Goal: Task Accomplishment & Management: Manage account settings

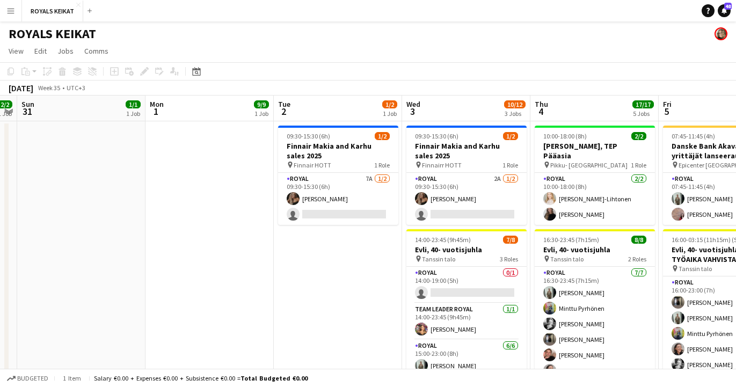
scroll to position [0, 410]
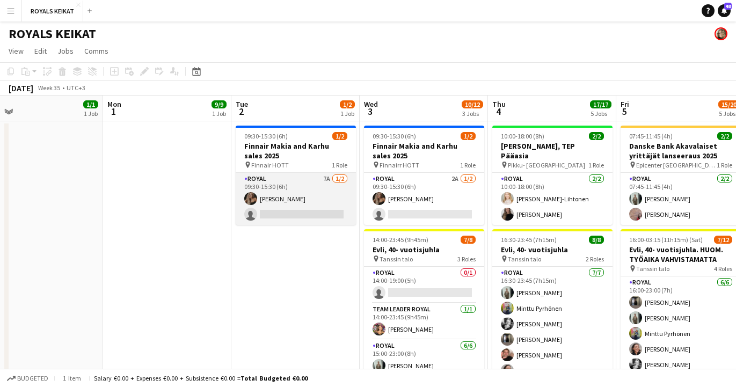
click at [291, 198] on app-card-role "Royal 7A [DATE] 09:30-15:30 (6h) [PERSON_NAME] single-neutral-actions" at bounding box center [296, 199] width 120 height 52
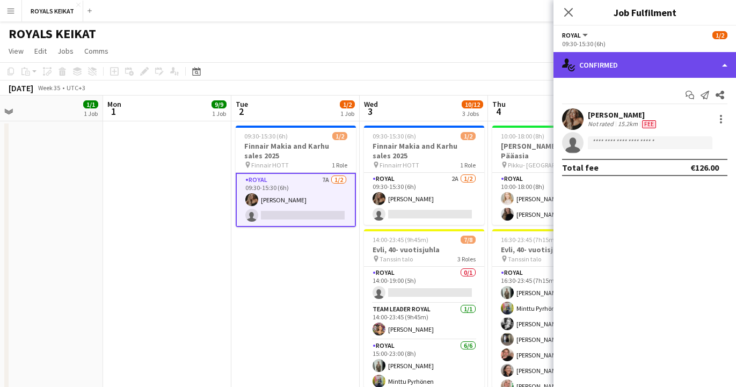
click at [642, 63] on div "single-neutral-actions-check-2 Confirmed" at bounding box center [644, 65] width 182 height 26
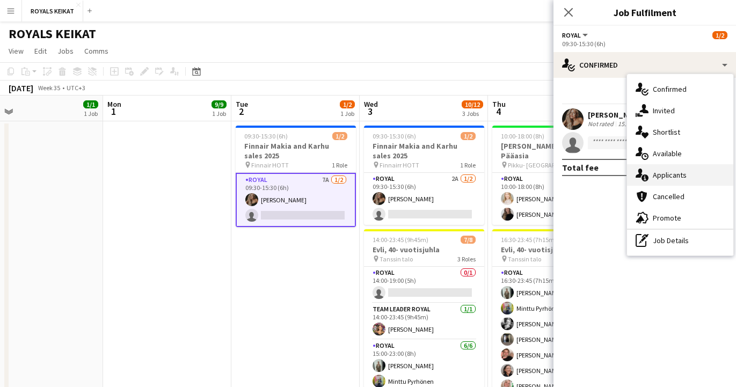
click at [685, 173] on div "single-neutral-actions-information Applicants" at bounding box center [680, 174] width 106 height 21
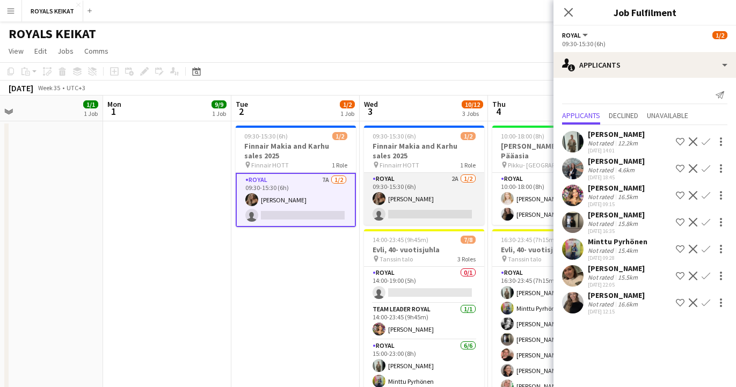
click at [437, 206] on app-card-role "Royal 2A [DATE] 09:30-15:30 (6h) [PERSON_NAME] single-neutral-actions" at bounding box center [424, 199] width 120 height 52
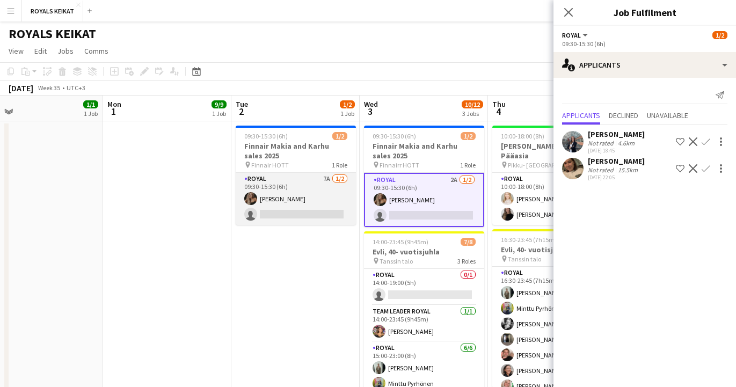
click at [312, 197] on app-card-role "Royal 7A [DATE] 09:30-15:30 (6h) [PERSON_NAME] single-neutral-actions" at bounding box center [296, 199] width 120 height 52
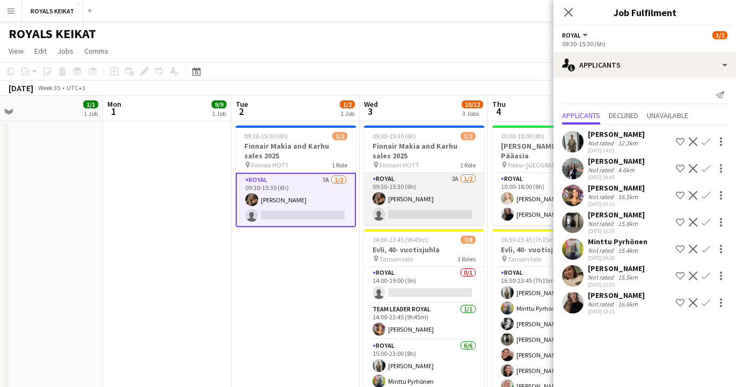
click at [414, 195] on app-card-role "Royal 2A [DATE] 09:30-15:30 (6h) [PERSON_NAME] single-neutral-actions" at bounding box center [424, 199] width 120 height 52
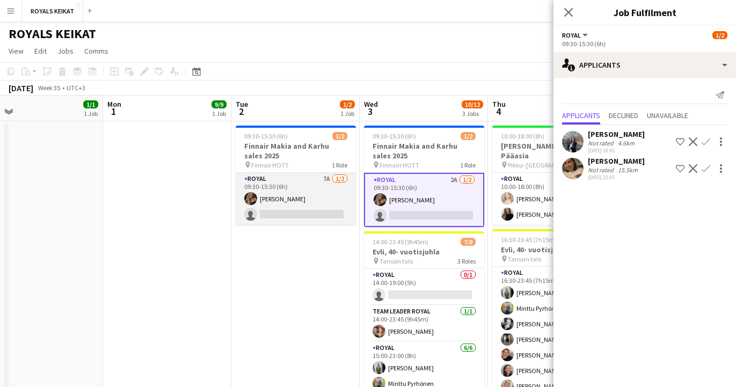
click at [310, 201] on app-card-role "Royal 7A [DATE] 09:30-15:30 (6h) [PERSON_NAME] single-neutral-actions" at bounding box center [296, 199] width 120 height 52
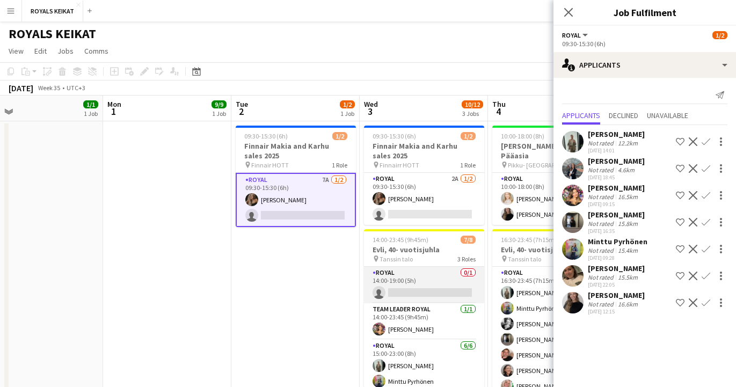
click at [410, 286] on app-card-role "Royal 0/1 14:00-19:00 (5h) single-neutral-actions" at bounding box center [424, 285] width 120 height 36
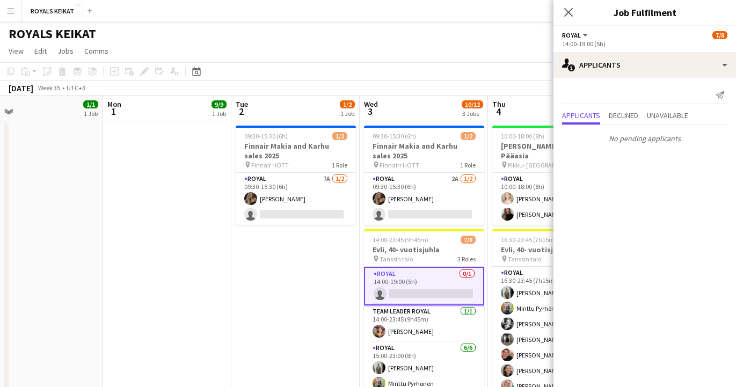
click at [293, 308] on app-date-cell "09:30-15:30 (6h) 1/2 Finnair Makia and Karhu sales 2025 pin Finnair HOTT 1 Role…" at bounding box center [295, 265] width 128 height 289
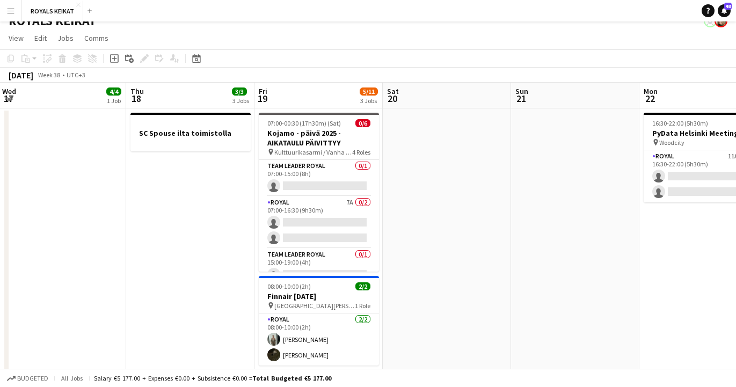
scroll to position [14, 0]
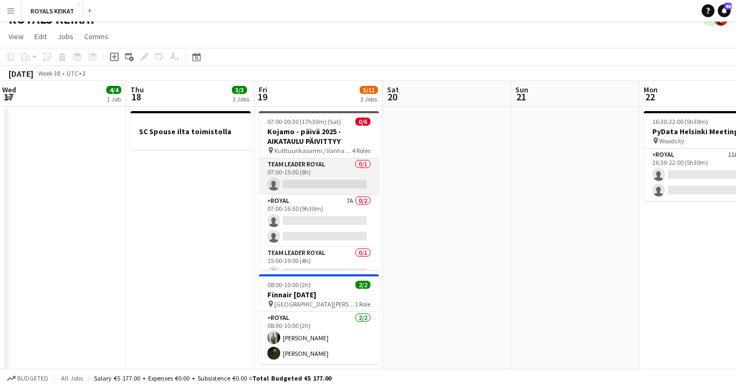
click at [304, 178] on app-card-role "Team Leader Royal 0/1 07:00-15:00 (8h) single-neutral-actions" at bounding box center [319, 176] width 120 height 36
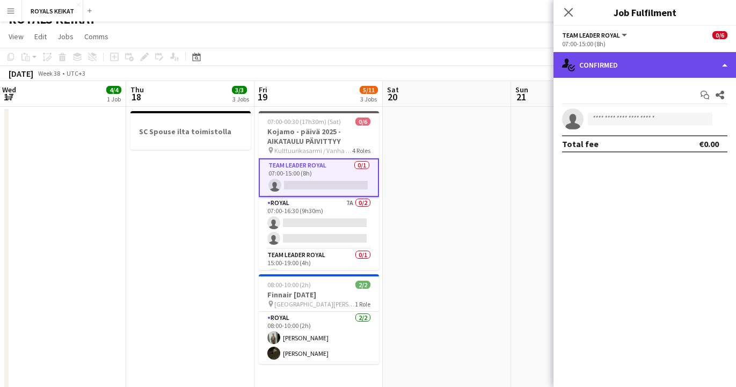
click at [606, 64] on div "single-neutral-actions-check-2 Confirmed" at bounding box center [644, 65] width 182 height 26
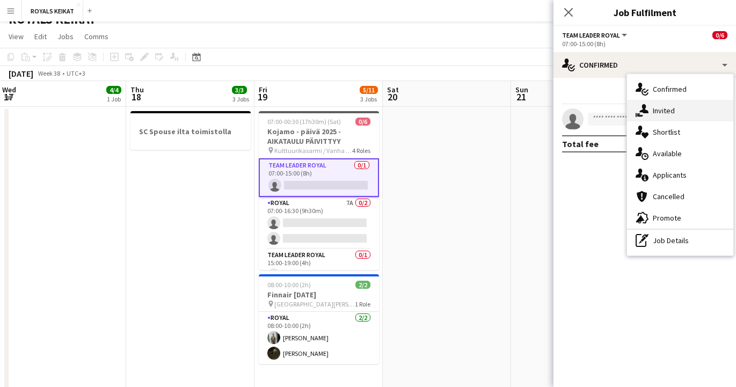
click at [662, 111] on div "single-neutral-actions-share-1 Invited" at bounding box center [680, 110] width 106 height 21
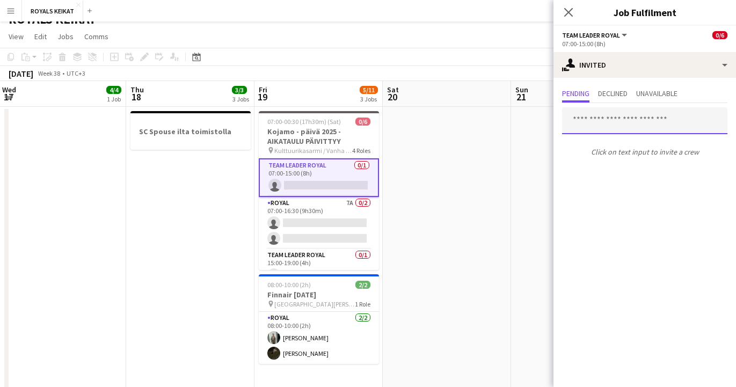
click at [590, 122] on input "text" at bounding box center [644, 120] width 165 height 27
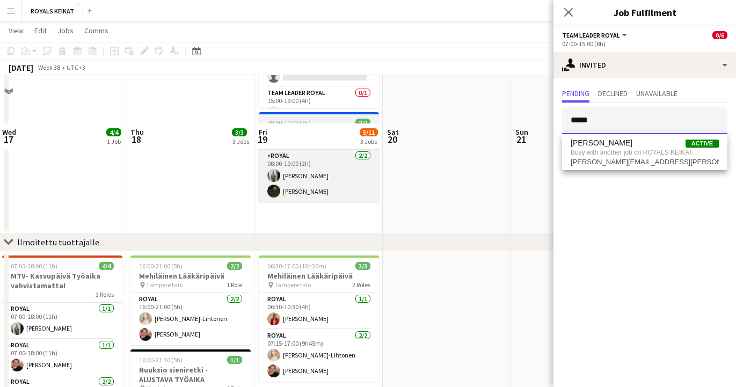
scroll to position [240, 0]
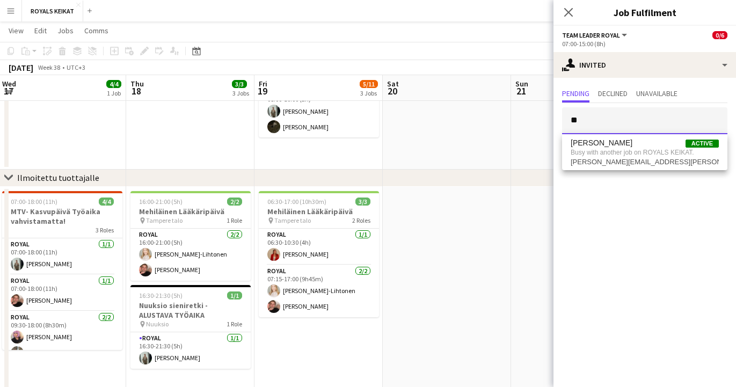
type input "*"
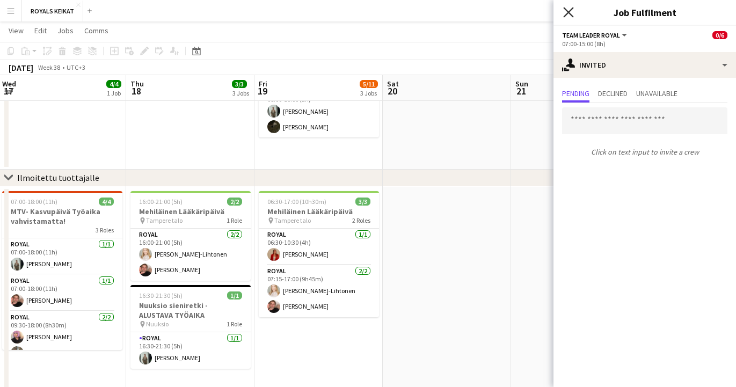
click at [567, 11] on icon at bounding box center [568, 12] width 10 height 10
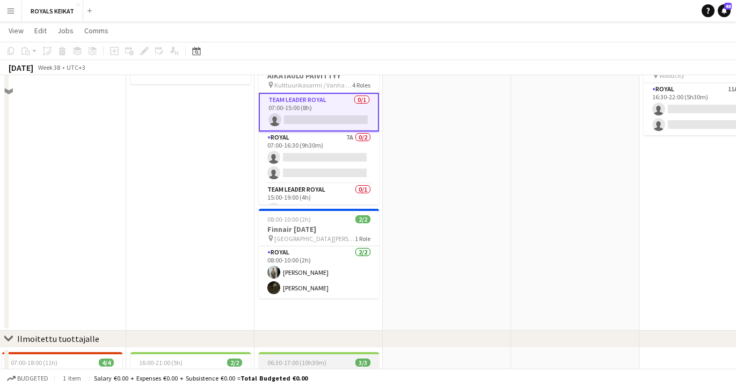
scroll to position [0, 0]
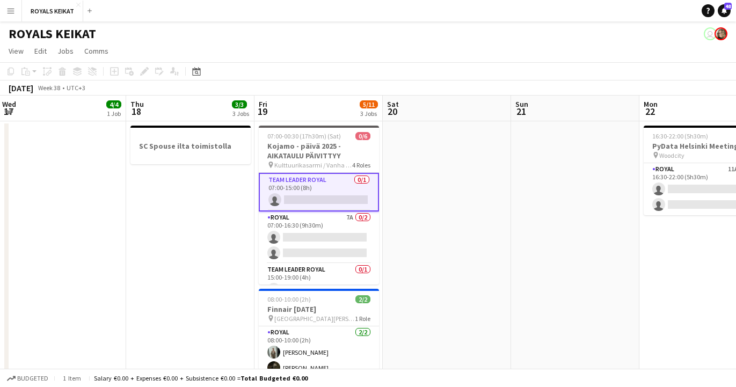
click at [203, 253] on app-date-cell "SC Spouse ilta toimistolla" at bounding box center [190, 265] width 128 height 289
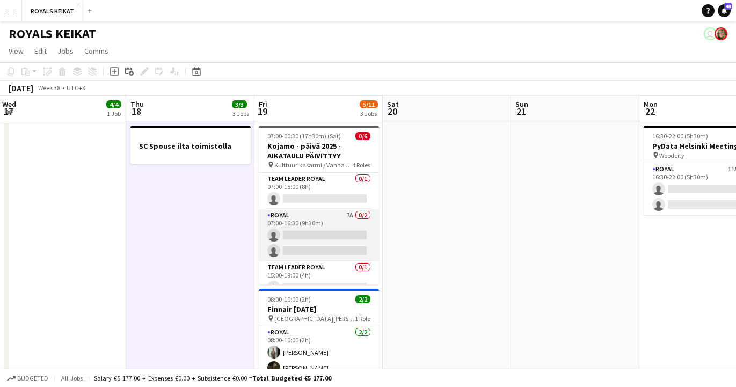
click at [310, 236] on app-card-role "Royal 7A 0/2 07:00-16:30 (9h30m) single-neutral-actions single-neutral-actions" at bounding box center [319, 235] width 120 height 52
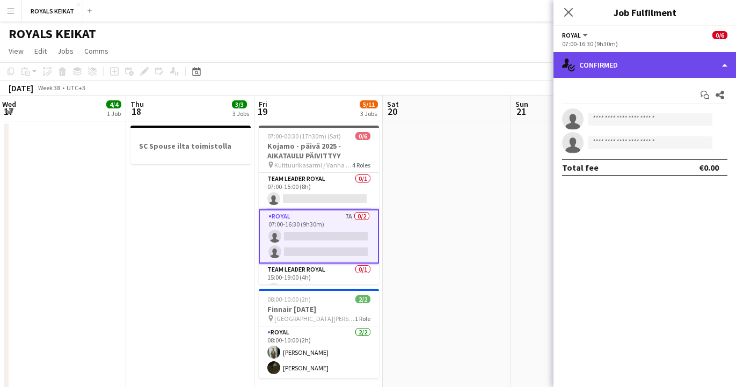
click at [631, 61] on div "single-neutral-actions-check-2 Confirmed" at bounding box center [644, 65] width 182 height 26
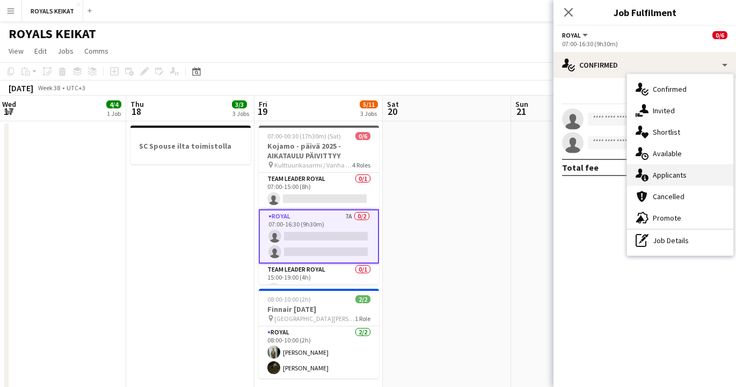
click at [668, 177] on div "single-neutral-actions-information Applicants" at bounding box center [680, 174] width 106 height 21
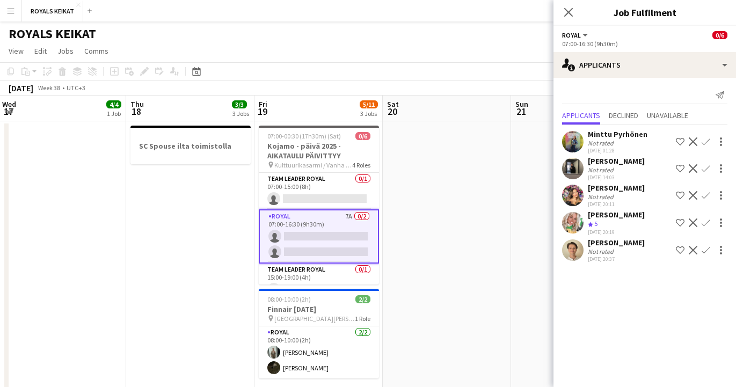
click at [166, 312] on app-date-cell "SC Spouse ilta toimistolla" at bounding box center [190, 265] width 128 height 289
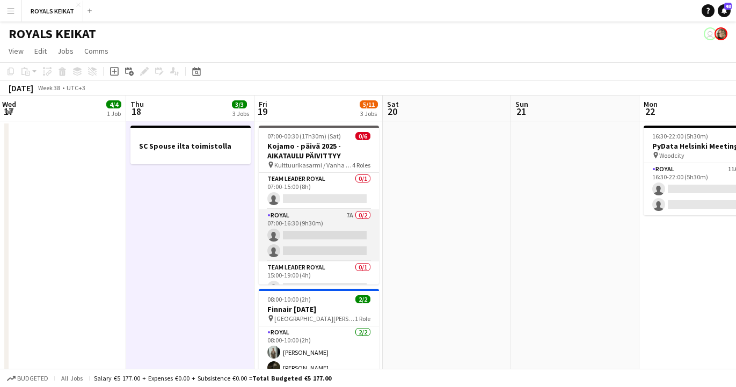
click at [308, 221] on app-card-role "Royal 7A 0/2 07:00-16:30 (9h30m) single-neutral-actions single-neutral-actions" at bounding box center [319, 235] width 120 height 52
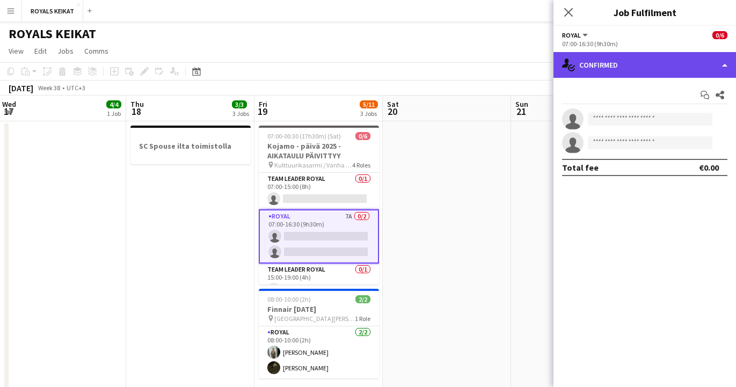
click at [643, 67] on div "single-neutral-actions-check-2 Confirmed" at bounding box center [644, 65] width 182 height 26
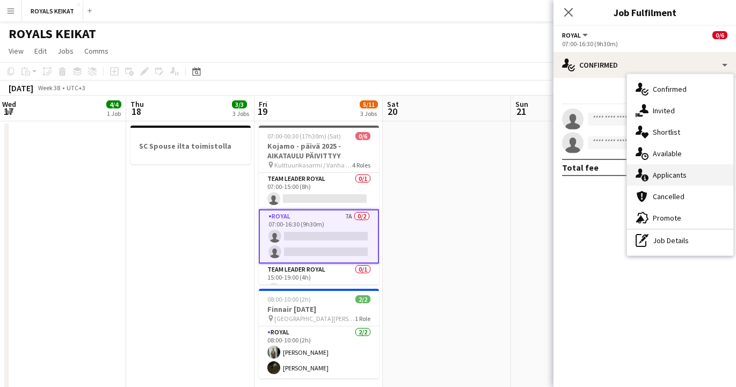
click at [660, 171] on div "single-neutral-actions-information Applicants" at bounding box center [680, 174] width 106 height 21
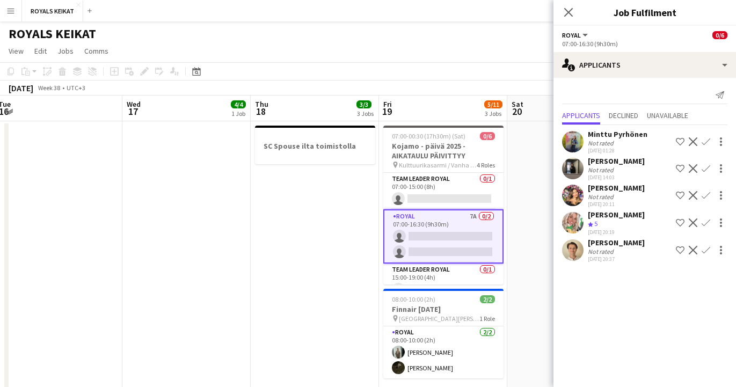
scroll to position [1, 0]
click at [430, 189] on app-card-role "Team Leader Royal 0/1 07:00-15:00 (8h) single-neutral-actions" at bounding box center [443, 190] width 120 height 36
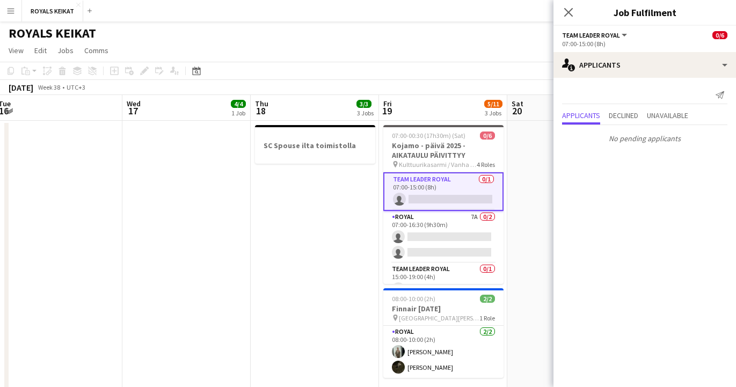
click at [430, 189] on app-card-role "Team Leader Royal 0/1 07:00-15:00 (8h) single-neutral-actions" at bounding box center [443, 191] width 120 height 39
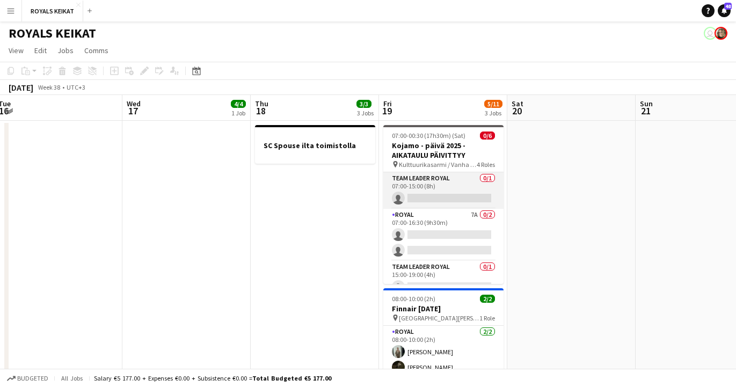
click at [430, 189] on app-card-role "Team Leader Royal 0/1 07:00-15:00 (8h) single-neutral-actions" at bounding box center [443, 190] width 120 height 36
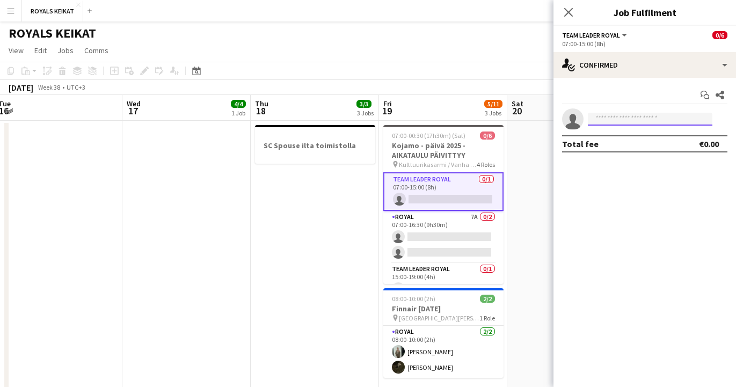
click at [616, 118] on input at bounding box center [650, 119] width 125 height 13
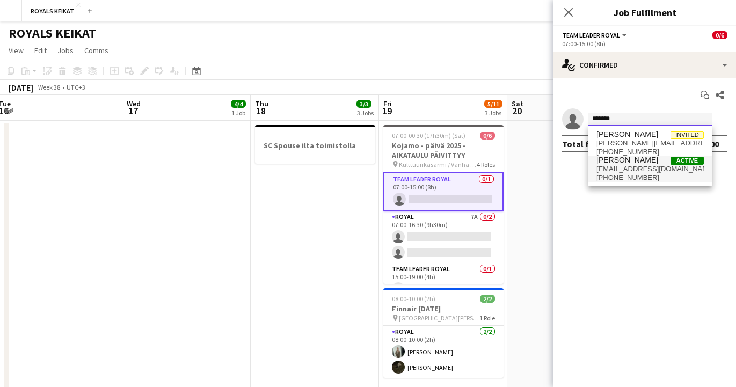
type input "*******"
click at [624, 170] on span "[EMAIL_ADDRESS][DOMAIN_NAME]" at bounding box center [649, 169] width 107 height 9
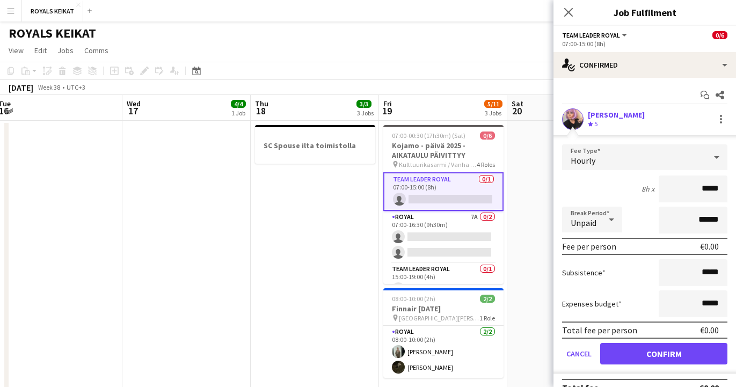
drag, startPoint x: 719, startPoint y: 190, endPoint x: 698, endPoint y: 189, distance: 21.0
click at [698, 189] on input "*****" at bounding box center [693, 188] width 69 height 27
click at [698, 189] on input at bounding box center [693, 188] width 69 height 27
type input "*****"
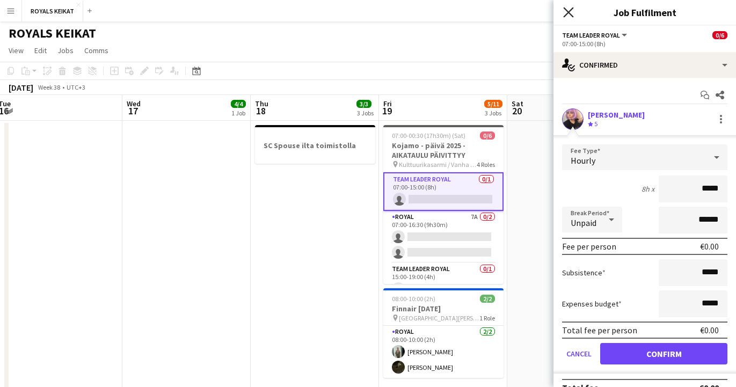
click at [568, 8] on icon "Close pop-in" at bounding box center [568, 12] width 10 height 10
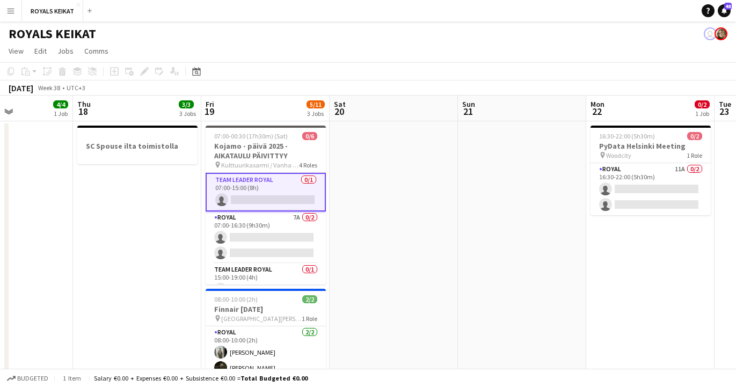
scroll to position [0, 304]
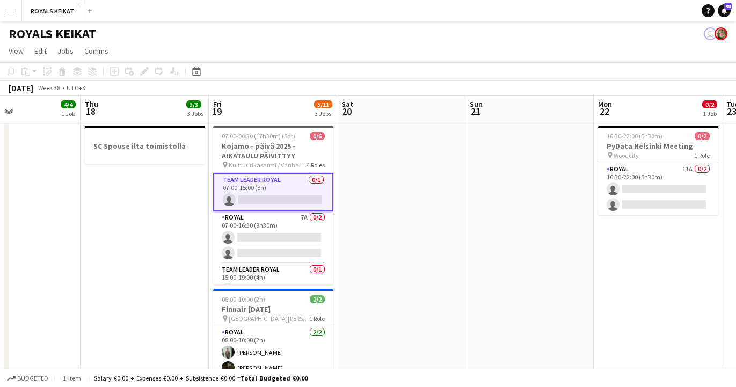
click at [274, 195] on app-card-role "Team Leader Royal 0/1 07:00-15:00 (8h) single-neutral-actions" at bounding box center [273, 192] width 120 height 39
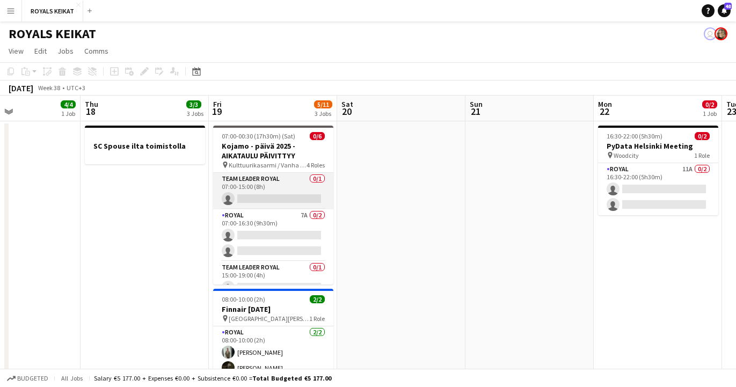
click at [274, 195] on app-card-role "Team Leader Royal 0/1 07:00-15:00 (8h) single-neutral-actions" at bounding box center [273, 191] width 120 height 36
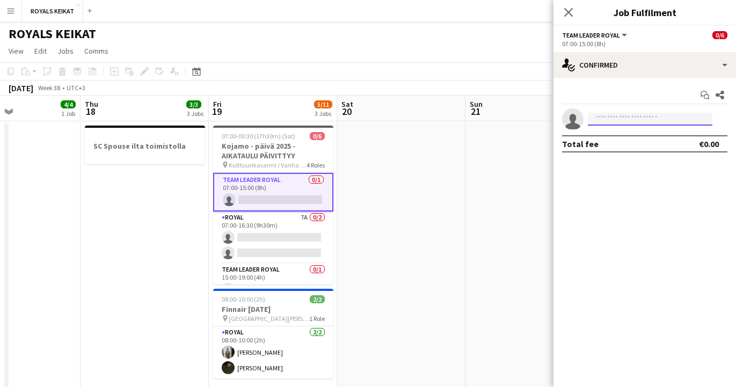
click at [629, 120] on input at bounding box center [650, 119] width 125 height 13
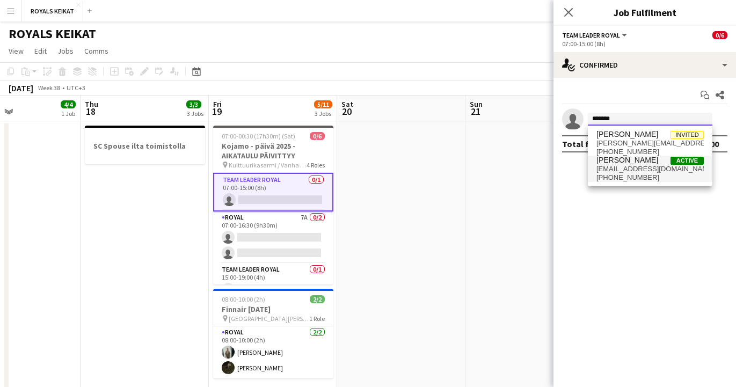
type input "*******"
click at [635, 173] on span "[PHONE_NUMBER]" at bounding box center [649, 177] width 107 height 9
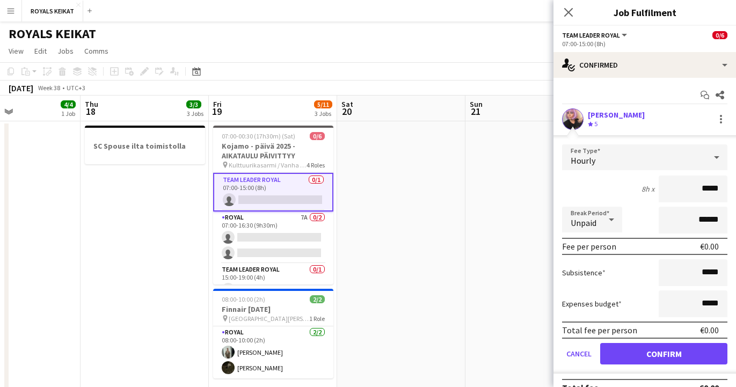
drag, startPoint x: 720, startPoint y: 188, endPoint x: 698, endPoint y: 188, distance: 22.0
click at [698, 188] on input "*****" at bounding box center [693, 188] width 69 height 27
type input "***"
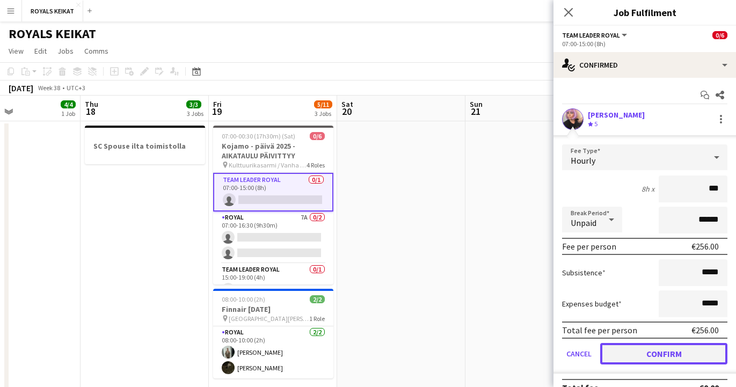
click at [665, 354] on button "Confirm" at bounding box center [663, 353] width 127 height 21
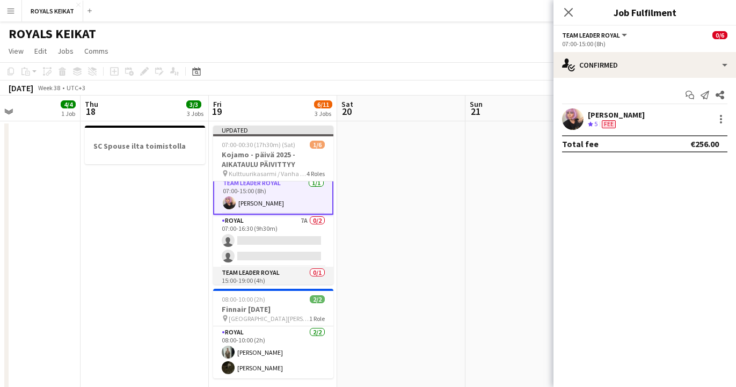
scroll to position [0, 0]
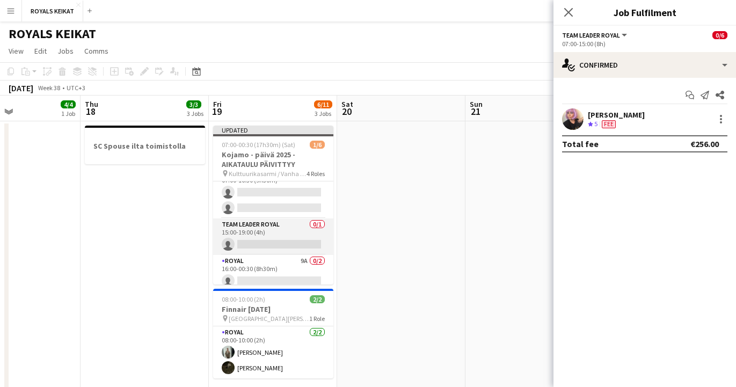
click at [265, 238] on app-card-role "Team Leader Royal 0/1 15:00-19:00 (4h) single-neutral-actions" at bounding box center [273, 236] width 120 height 36
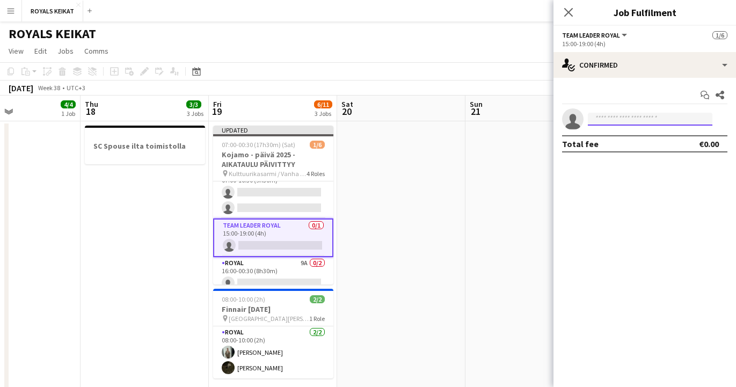
click at [621, 116] on input at bounding box center [650, 119] width 125 height 13
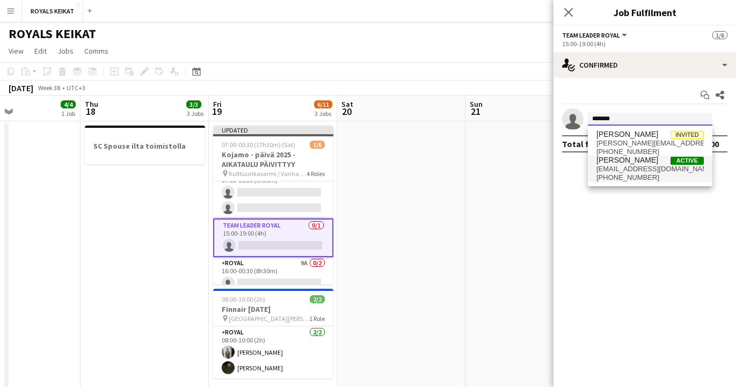
type input "*******"
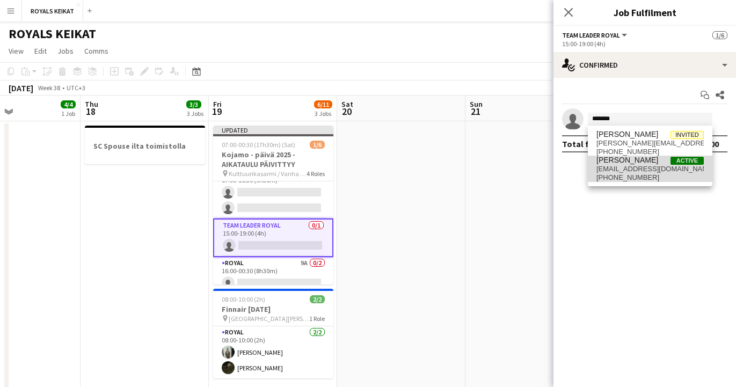
click at [616, 170] on span "[EMAIL_ADDRESS][DOMAIN_NAME]" at bounding box center [649, 169] width 107 height 9
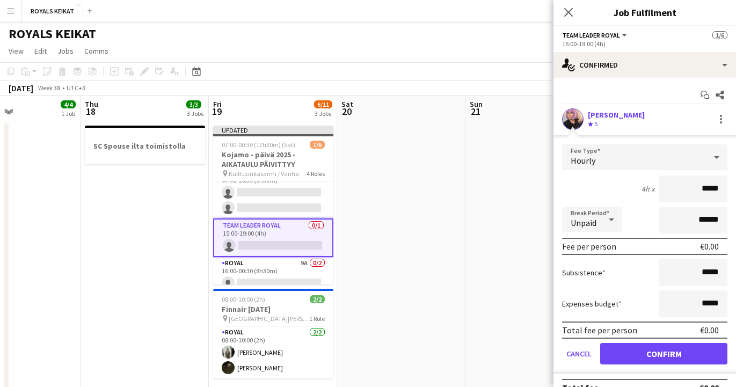
scroll to position [18, 0]
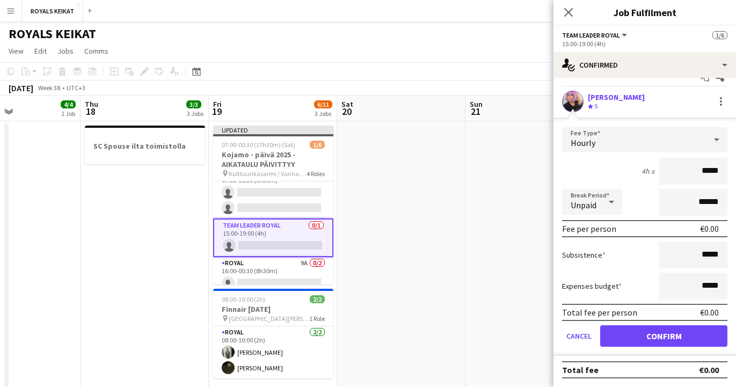
drag, startPoint x: 720, startPoint y: 171, endPoint x: 697, endPoint y: 171, distance: 22.5
click at [697, 171] on input "*****" at bounding box center [693, 171] width 69 height 27
type input "***"
click at [661, 337] on button "Confirm" at bounding box center [663, 335] width 127 height 21
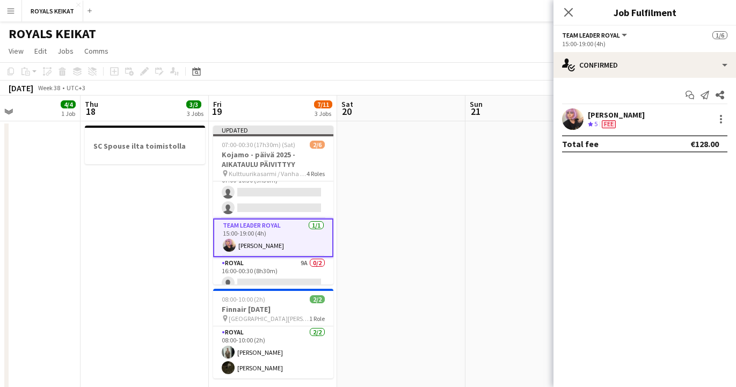
scroll to position [0, 0]
click at [569, 15] on icon "Close pop-in" at bounding box center [568, 12] width 10 height 10
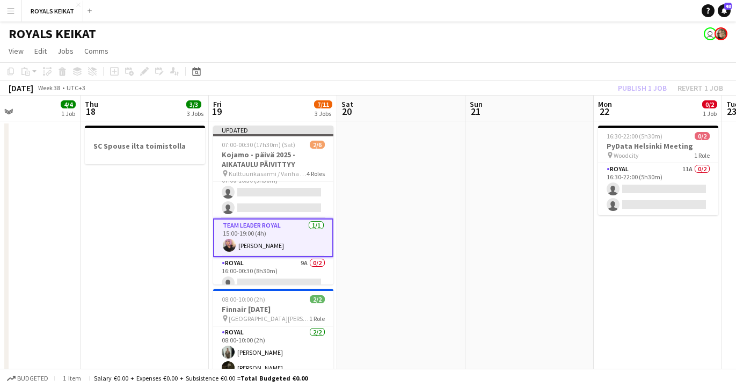
click at [645, 87] on div "Publish 1 job Revert 1 job" at bounding box center [670, 88] width 131 height 14
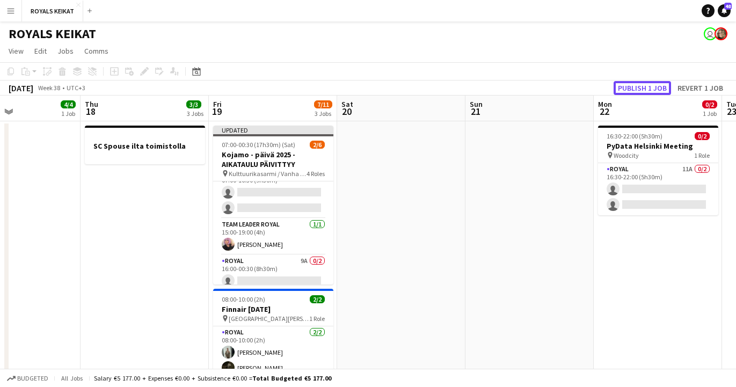
click at [645, 87] on button "Publish 1 job" at bounding box center [641, 88] width 57 height 14
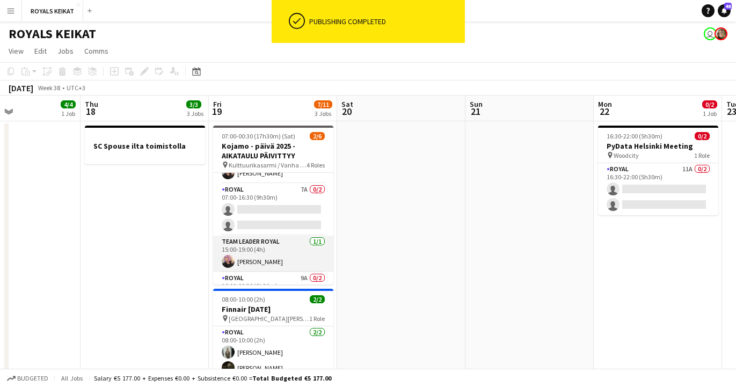
scroll to position [20, 0]
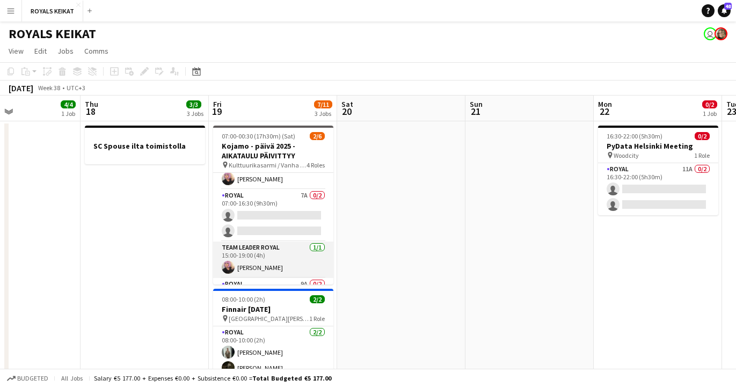
click at [267, 211] on app-card-role "Royal 7A 0/2 07:00-16:30 (9h30m) single-neutral-actions single-neutral-actions" at bounding box center [273, 215] width 120 height 52
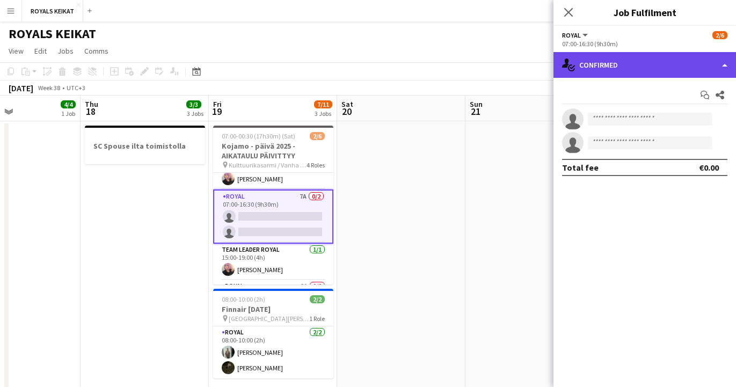
click at [649, 68] on div "single-neutral-actions-check-2 Confirmed" at bounding box center [644, 65] width 182 height 26
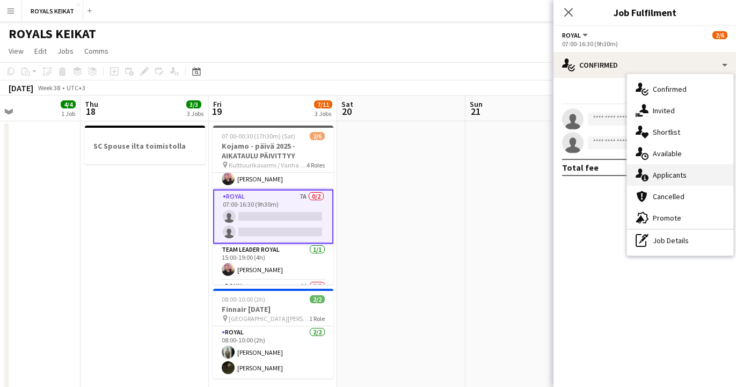
click at [666, 175] on div "single-neutral-actions-information Applicants" at bounding box center [680, 174] width 106 height 21
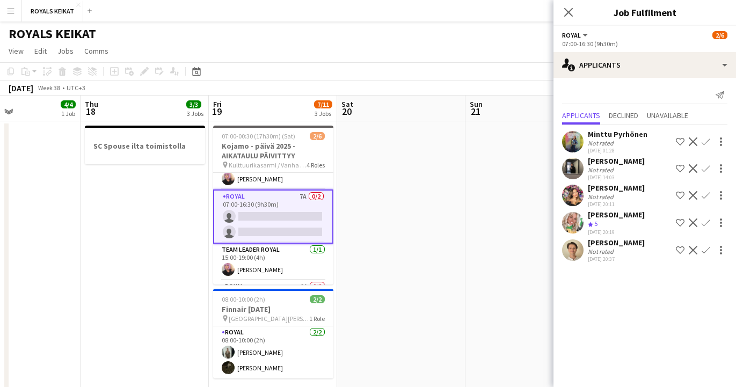
click at [707, 142] on app-icon "Confirm" at bounding box center [705, 141] width 9 height 9
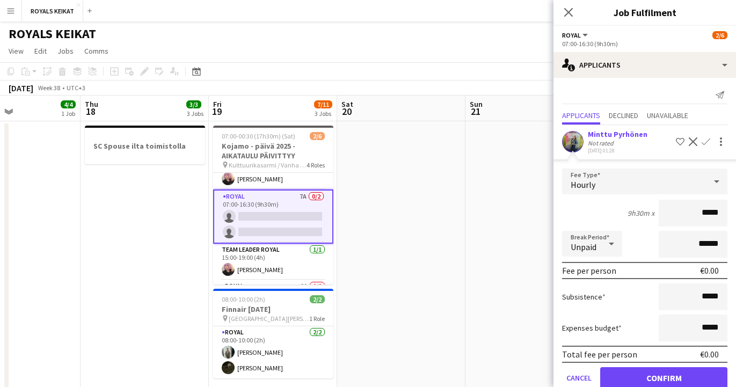
click at [628, 137] on div "Minttu Pyrhönen" at bounding box center [618, 134] width 60 height 10
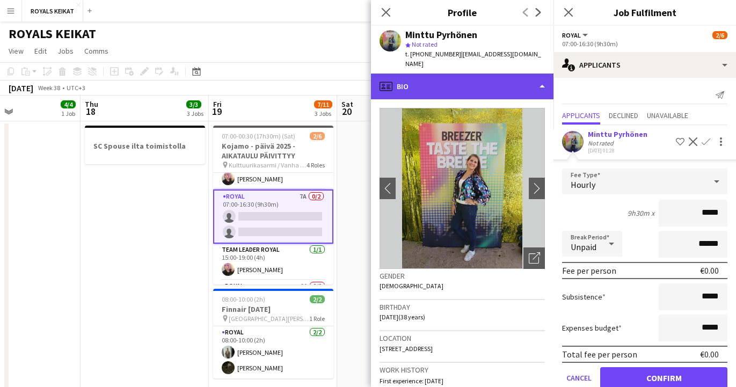
click at [539, 74] on div "profile Bio" at bounding box center [462, 87] width 182 height 26
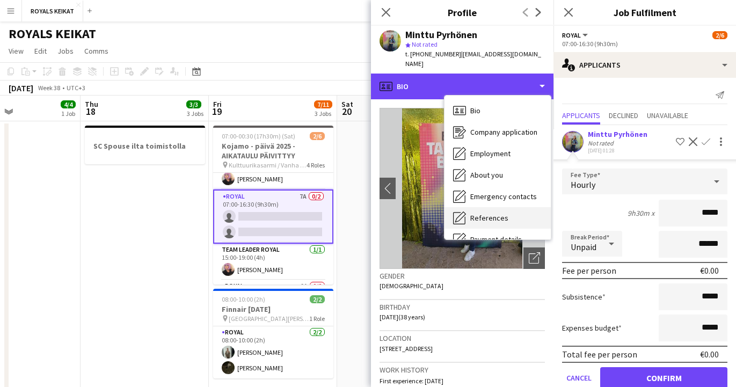
scroll to position [79, 0]
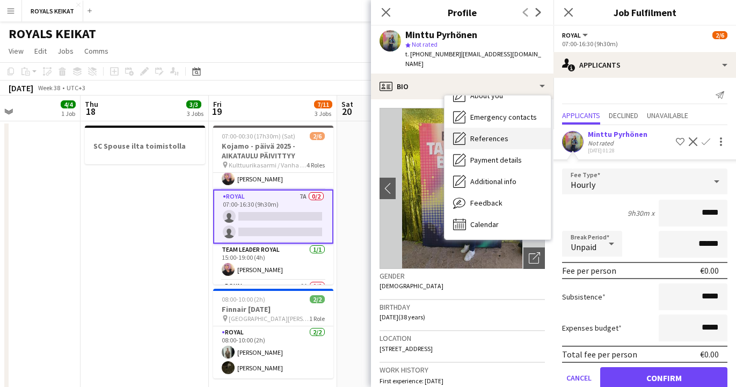
click at [487, 220] on span "Calendar" at bounding box center [484, 225] width 28 height 10
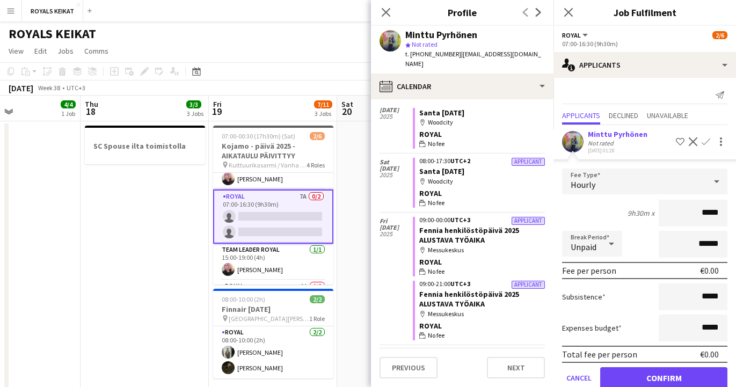
scroll to position [0, 0]
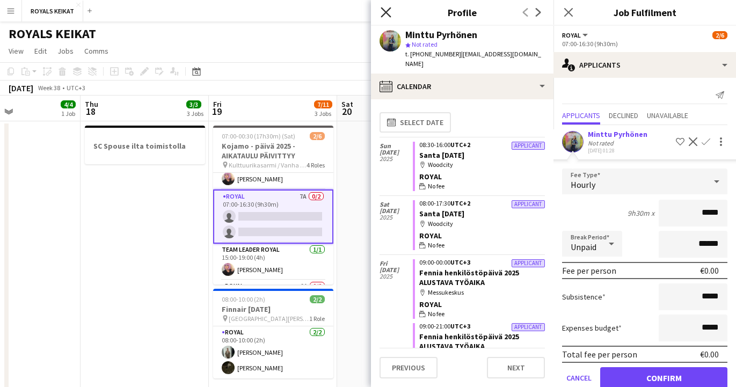
click at [384, 10] on icon at bounding box center [386, 12] width 10 height 10
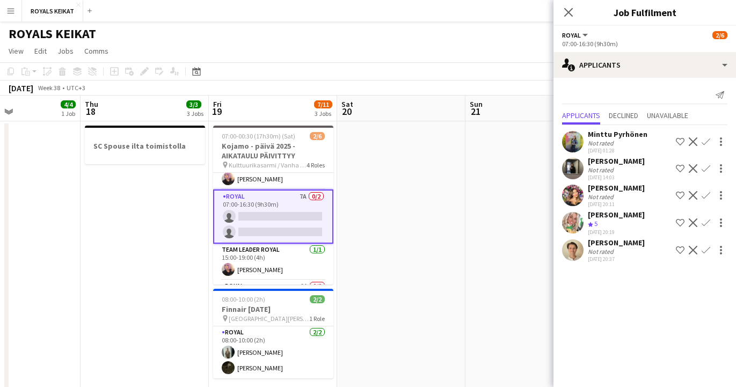
click at [703, 140] on app-icon "Confirm" at bounding box center [705, 141] width 9 height 9
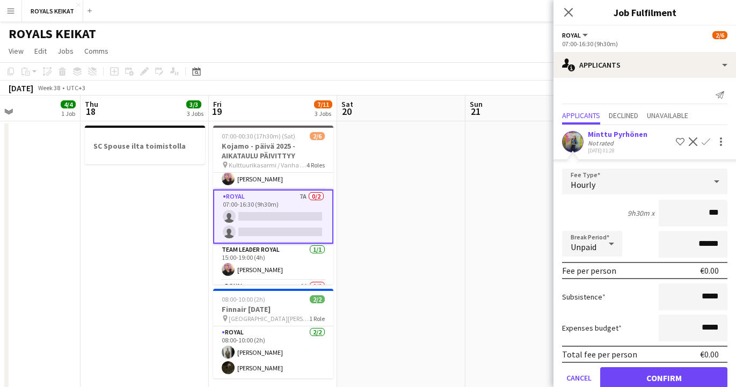
type input "**"
type input "******"
click at [657, 378] on button "Confirm" at bounding box center [663, 377] width 127 height 21
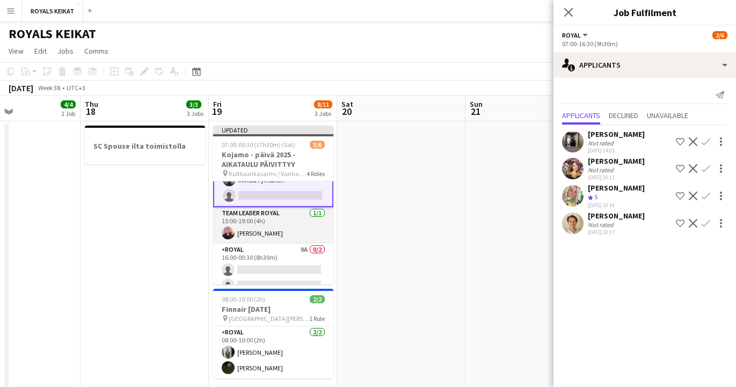
scroll to position [64, 0]
click at [568, 9] on icon "Close pop-in" at bounding box center [568, 12] width 10 height 10
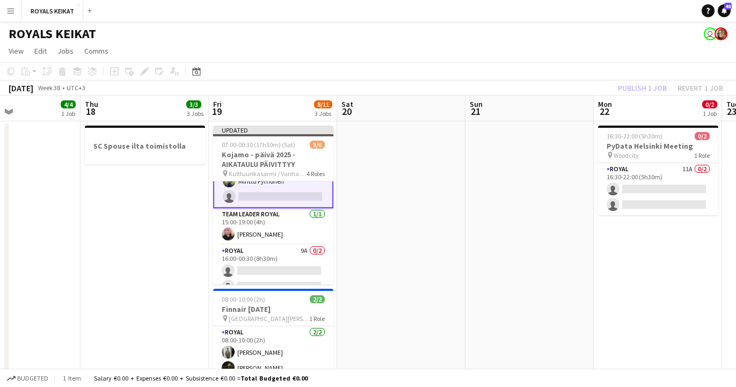
click at [651, 89] on div "Publish 1 job Revert 1 job" at bounding box center [670, 88] width 131 height 14
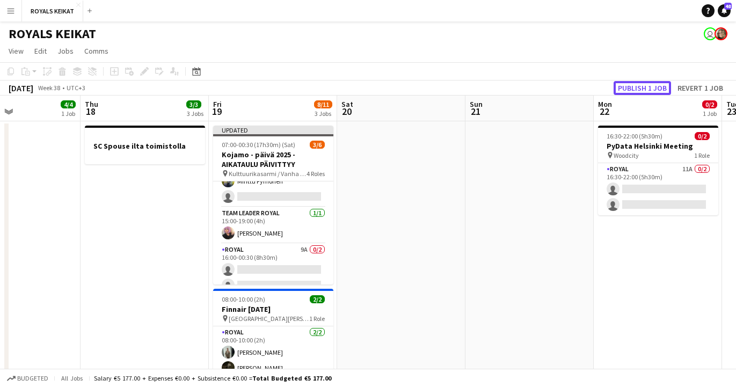
click at [651, 89] on button "Publish 1 job" at bounding box center [641, 88] width 57 height 14
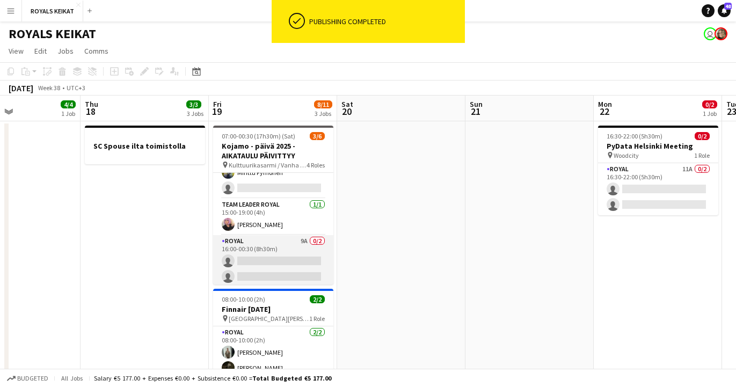
scroll to position [65, 0]
click at [269, 250] on app-card-role "Royal 9A 0/2 16:00-00:30 (8h30m) single-neutral-actions single-neutral-actions" at bounding box center [273, 258] width 120 height 52
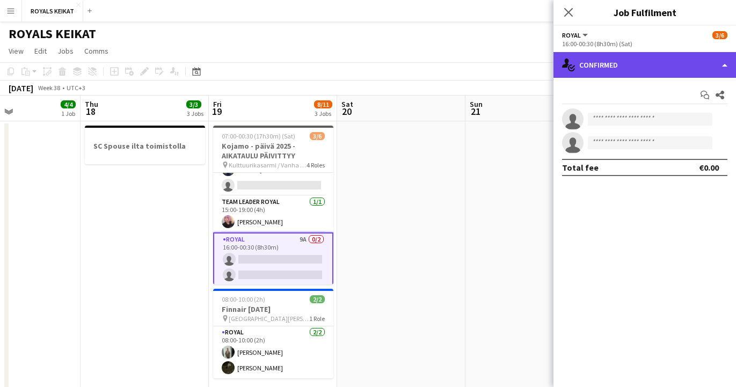
click at [656, 68] on div "single-neutral-actions-check-2 Confirmed" at bounding box center [644, 65] width 182 height 26
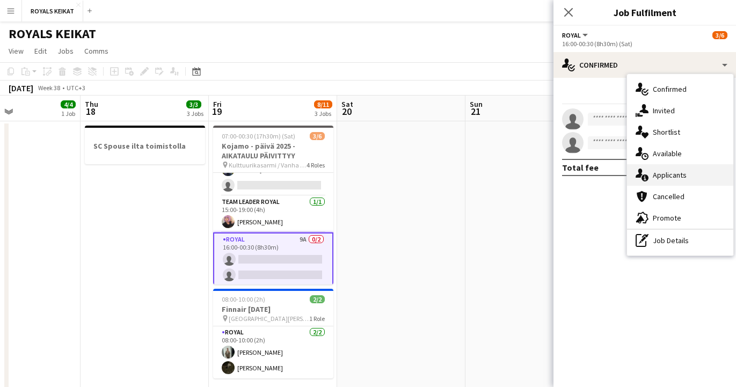
click at [686, 176] on div "single-neutral-actions-information Applicants" at bounding box center [680, 174] width 106 height 21
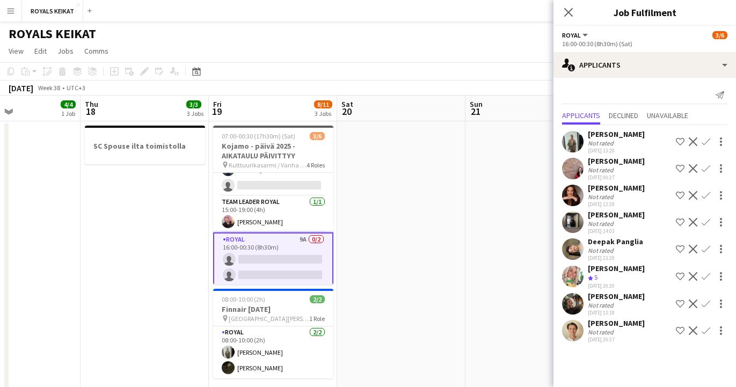
click at [704, 141] on app-icon "Confirm" at bounding box center [705, 141] width 9 height 9
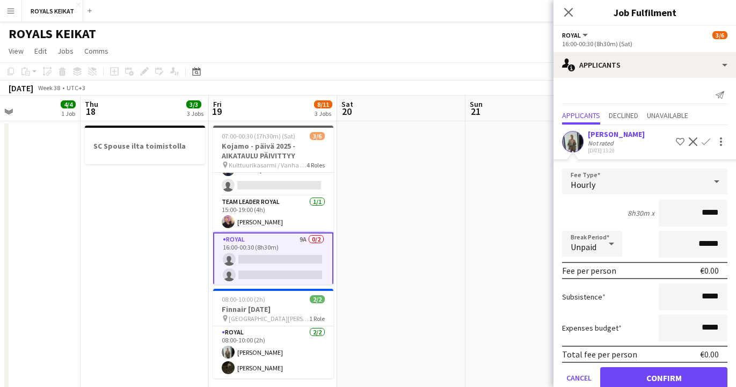
drag, startPoint x: 719, startPoint y: 214, endPoint x: 697, endPoint y: 214, distance: 22.0
click at [697, 214] on input "*****" at bounding box center [693, 213] width 69 height 27
type input "******"
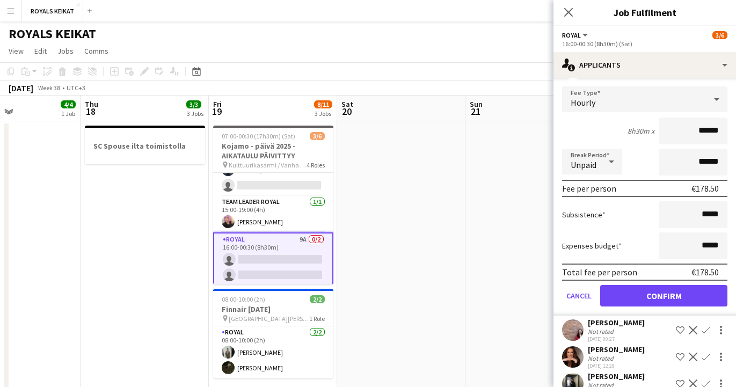
scroll to position [87, 0]
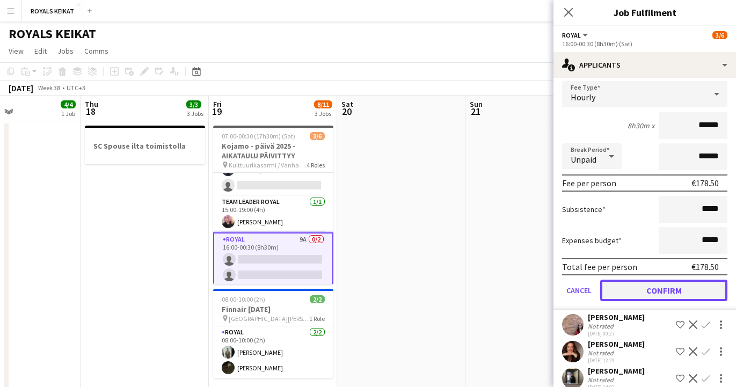
click at [657, 289] on button "Confirm" at bounding box center [663, 290] width 127 height 21
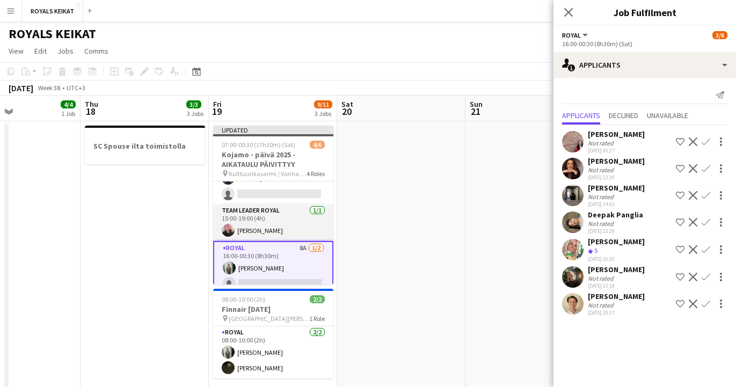
scroll to position [76, 0]
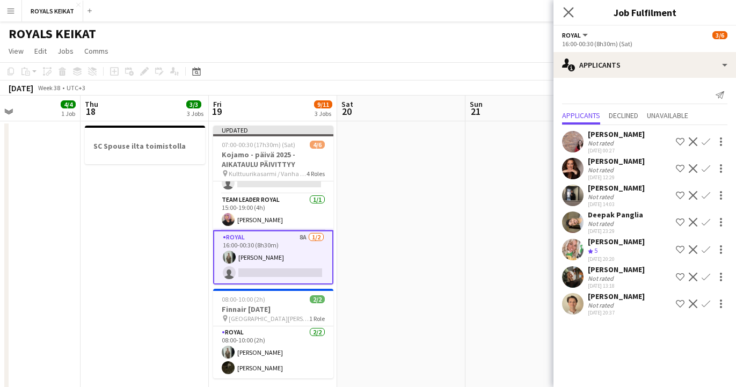
click at [570, 5] on app-icon "Close pop-in" at bounding box center [569, 13] width 16 height 16
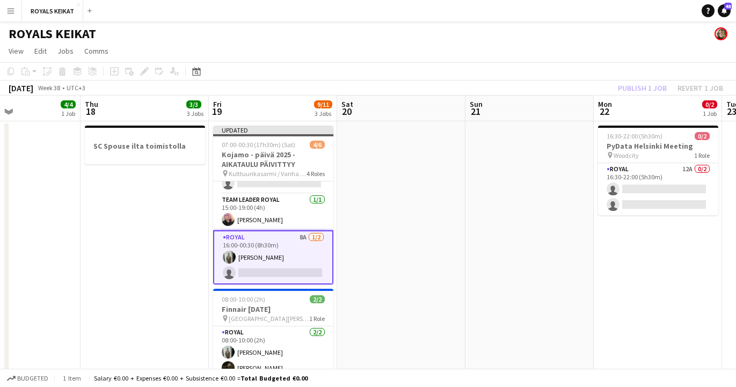
click at [655, 86] on div "Publish 1 job Revert 1 job" at bounding box center [670, 88] width 131 height 14
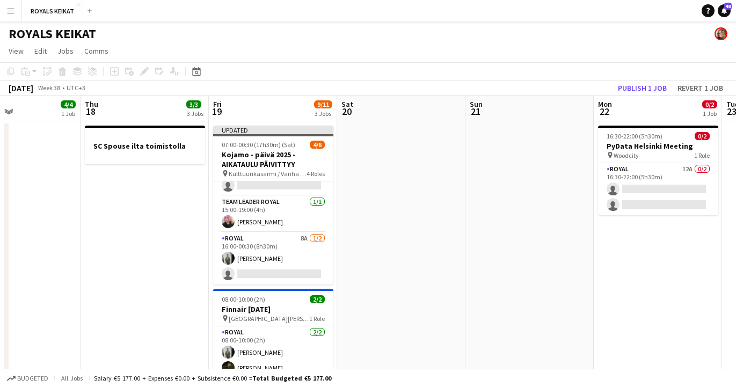
scroll to position [74, 0]
click at [655, 86] on button "Publish 1 job" at bounding box center [641, 88] width 57 height 14
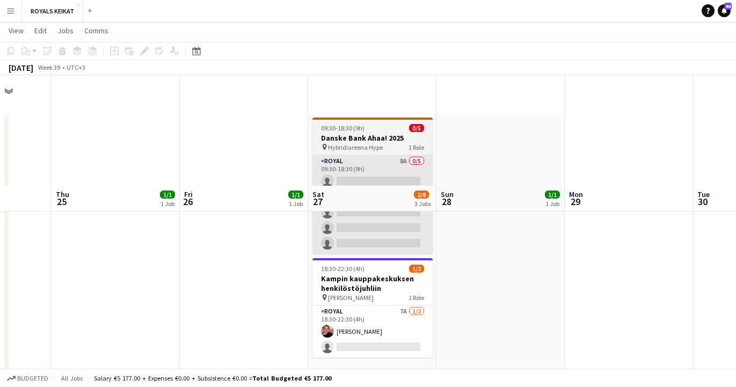
scroll to position [0, 0]
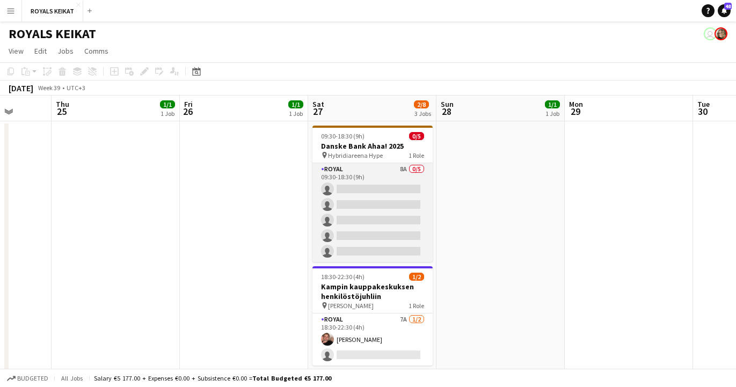
click at [386, 196] on app-card-role "Royal 8A 0/5 09:30-18:30 (9h) single-neutral-actions single-neutral-actions sin…" at bounding box center [372, 212] width 120 height 99
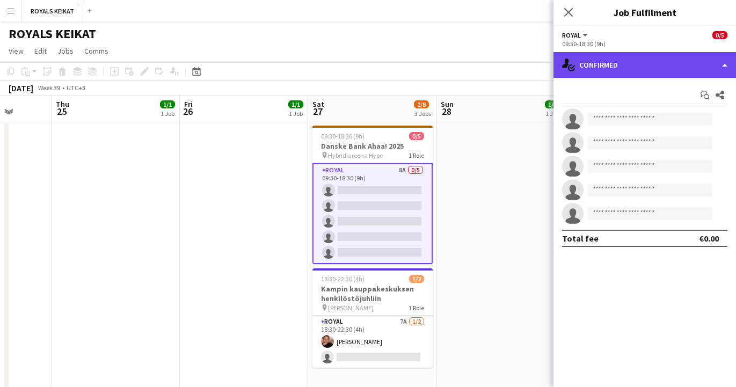
click at [690, 67] on div "single-neutral-actions-check-2 Confirmed" at bounding box center [644, 65] width 182 height 26
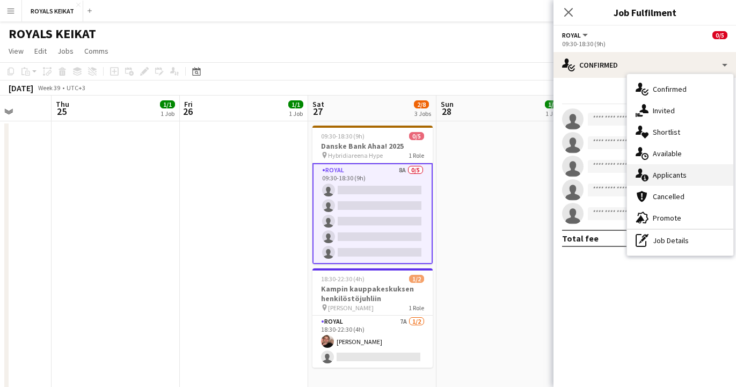
click at [686, 177] on div "single-neutral-actions-information Applicants" at bounding box center [680, 174] width 106 height 21
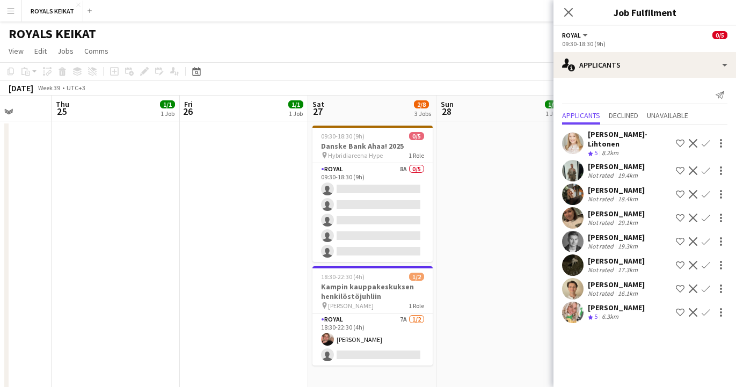
click at [702, 261] on app-icon "Confirm" at bounding box center [705, 265] width 9 height 9
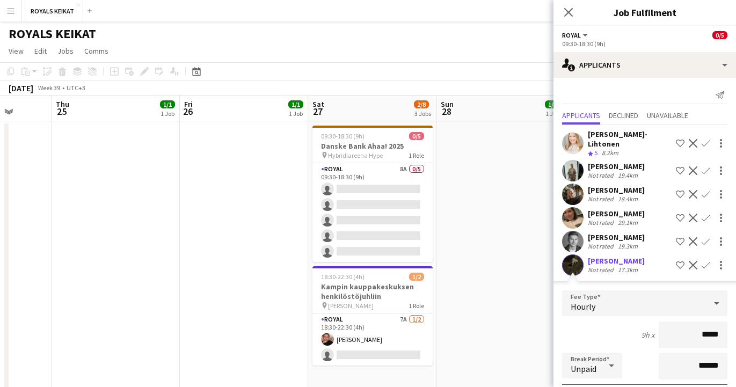
drag, startPoint x: 720, startPoint y: 328, endPoint x: 695, endPoint y: 330, distance: 24.8
click at [695, 330] on input "*****" at bounding box center [693, 334] width 69 height 27
type input "***"
click at [602, 256] on div "[PERSON_NAME]" at bounding box center [616, 261] width 57 height 10
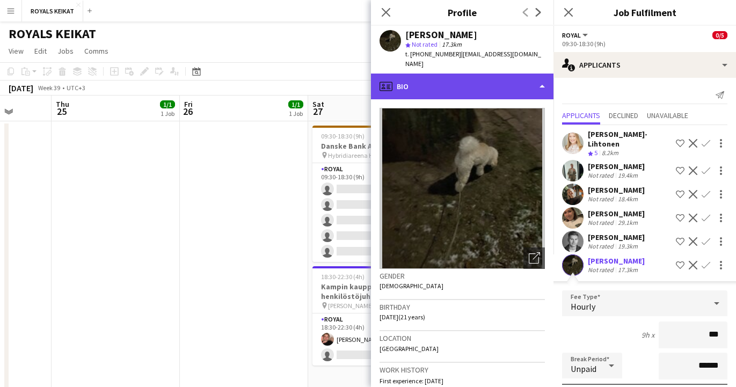
click at [543, 74] on div "profile Bio" at bounding box center [462, 87] width 182 height 26
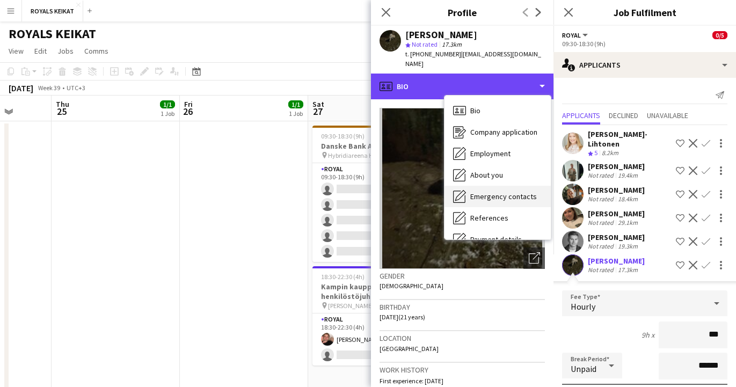
scroll to position [79, 0]
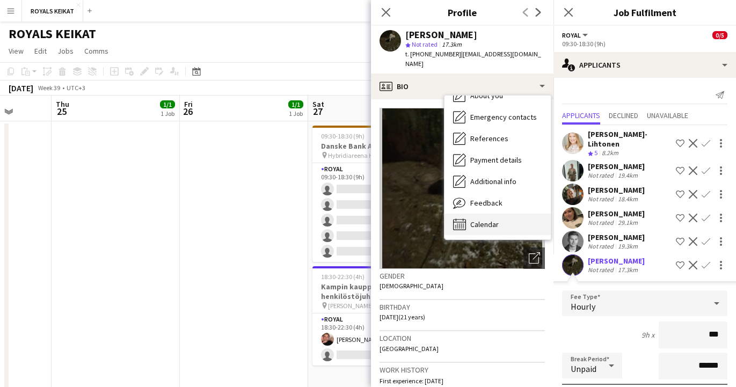
click at [482, 220] on span "Calendar" at bounding box center [484, 225] width 28 height 10
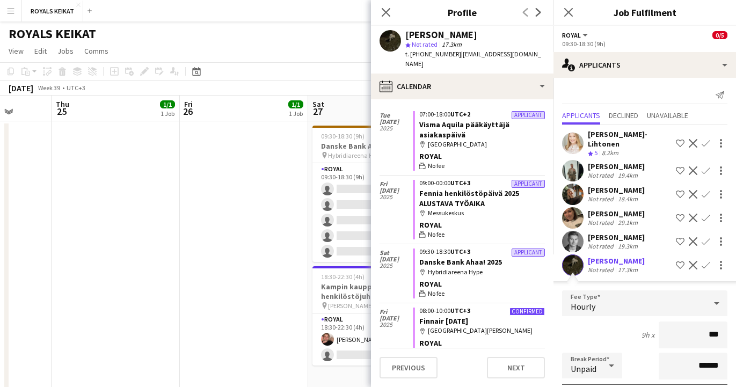
scroll to position [0, 0]
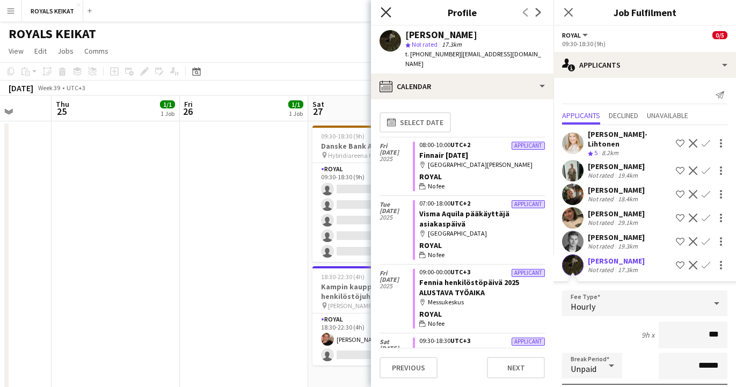
click at [384, 9] on icon "Close pop-in" at bounding box center [386, 12] width 10 height 10
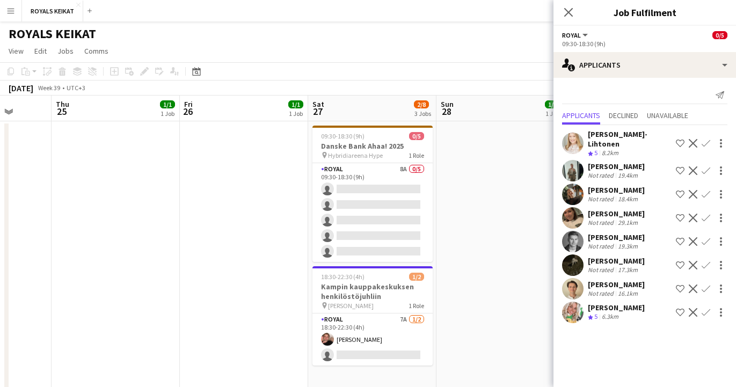
click at [704, 261] on app-icon "Confirm" at bounding box center [705, 265] width 9 height 9
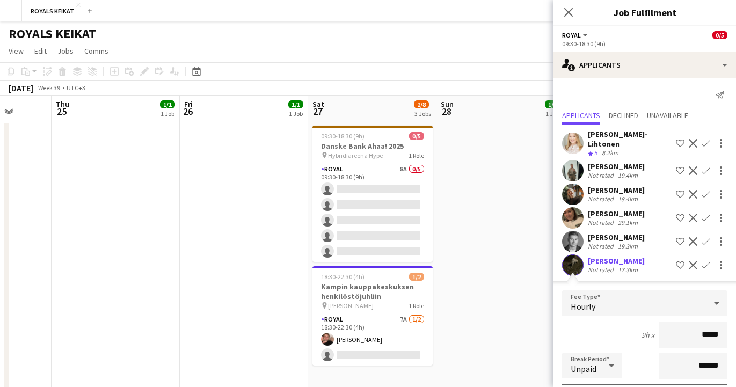
drag, startPoint x: 721, startPoint y: 330, endPoint x: 694, endPoint y: 328, distance: 26.9
click at [694, 328] on input "*****" at bounding box center [693, 334] width 69 height 27
type input "******"
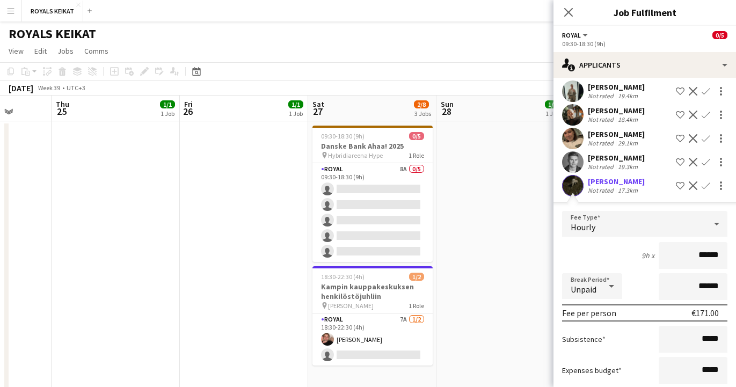
scroll to position [184, 0]
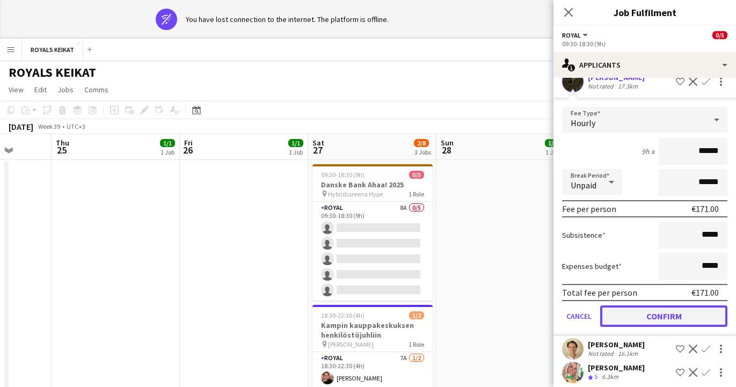
click at [667, 310] on button "Confirm" at bounding box center [663, 315] width 127 height 21
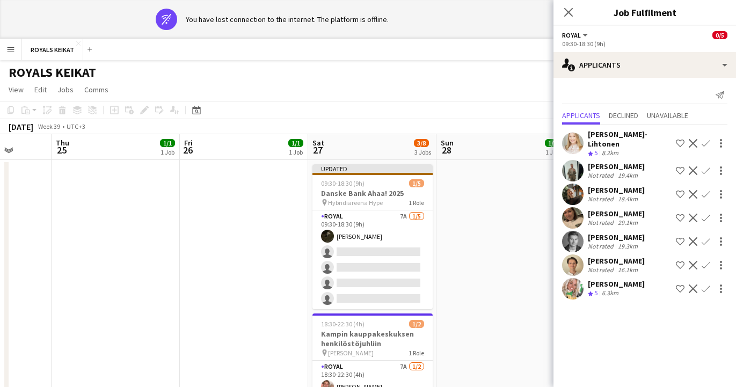
click at [704, 139] on app-icon "Confirm" at bounding box center [705, 143] width 9 height 9
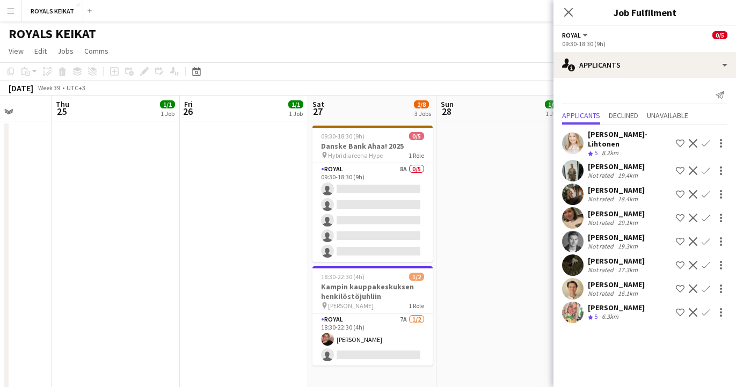
click at [705, 261] on app-icon "Confirm" at bounding box center [705, 265] width 9 height 9
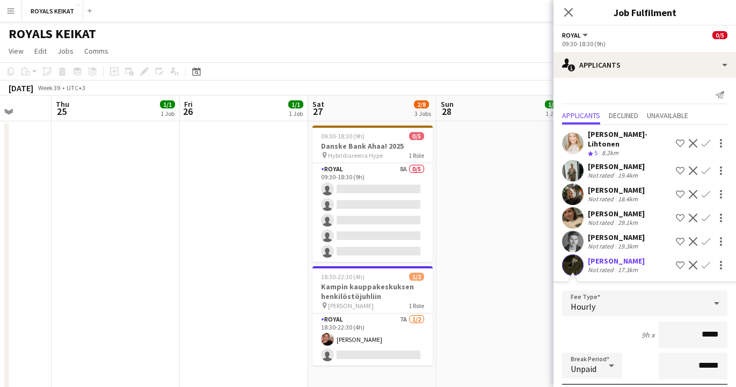
drag, startPoint x: 718, startPoint y: 330, endPoint x: 691, endPoint y: 330, distance: 26.8
click at [691, 330] on input "*****" at bounding box center [693, 334] width 69 height 27
type input "******"
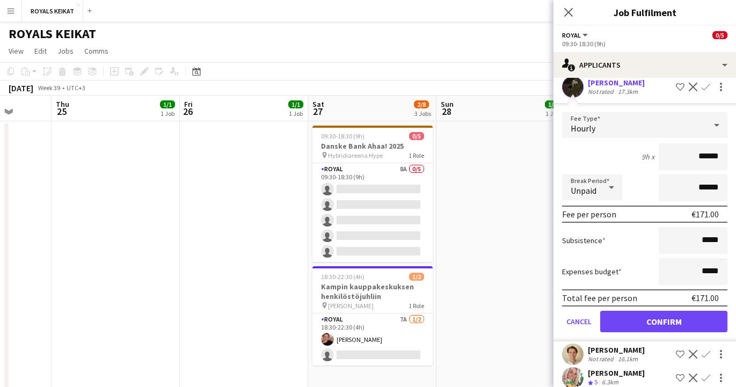
scroll to position [184, 0]
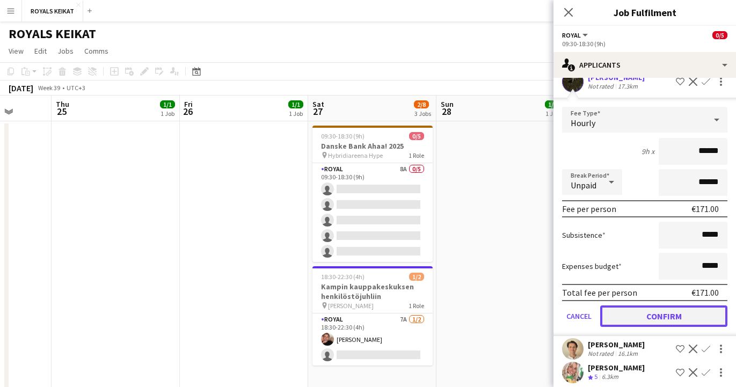
click at [639, 308] on button "Confirm" at bounding box center [663, 315] width 127 height 21
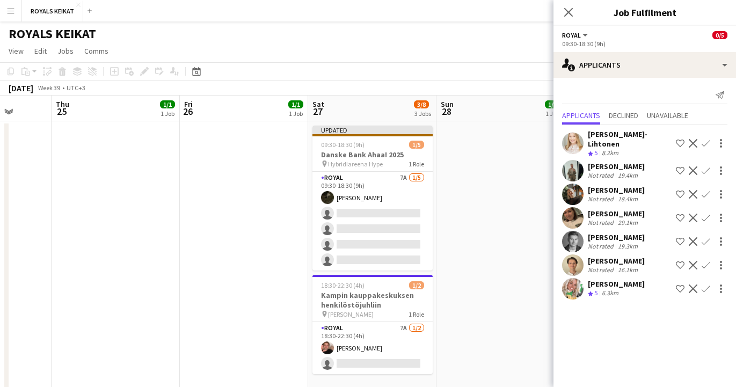
click at [705, 141] on app-icon "Confirm" at bounding box center [705, 143] width 9 height 9
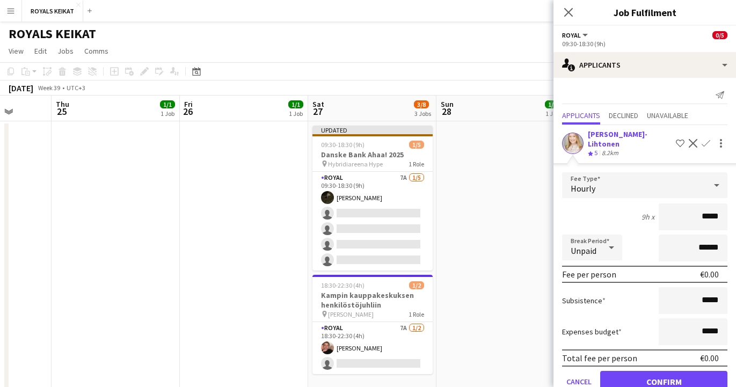
drag, startPoint x: 720, startPoint y: 209, endPoint x: 696, endPoint y: 209, distance: 23.6
click at [696, 209] on input "*****" at bounding box center [693, 216] width 69 height 27
type input "******"
click at [654, 372] on button "Confirm" at bounding box center [663, 381] width 127 height 21
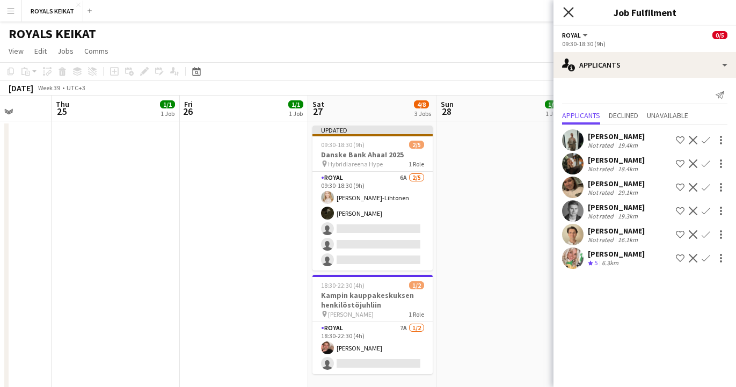
click at [566, 9] on icon "Close pop-in" at bounding box center [568, 12] width 10 height 10
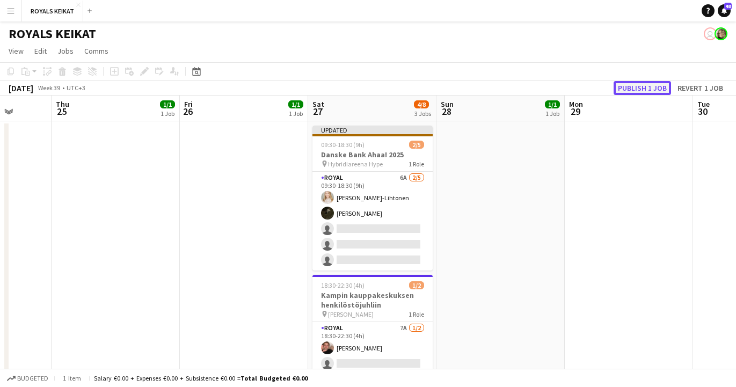
click at [641, 83] on button "Publish 1 job" at bounding box center [641, 88] width 57 height 14
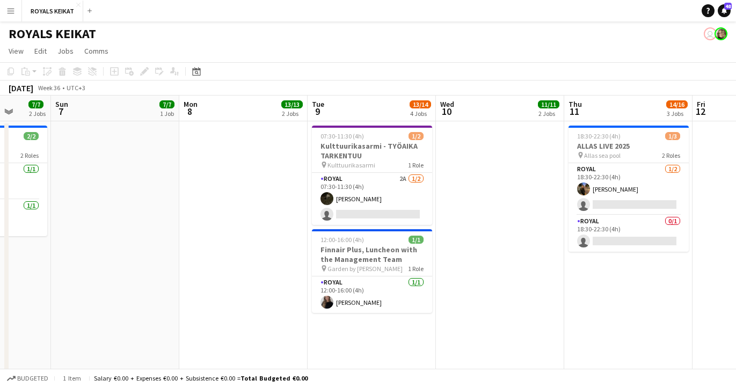
scroll to position [0, 333]
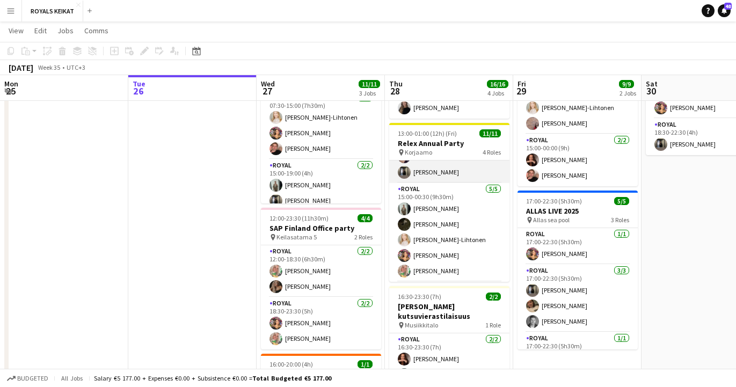
scroll to position [134, 0]
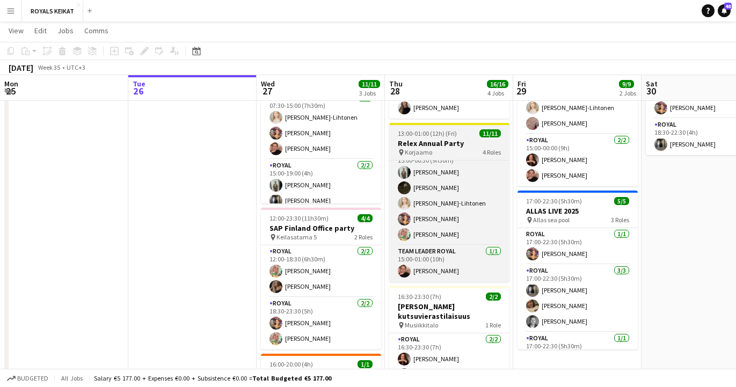
click at [433, 145] on h3 "Relex Annual Party" at bounding box center [449, 143] width 120 height 10
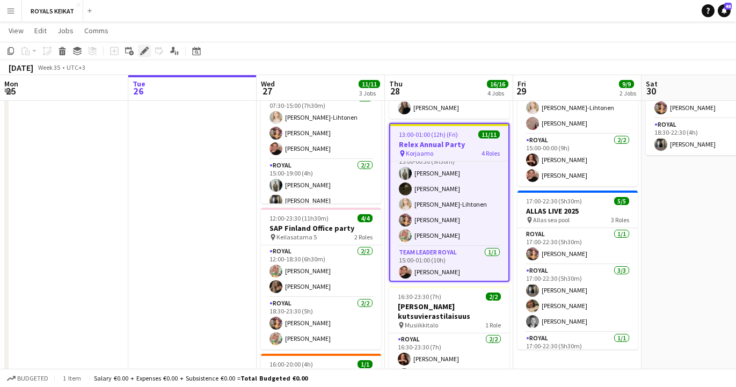
click at [144, 48] on icon "Edit" at bounding box center [144, 51] width 9 height 9
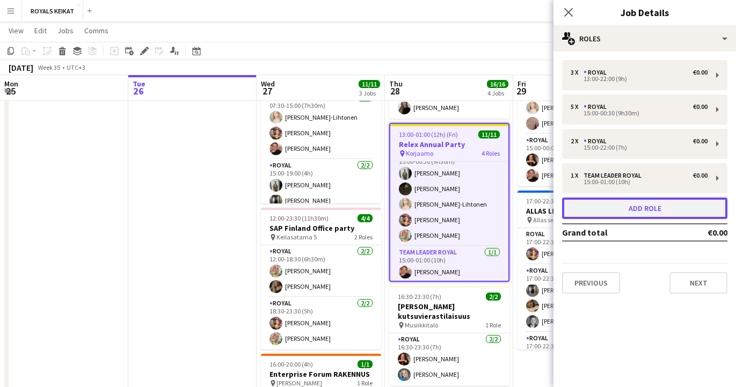
click at [637, 204] on button "Add role" at bounding box center [644, 207] width 165 height 21
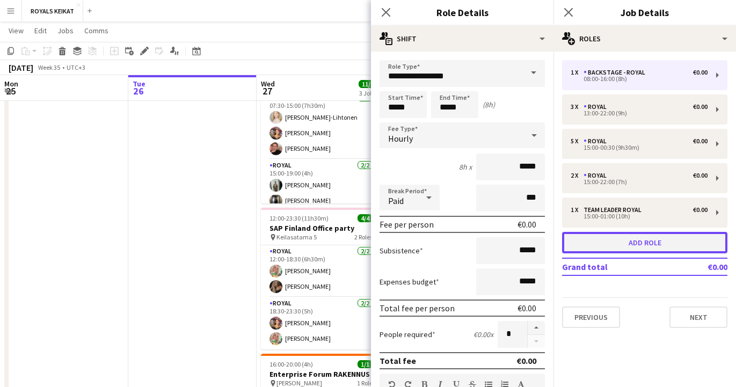
scroll to position [170, 0]
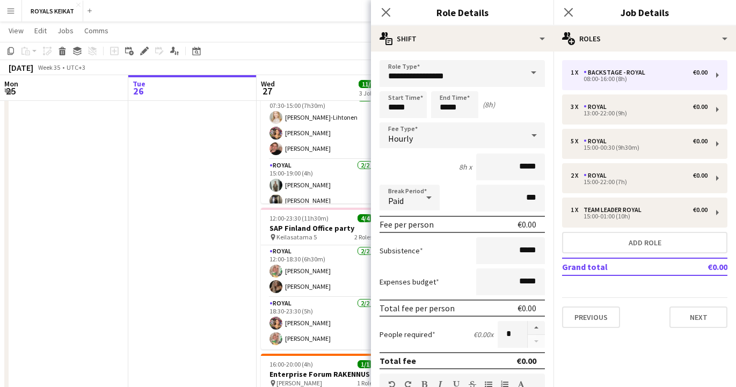
click at [533, 70] on span at bounding box center [533, 73] width 23 height 26
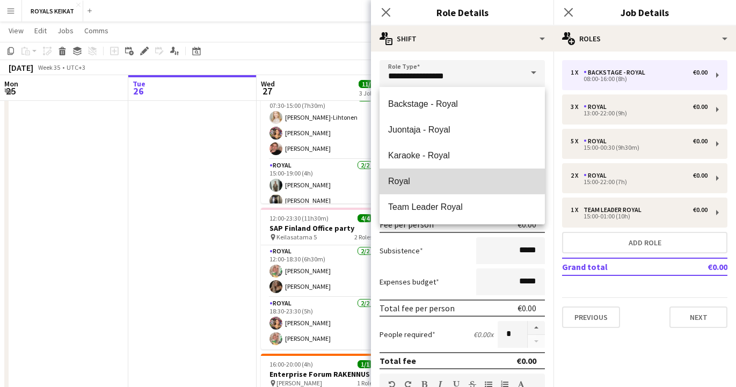
click at [429, 177] on span "Royal" at bounding box center [462, 181] width 148 height 10
type input "*****"
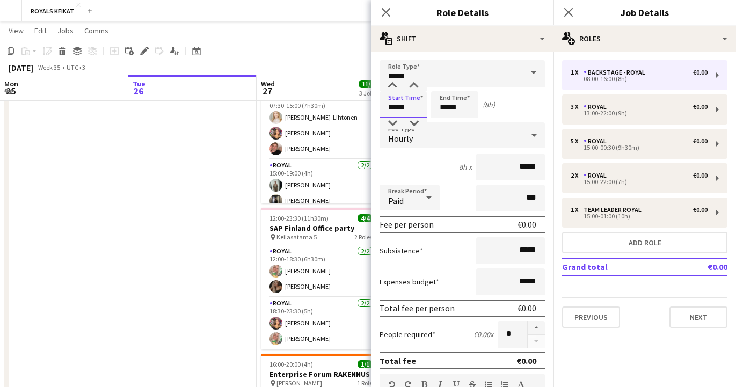
click at [398, 107] on input "*****" at bounding box center [402, 104] width 47 height 27
click at [392, 81] on div at bounding box center [392, 86] width 21 height 11
type input "*****"
click at [392, 81] on div at bounding box center [392, 86] width 21 height 11
click at [450, 106] on input "*****" at bounding box center [454, 104] width 47 height 27
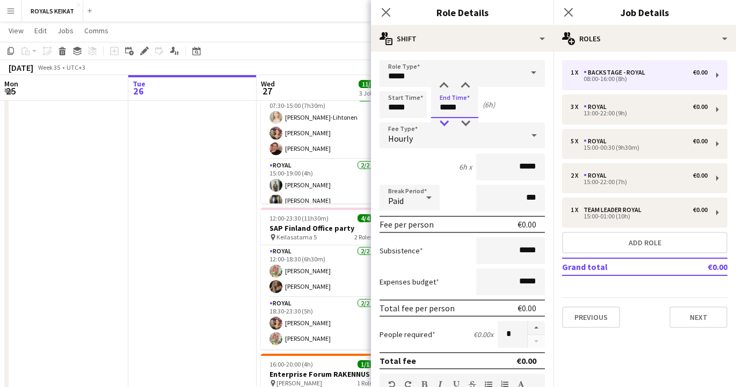
click at [445, 122] on div at bounding box center [443, 123] width 21 height 11
click at [444, 121] on div at bounding box center [443, 123] width 21 height 11
type input "*****"
click at [444, 121] on div at bounding box center [443, 123] width 21 height 11
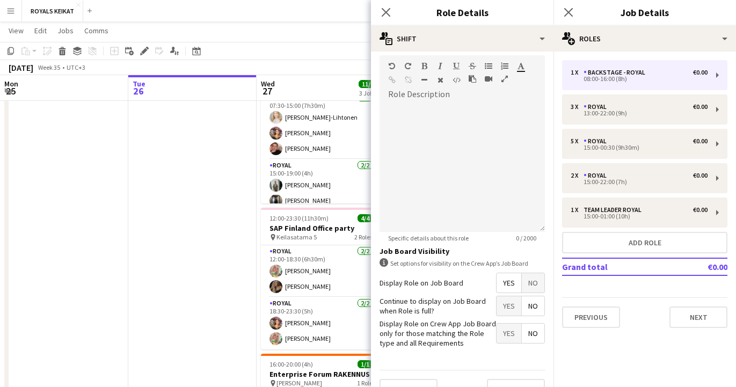
scroll to position [340, 0]
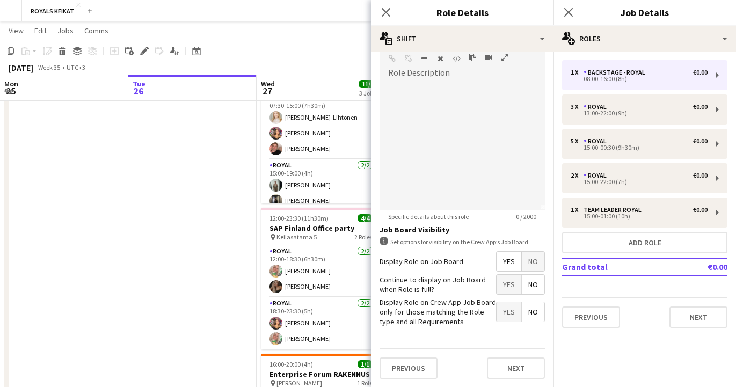
click at [533, 262] on span "No" at bounding box center [533, 261] width 23 height 19
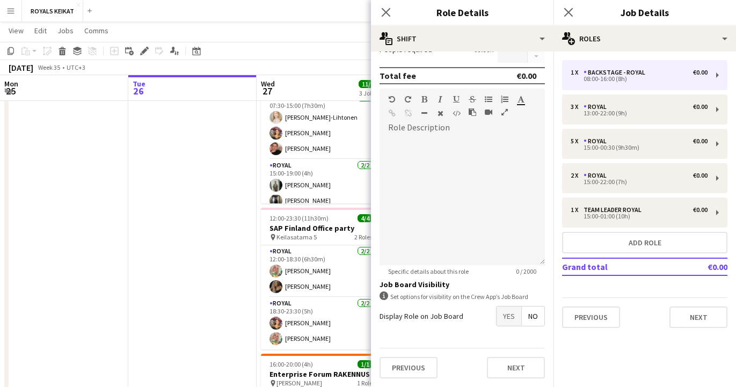
scroll to position [0, 0]
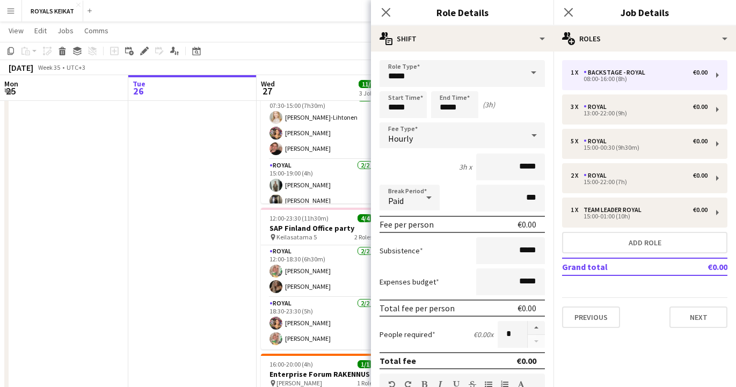
click at [531, 72] on span at bounding box center [533, 73] width 23 height 26
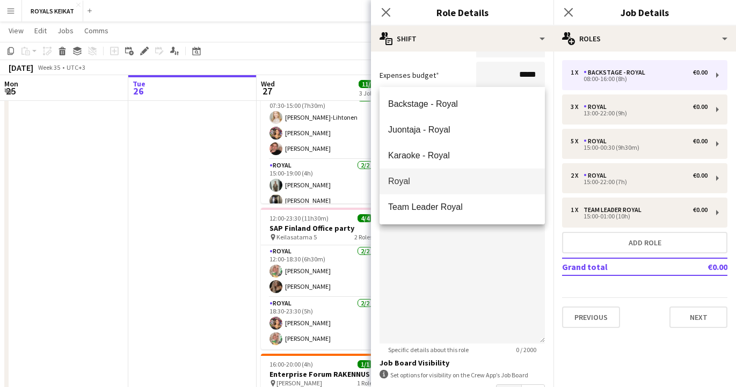
scroll to position [163, 0]
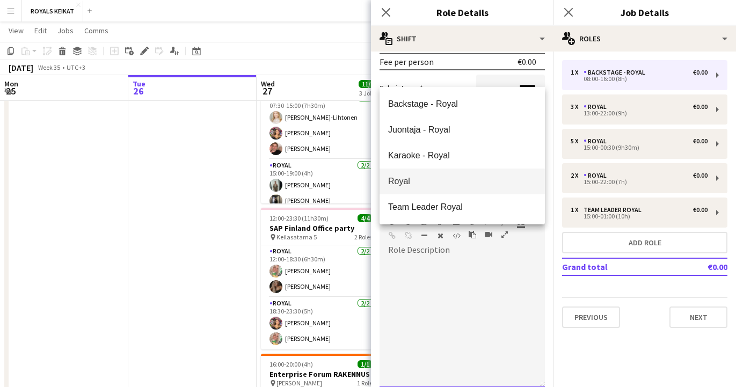
click at [400, 276] on div at bounding box center [461, 323] width 165 height 129
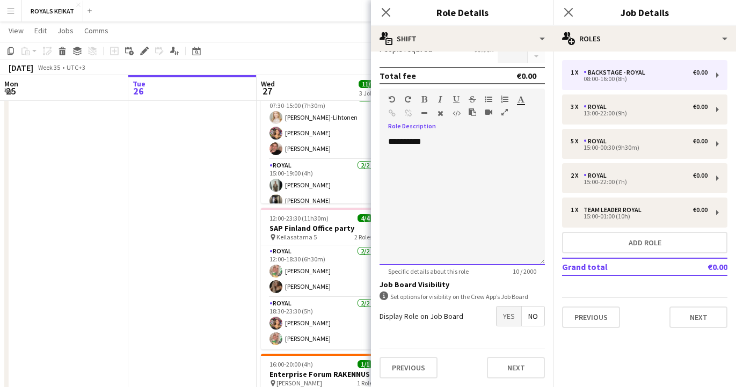
scroll to position [0, 0]
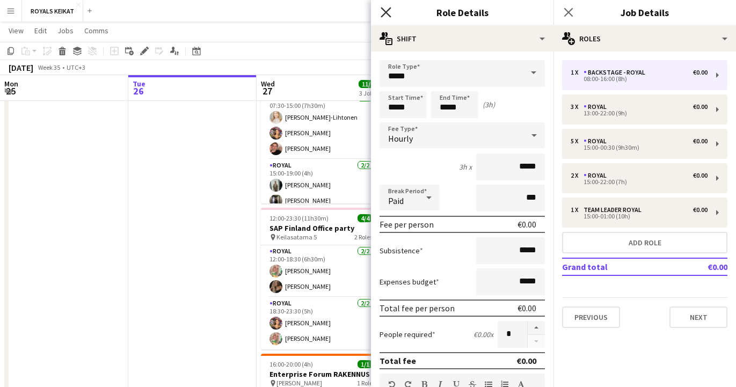
click at [385, 11] on icon at bounding box center [386, 12] width 10 height 10
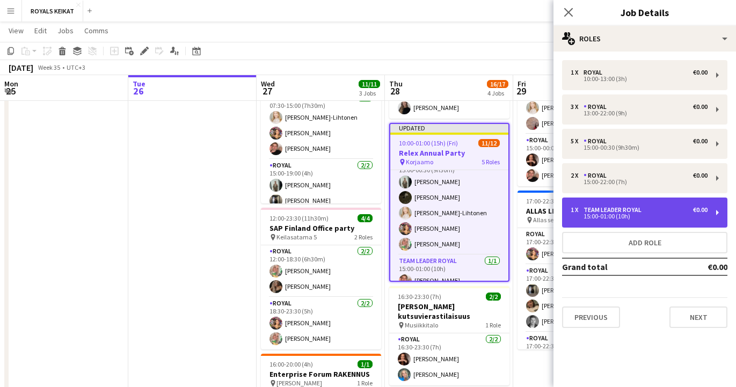
click at [611, 209] on div "Team Leader Royal" at bounding box center [614, 210] width 62 height 8
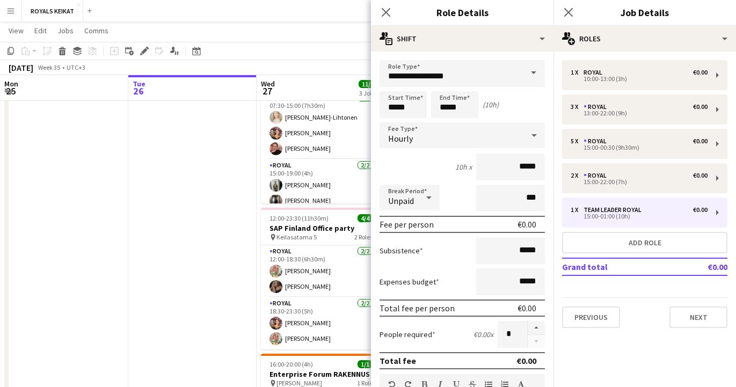
click at [532, 72] on span at bounding box center [533, 73] width 23 height 26
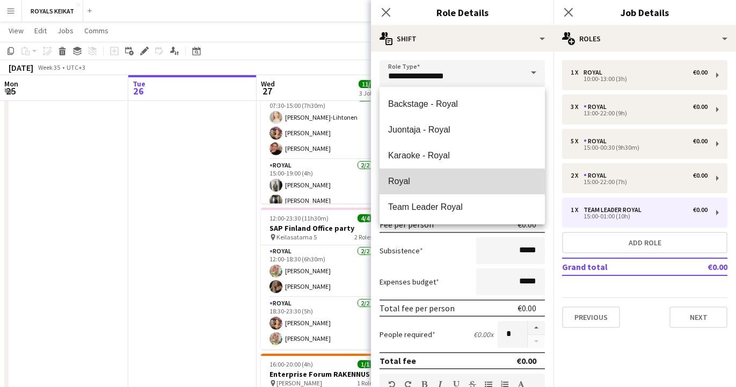
click at [421, 182] on span "Royal" at bounding box center [462, 181] width 148 height 10
type input "*****"
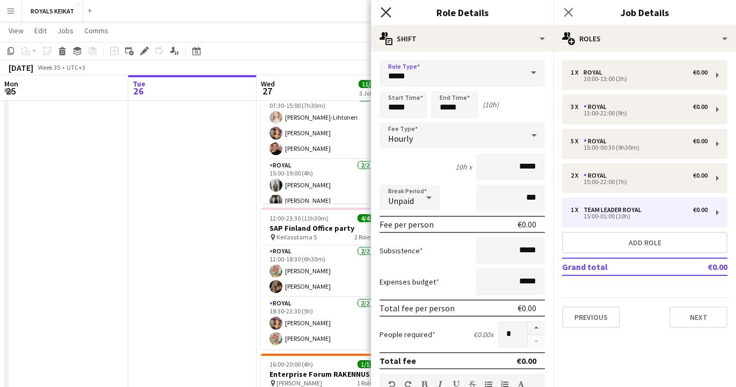
click at [384, 10] on icon at bounding box center [386, 12] width 10 height 10
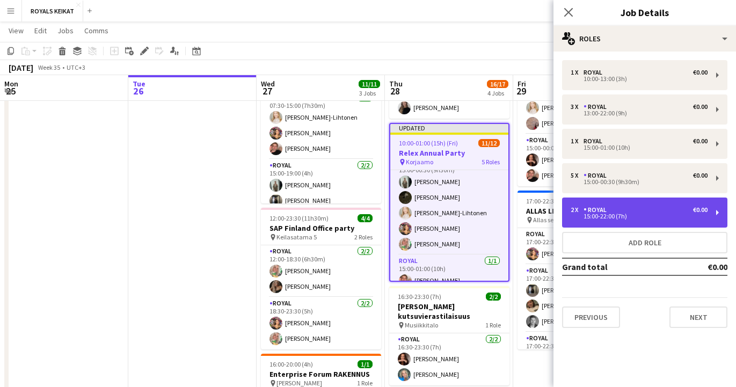
click at [612, 214] on div "15:00-22:00 (7h)" at bounding box center [638, 216] width 137 height 5
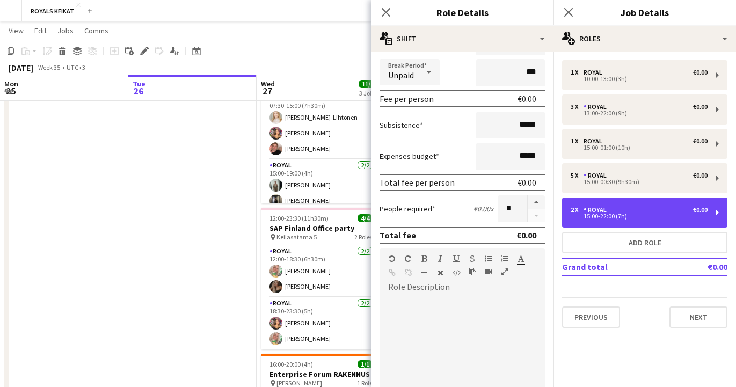
scroll to position [340, 0]
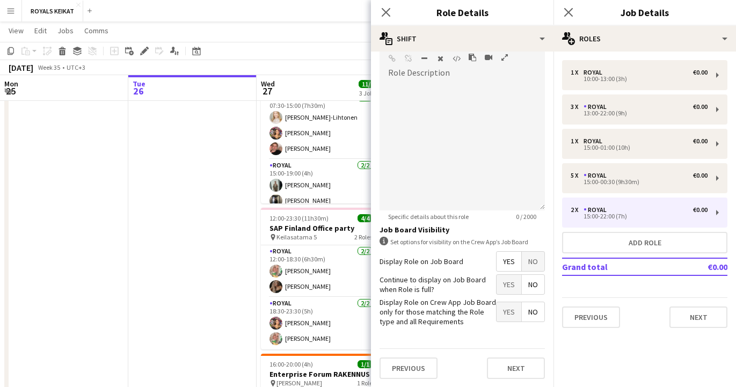
click at [533, 260] on span "No" at bounding box center [533, 261] width 23 height 19
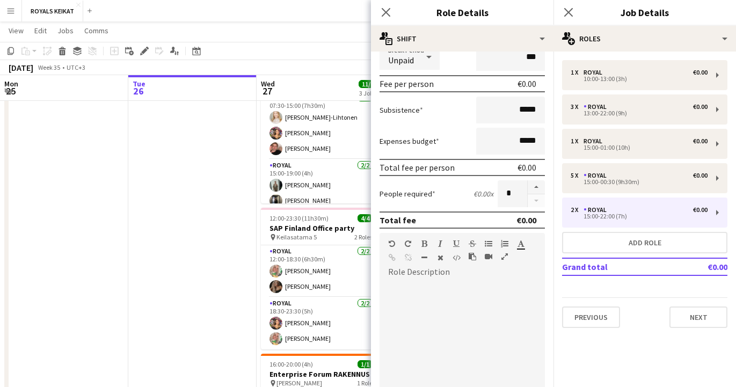
scroll to position [0, 0]
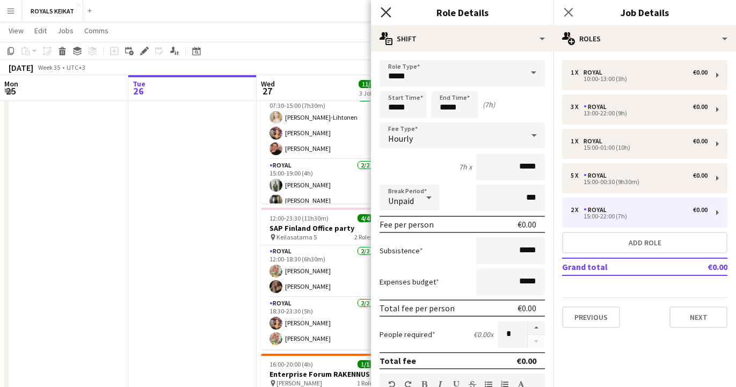
click at [385, 7] on icon "Close pop-in" at bounding box center [386, 12] width 10 height 10
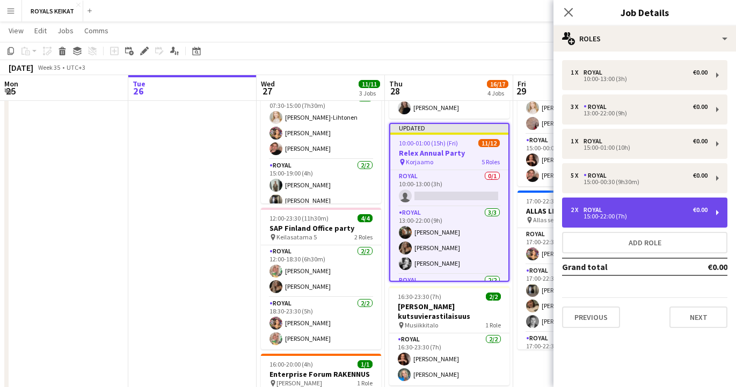
click at [624, 214] on div "15:00-22:00 (7h)" at bounding box center [638, 216] width 137 height 5
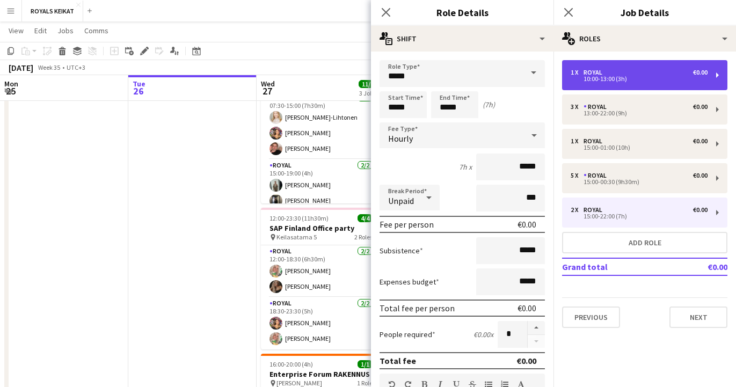
click at [613, 76] on div "10:00-13:00 (3h)" at bounding box center [638, 78] width 137 height 5
type input "*****"
type input "*"
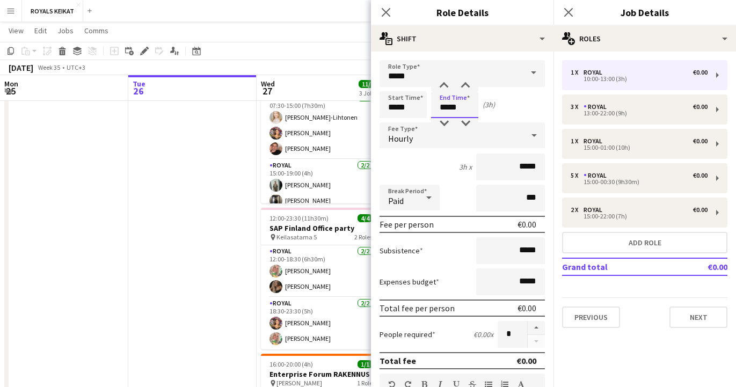
click at [454, 107] on input "*****" at bounding box center [454, 104] width 47 height 27
click at [445, 86] on div at bounding box center [443, 86] width 21 height 11
type input "*****"
click at [445, 86] on div at bounding box center [443, 86] width 21 height 11
click at [384, 8] on icon "Close pop-in" at bounding box center [386, 12] width 10 height 10
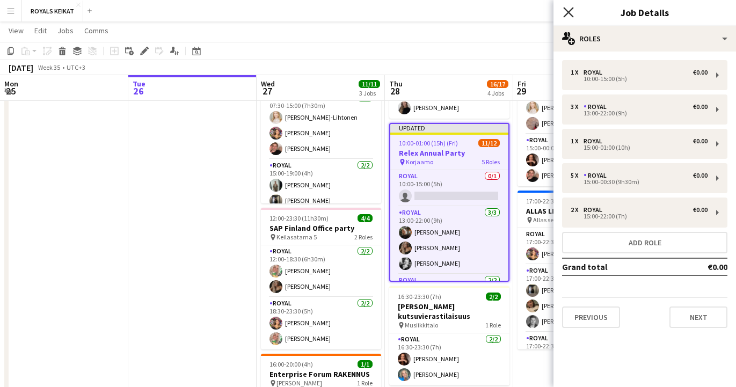
click at [567, 10] on icon "Close pop-in" at bounding box center [568, 12] width 10 height 10
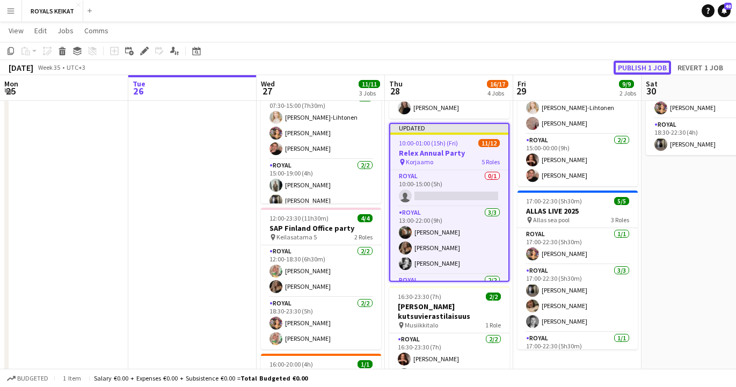
click at [632, 62] on button "Publish 1 job" at bounding box center [641, 68] width 57 height 14
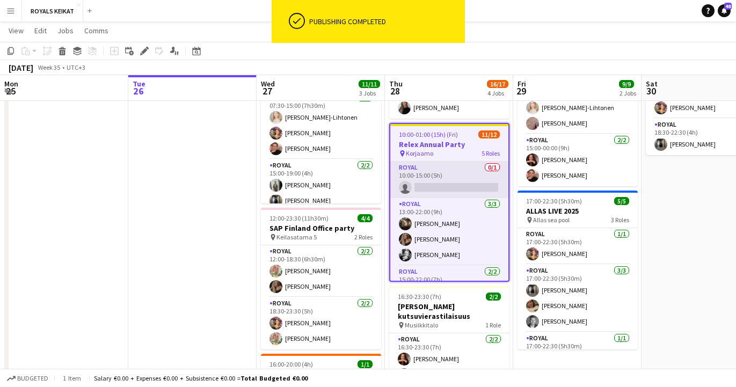
click at [446, 183] on app-card-role "Royal 0/1 10:00-15:00 (5h) single-neutral-actions" at bounding box center [449, 180] width 118 height 36
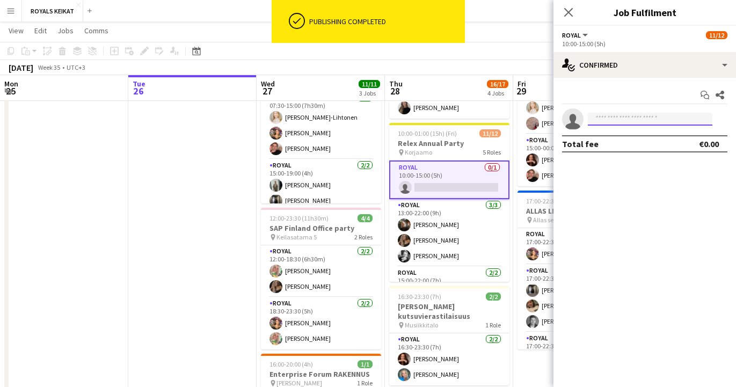
click at [604, 117] on input at bounding box center [650, 119] width 125 height 13
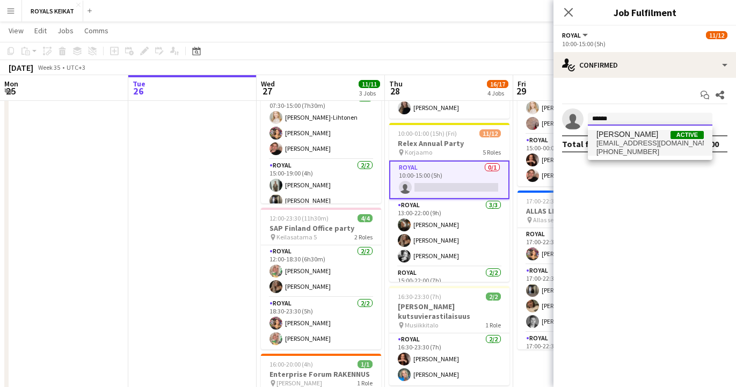
type input "******"
click at [610, 142] on span "sakke.jylha@gmail.com" at bounding box center [649, 143] width 107 height 9
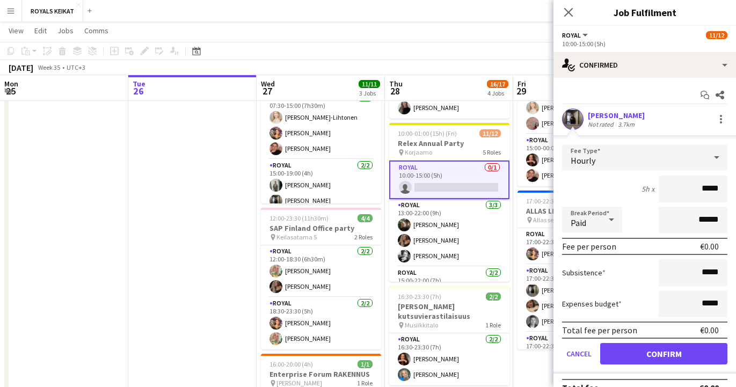
drag, startPoint x: 719, startPoint y: 191, endPoint x: 698, endPoint y: 191, distance: 20.9
click at [698, 191] on input "*****" at bounding box center [693, 188] width 69 height 27
type input "******"
click at [634, 353] on button "Confirm" at bounding box center [663, 353] width 127 height 21
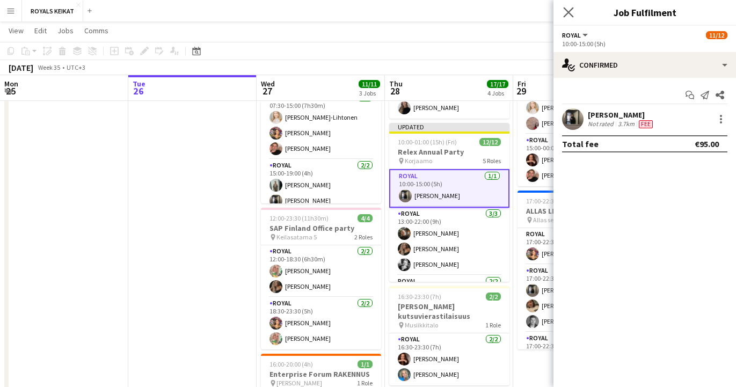
click at [566, 6] on app-icon "Close pop-in" at bounding box center [569, 13] width 16 height 16
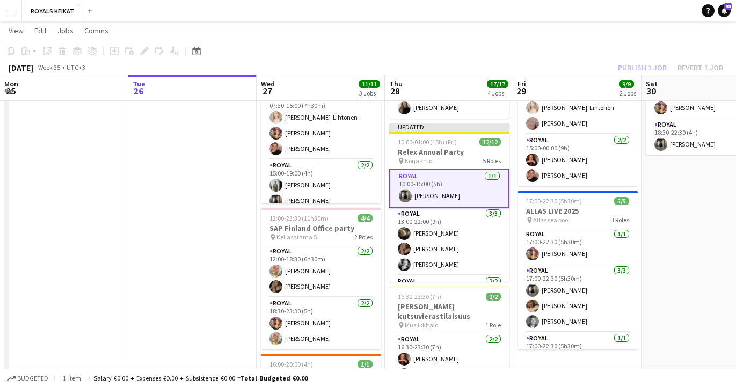
click at [648, 67] on div "Publish 1 job Revert 1 job" at bounding box center [670, 68] width 131 height 14
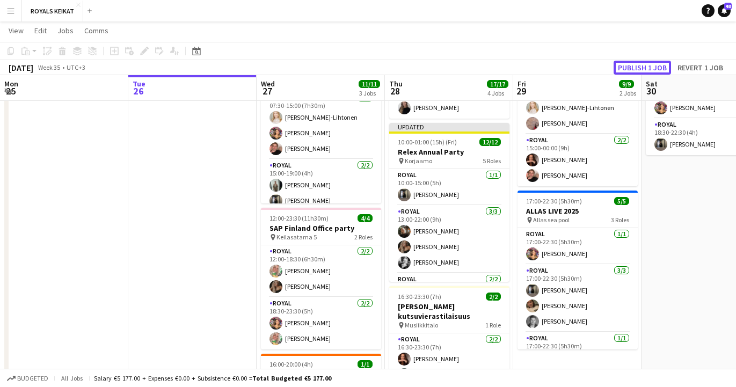
click at [648, 67] on button "Publish 1 job" at bounding box center [641, 68] width 57 height 14
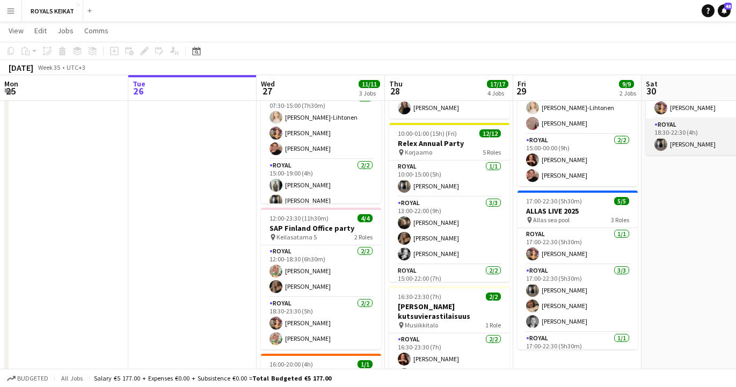
click at [686, 135] on app-card-role "Royal 1/1 18:30-22:30 (4h) Sakari Jylhä" at bounding box center [706, 137] width 120 height 36
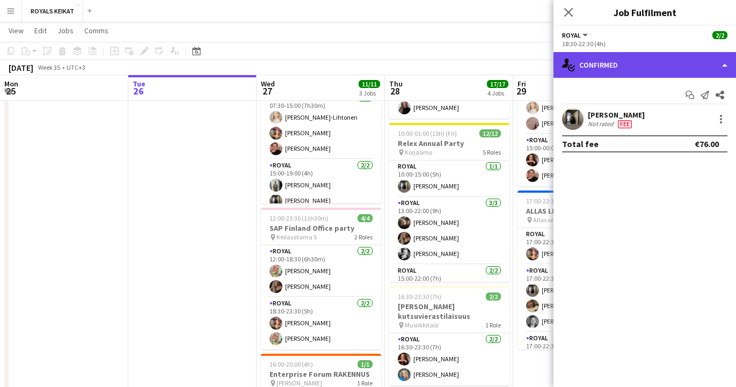
click at [621, 64] on div "single-neutral-actions-check-2 Confirmed" at bounding box center [644, 65] width 182 height 26
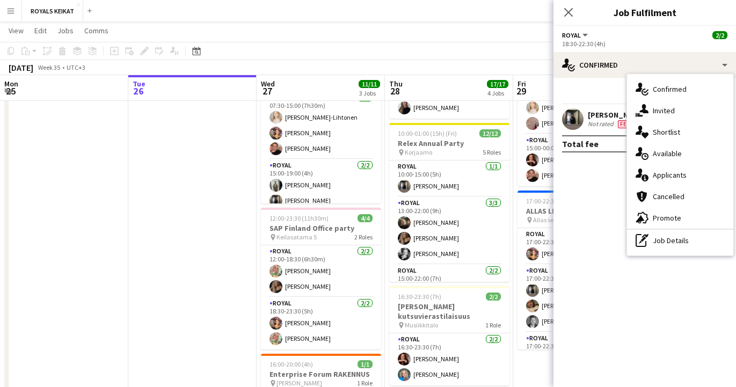
click at [591, 118] on div "[PERSON_NAME]" at bounding box center [616, 115] width 57 height 10
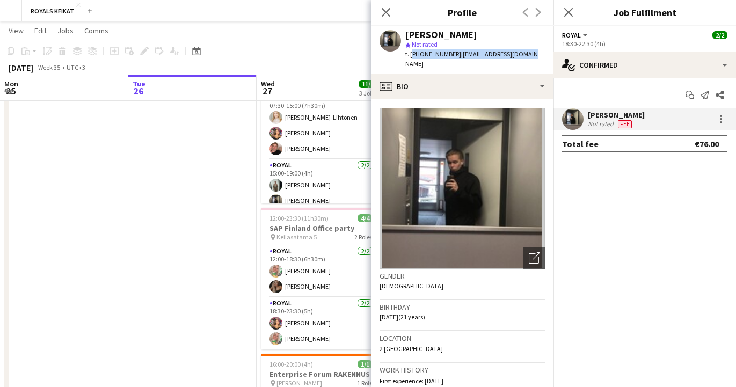
drag, startPoint x: 520, startPoint y: 54, endPoint x: 411, endPoint y: 54, distance: 108.4
click at [411, 54] on div "t. +358458885308 | sakke.jylha@gmail.com" at bounding box center [475, 58] width 140 height 19
copy div "+358458885308 | sakke.jylha@gmail.com"
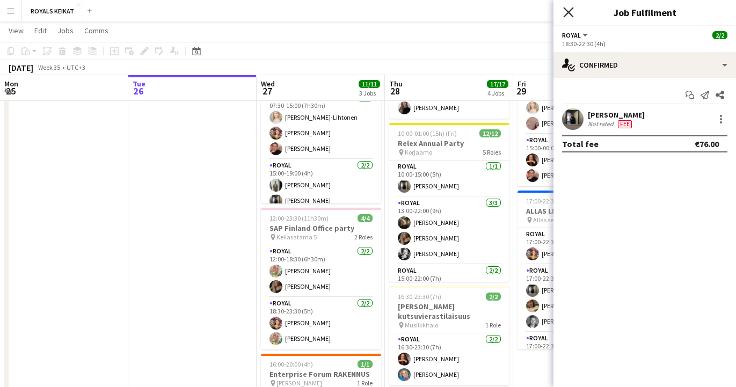
click at [567, 8] on icon "Close pop-in" at bounding box center [568, 12] width 10 height 10
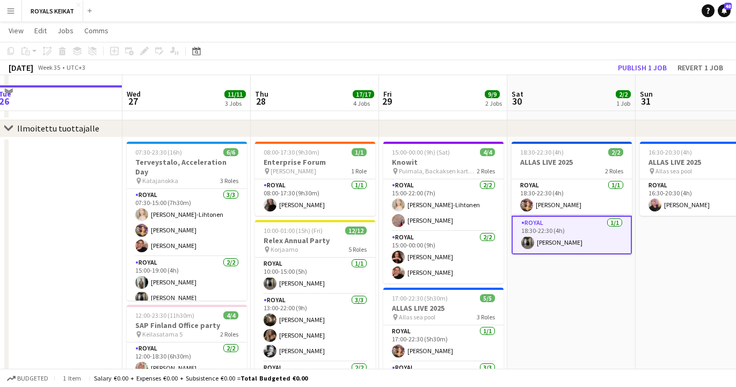
scroll to position [145, 0]
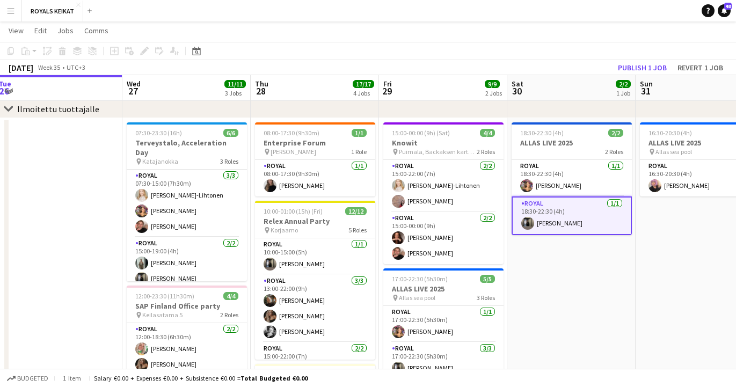
click at [68, 304] on app-date-cell at bounding box center [58, 354] width 128 height 473
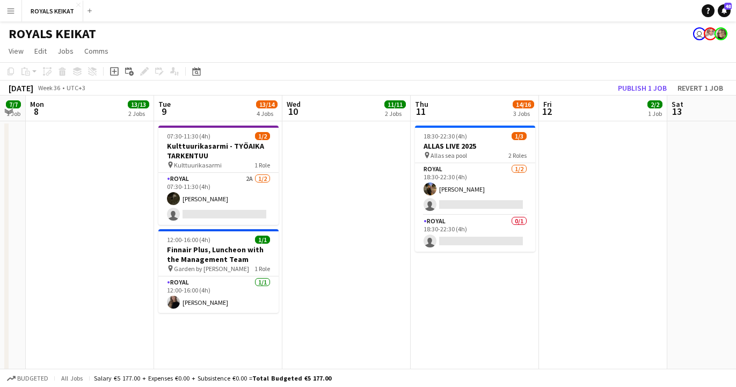
scroll to position [0, 361]
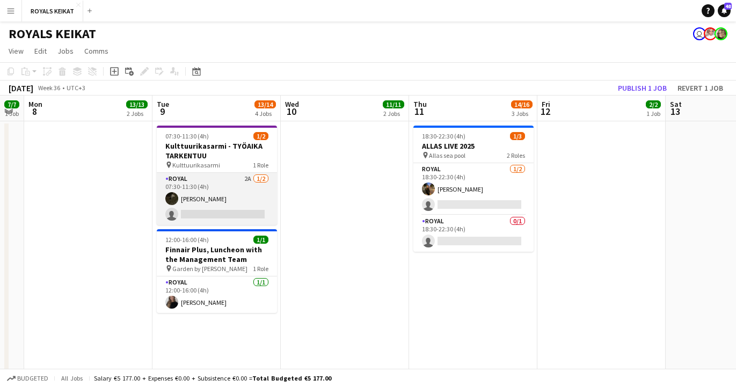
click at [204, 203] on app-card-role "Royal 2A 1/2 07:30-11:30 (4h) Nooa Aalto single-neutral-actions" at bounding box center [217, 199] width 120 height 52
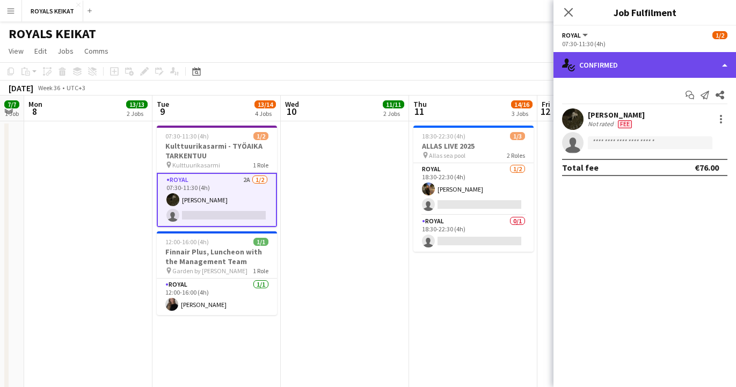
click at [612, 62] on div "single-neutral-actions-check-2 Confirmed" at bounding box center [644, 65] width 182 height 26
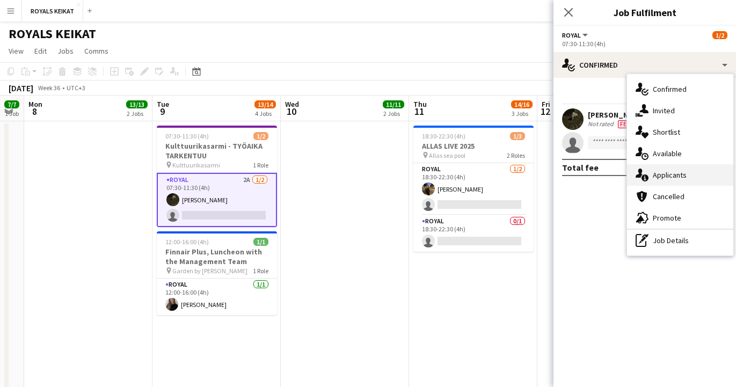
click at [679, 177] on div "single-neutral-actions-information Applicants" at bounding box center [680, 174] width 106 height 21
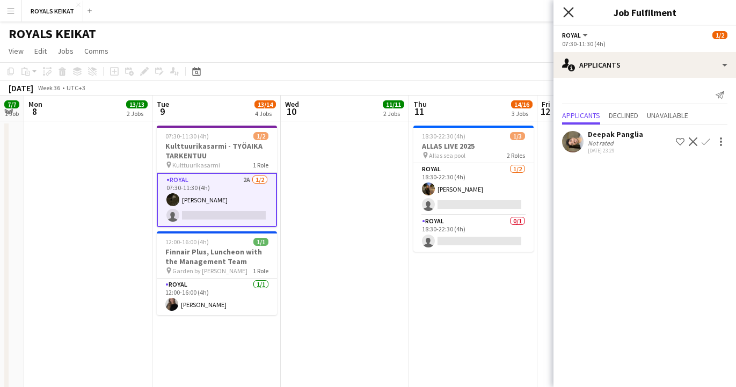
click at [567, 9] on icon "Close pop-in" at bounding box center [568, 12] width 10 height 10
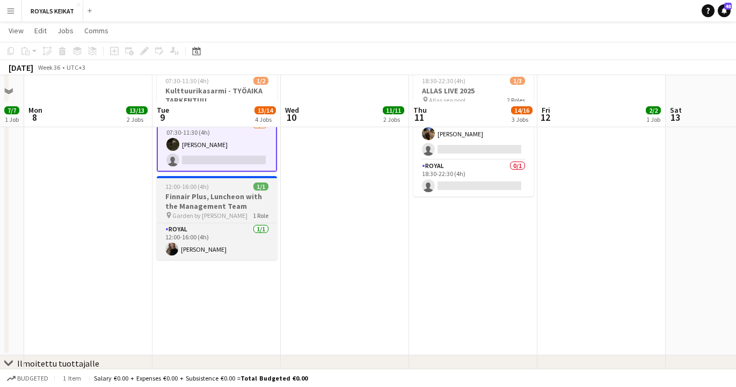
scroll to position [0, 0]
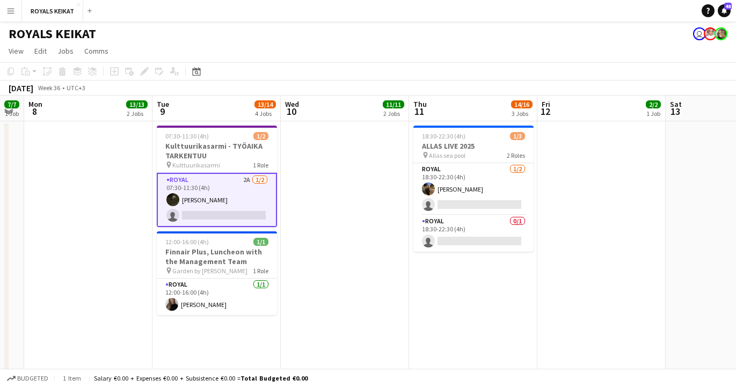
click at [200, 211] on app-card-role "Royal 2A 1/2 07:30-11:30 (4h) Nooa Aalto single-neutral-actions" at bounding box center [217, 200] width 120 height 54
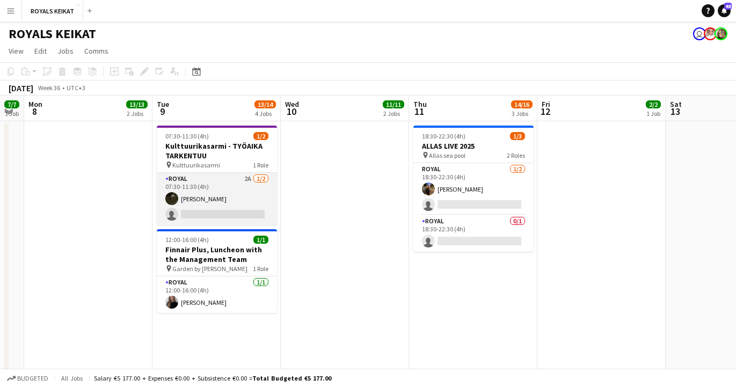
click at [200, 211] on app-card-role "Royal 2A 1/2 07:30-11:30 (4h) Nooa Aalto single-neutral-actions" at bounding box center [217, 199] width 120 height 52
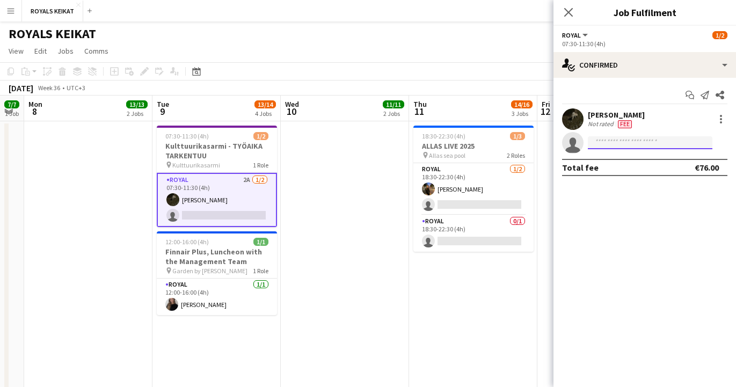
click at [597, 141] on input at bounding box center [650, 142] width 125 height 13
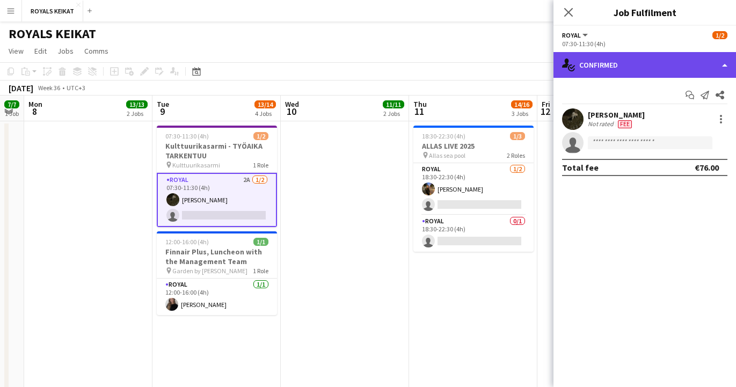
click at [596, 57] on div "single-neutral-actions-check-2 Confirmed" at bounding box center [644, 65] width 182 height 26
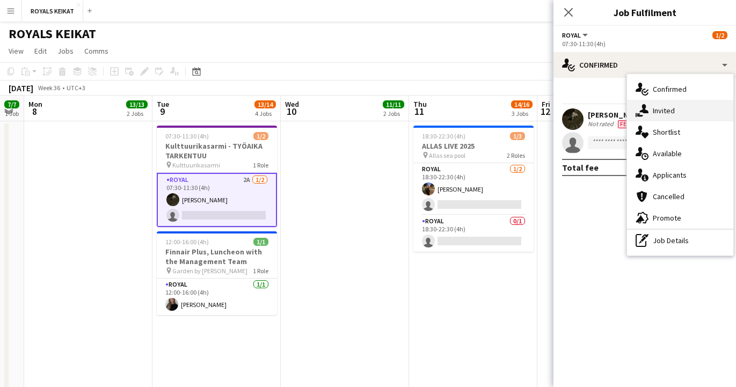
click at [662, 110] on div "single-neutral-actions-share-1 Invited" at bounding box center [680, 110] width 106 height 21
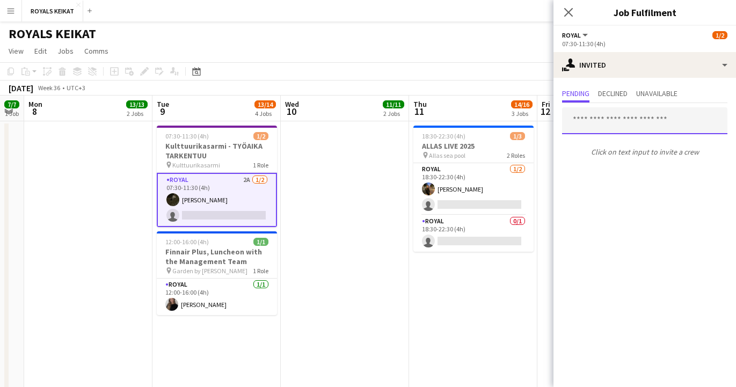
click at [593, 122] on input "text" at bounding box center [644, 120] width 165 height 27
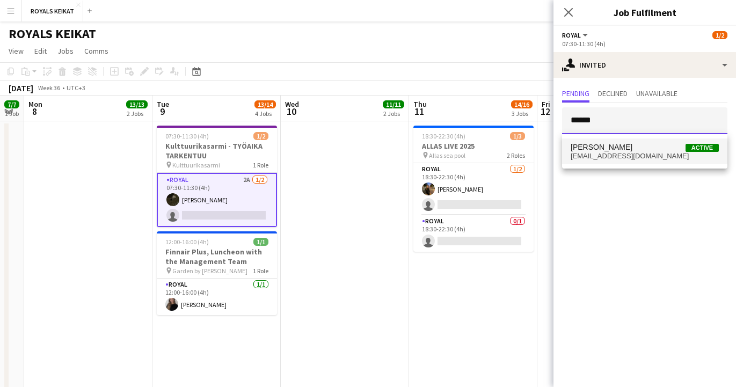
type input "******"
click at [594, 155] on span "reettakinnarinen@gmail.com" at bounding box center [644, 156] width 148 height 9
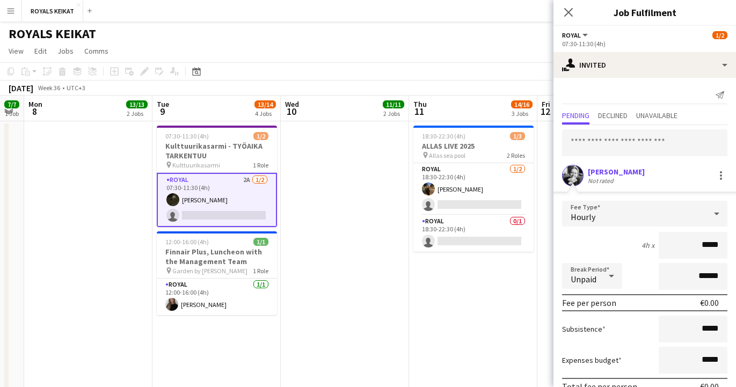
drag, startPoint x: 720, startPoint y: 246, endPoint x: 693, endPoint y: 246, distance: 26.8
click at [693, 246] on input "*****" at bounding box center [693, 245] width 69 height 27
type input "******"
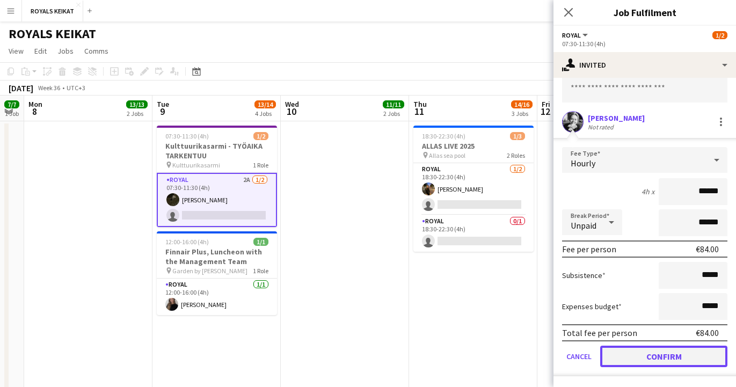
click at [650, 356] on button "Confirm" at bounding box center [663, 356] width 127 height 21
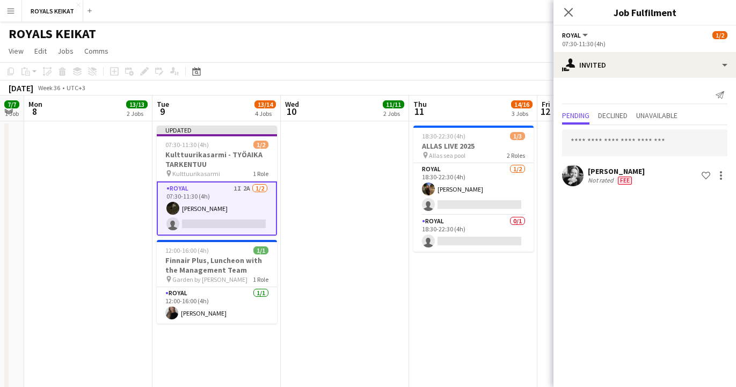
scroll to position [0, 0]
click at [566, 11] on icon "Close pop-in" at bounding box center [568, 12] width 10 height 10
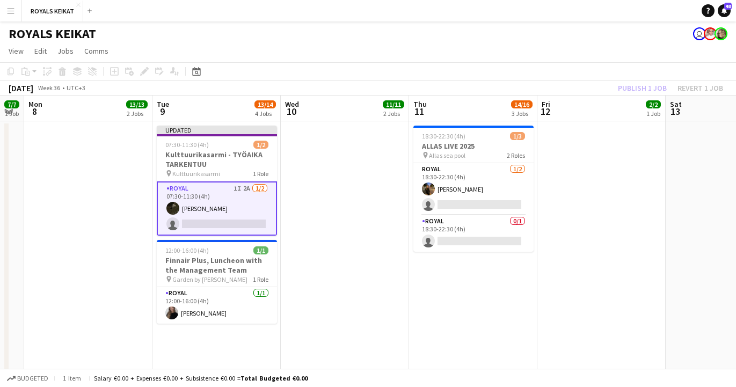
click at [630, 87] on div "Publish 1 job Revert 1 job" at bounding box center [670, 88] width 131 height 14
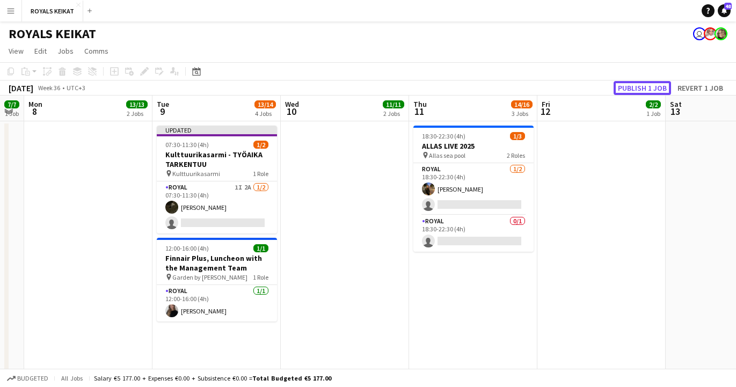
click at [630, 87] on button "Publish 1 job" at bounding box center [641, 88] width 57 height 14
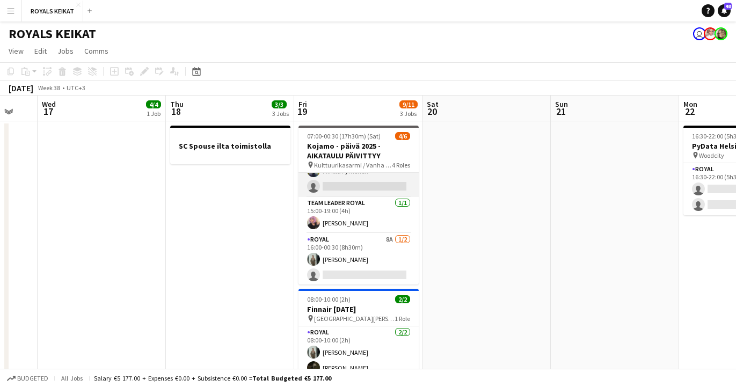
scroll to position [65, 0]
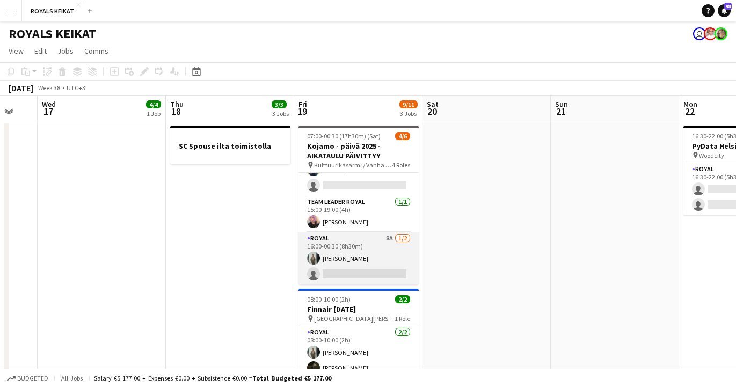
click at [335, 263] on app-card-role "Royal 8A 1/2 16:00-00:30 (8h30m) Emil Peltonen single-neutral-actions" at bounding box center [358, 258] width 120 height 52
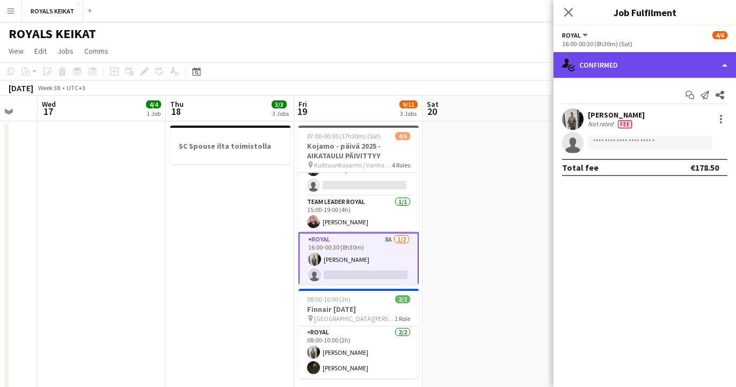
click at [663, 61] on div "single-neutral-actions-check-2 Confirmed" at bounding box center [644, 65] width 182 height 26
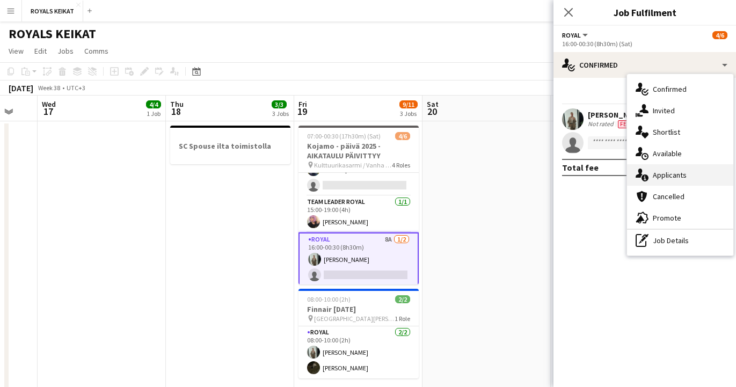
click at [679, 176] on div "single-neutral-actions-information Applicants" at bounding box center [680, 174] width 106 height 21
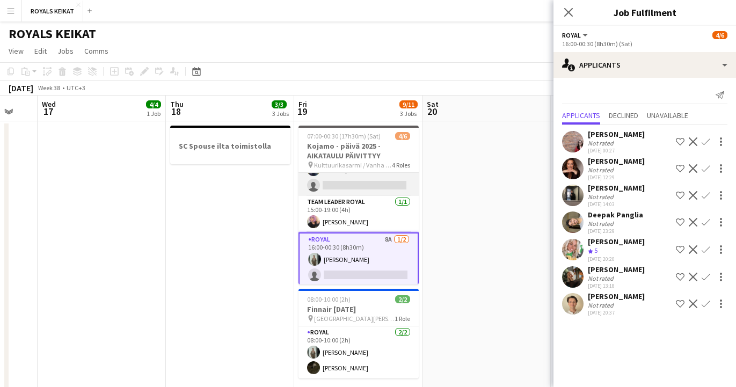
click at [372, 180] on app-card-role "Royal 6A 1/2 07:00-16:30 (9h30m) Minttu Pyrhönen single-neutral-actions" at bounding box center [358, 170] width 120 height 52
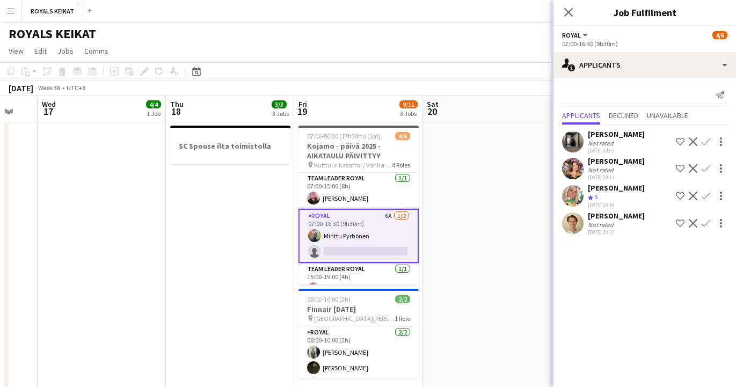
scroll to position [68, 0]
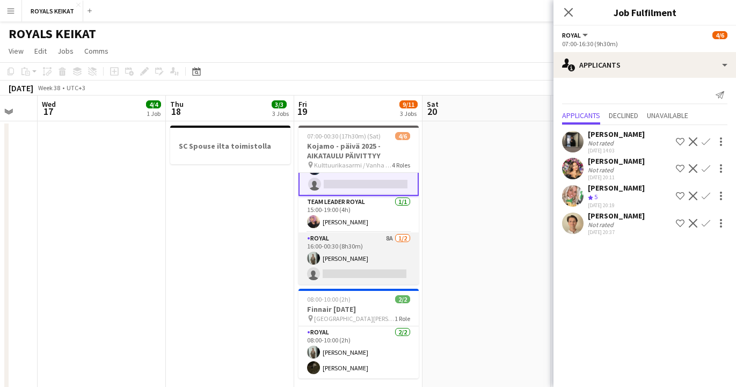
click at [345, 260] on app-card-role "Royal 8A 1/2 16:00-00:30 (8h30m) Emil Peltonen single-neutral-actions" at bounding box center [358, 258] width 120 height 52
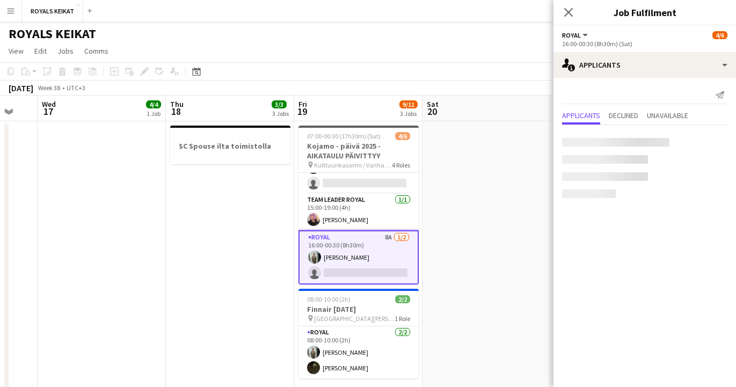
scroll to position [67, 0]
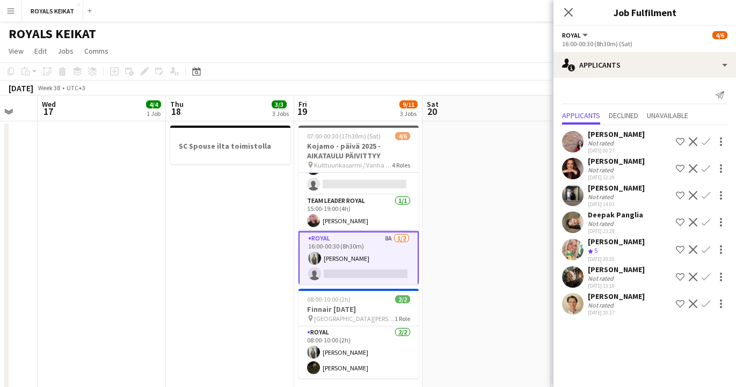
click at [705, 245] on app-icon "Confirm" at bounding box center [705, 249] width 9 height 9
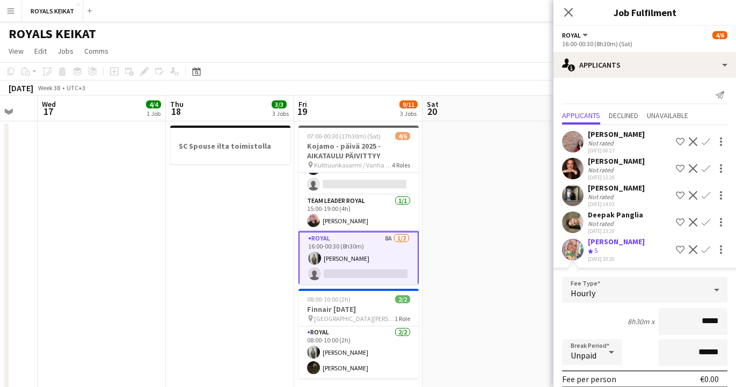
drag, startPoint x: 719, startPoint y: 322, endPoint x: 693, endPoint y: 323, distance: 25.8
click at [693, 323] on input "*****" at bounding box center [693, 321] width 69 height 27
type input "*****"
click at [625, 242] on div "[PERSON_NAME]" at bounding box center [616, 242] width 57 height 10
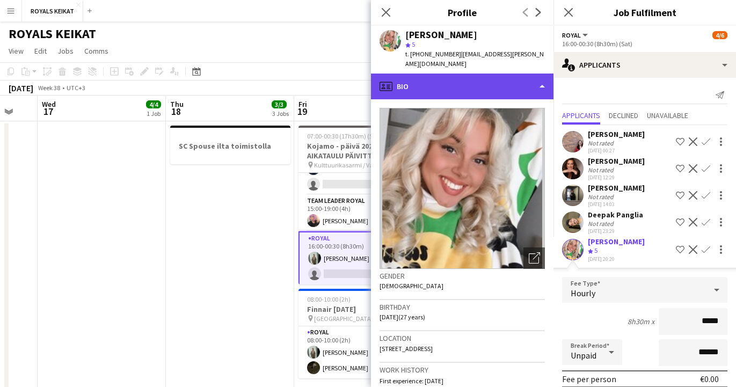
click at [540, 75] on div "profile Bio" at bounding box center [462, 87] width 182 height 26
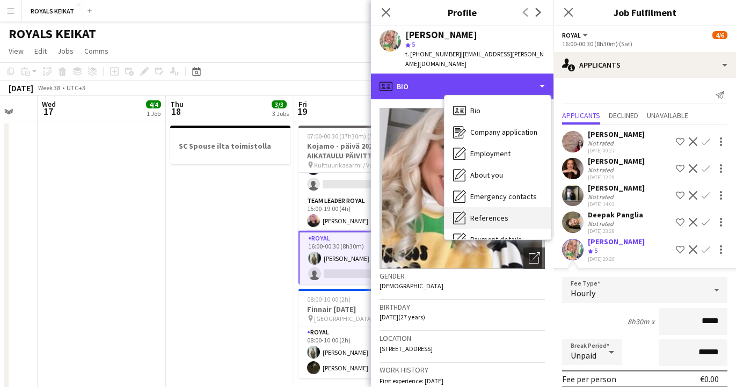
scroll to position [79, 0]
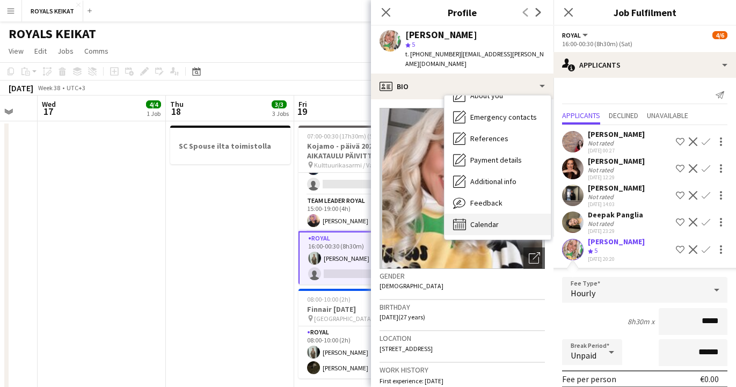
click at [484, 220] on span "Calendar" at bounding box center [484, 225] width 28 height 10
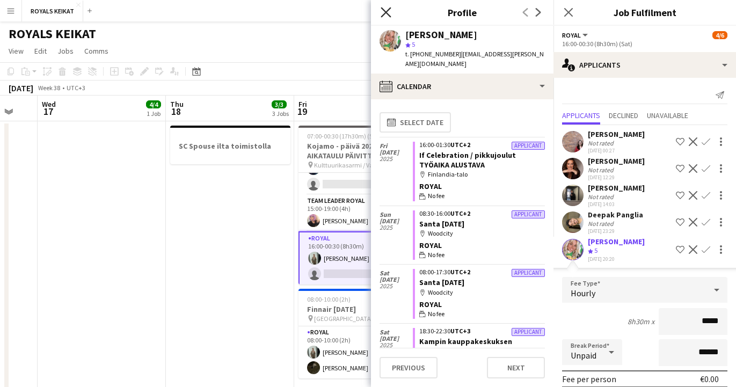
click at [384, 11] on icon at bounding box center [386, 12] width 10 height 10
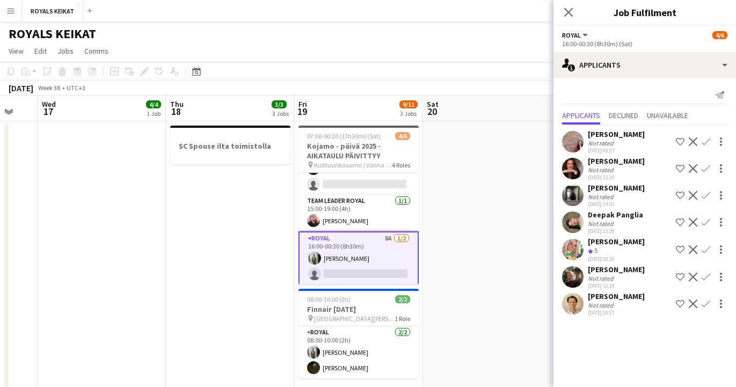
click at [703, 248] on app-icon "Confirm" at bounding box center [705, 249] width 9 height 9
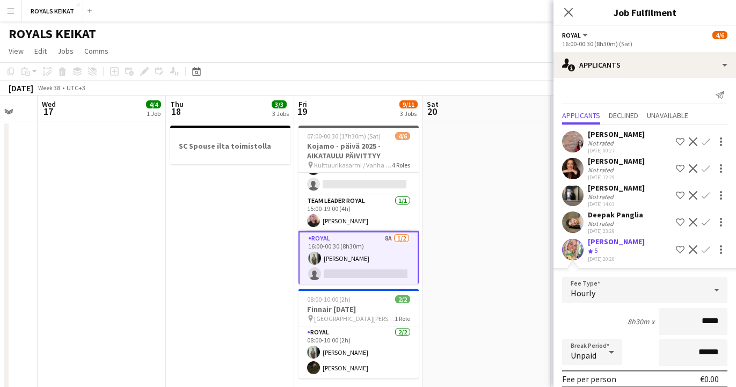
drag, startPoint x: 721, startPoint y: 321, endPoint x: 691, endPoint y: 321, distance: 29.5
click at [691, 321] on input "*****" at bounding box center [693, 321] width 69 height 27
type input "******"
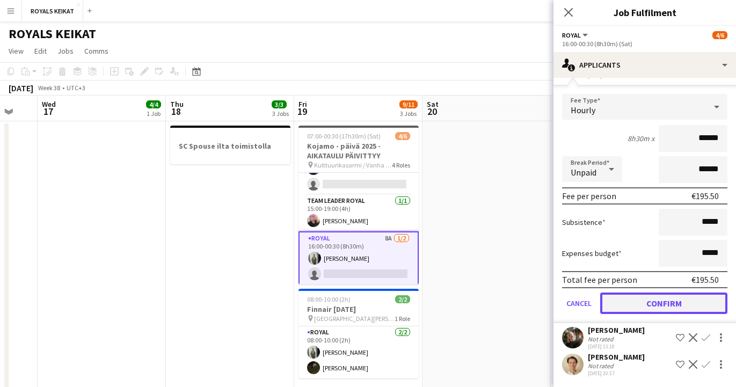
click at [669, 302] on button "Confirm" at bounding box center [663, 302] width 127 height 21
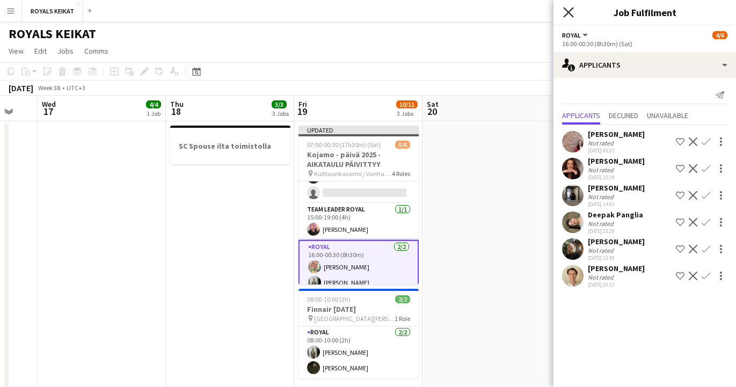
click at [568, 8] on icon "Close pop-in" at bounding box center [568, 12] width 10 height 10
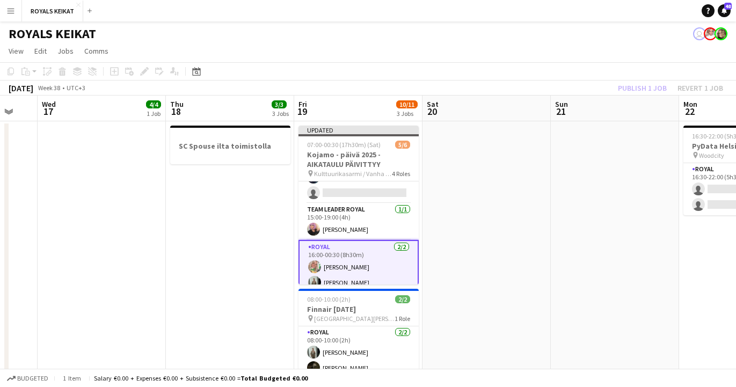
click at [633, 87] on div "Publish 1 job Revert 1 job" at bounding box center [670, 88] width 131 height 14
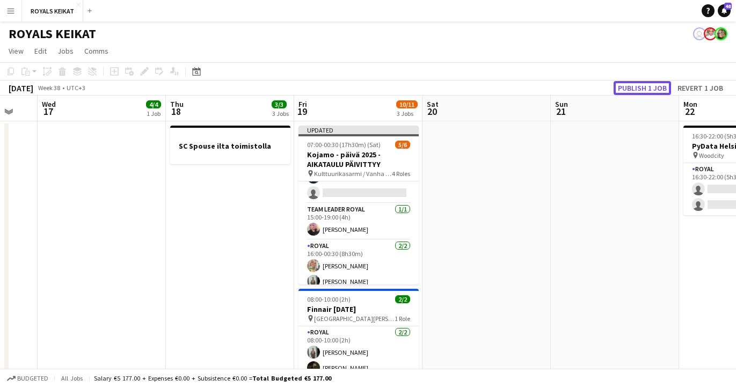
click at [633, 87] on button "Publish 1 job" at bounding box center [641, 88] width 57 height 14
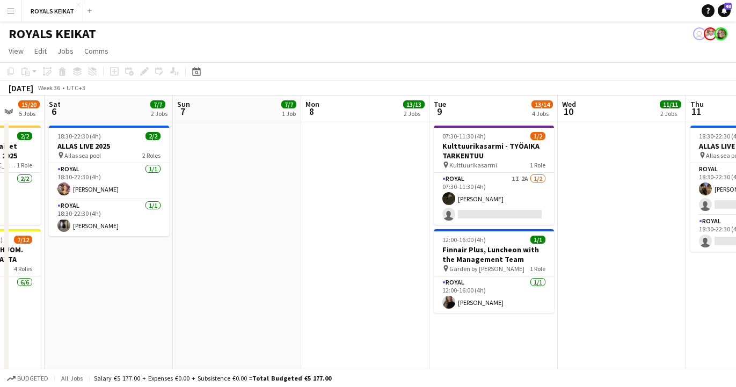
scroll to position [0, 381]
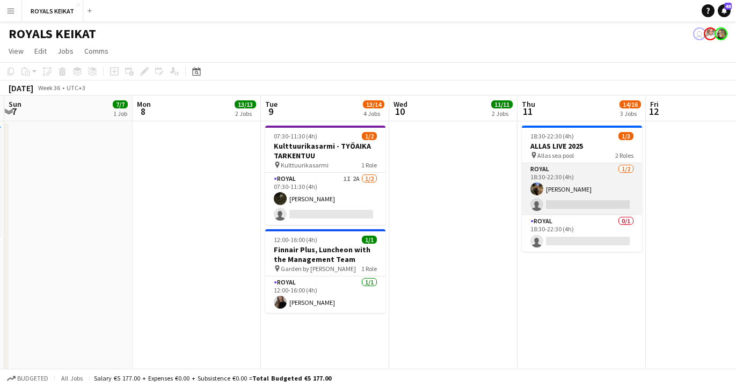
click at [554, 192] on app-card-role "Royal 1/2 18:30-22:30 (4h) Vilma Väisänen single-neutral-actions" at bounding box center [582, 189] width 120 height 52
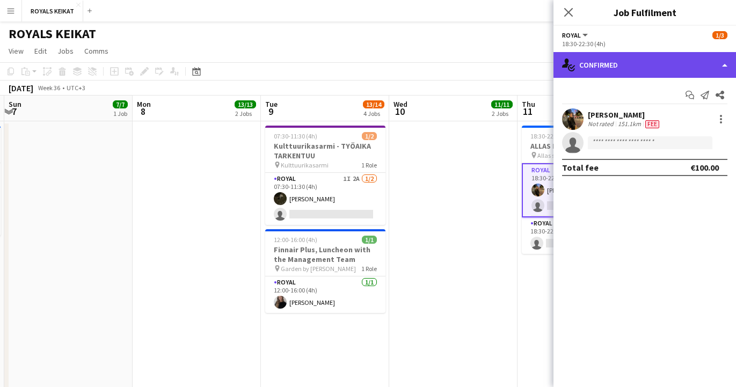
click at [635, 62] on div "single-neutral-actions-check-2 Confirmed" at bounding box center [644, 65] width 182 height 26
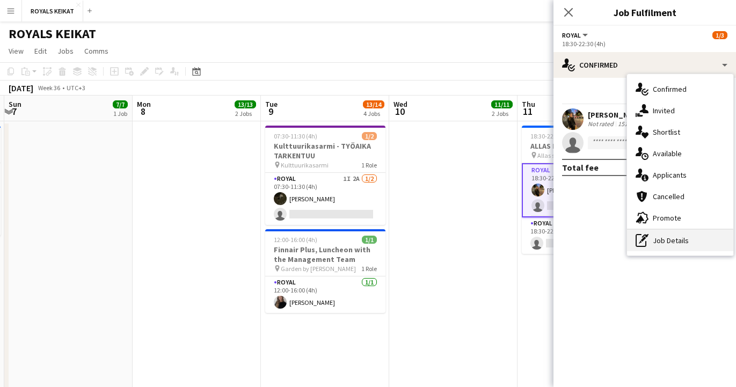
click at [673, 244] on div "pen-write Job Details" at bounding box center [680, 240] width 106 height 21
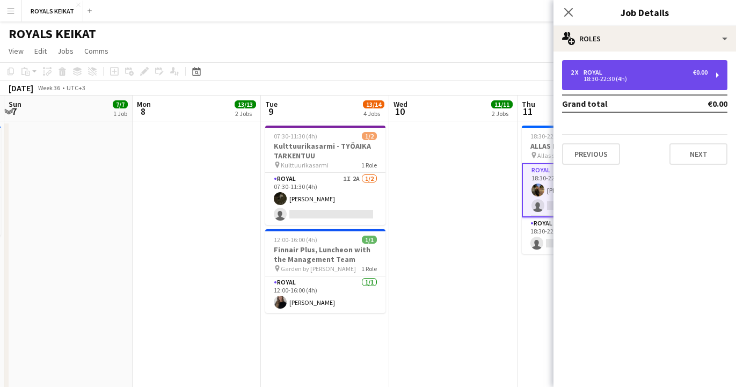
click at [631, 77] on div "18:30-22:30 (4h)" at bounding box center [638, 78] width 137 height 5
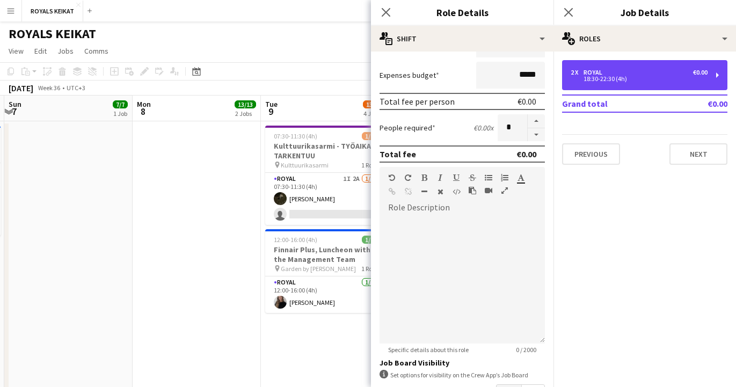
scroll to position [285, 0]
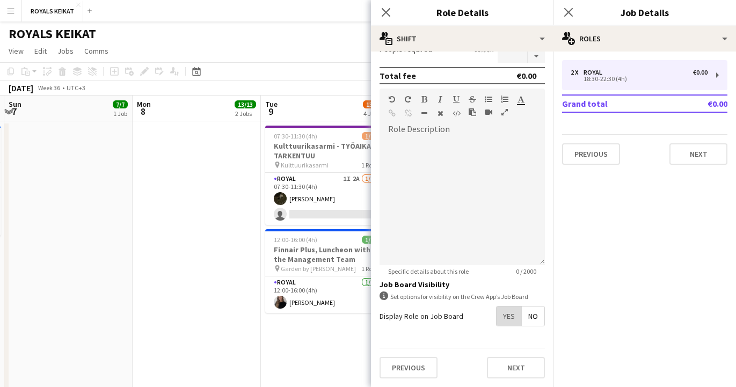
click at [511, 317] on span "Yes" at bounding box center [508, 315] width 25 height 19
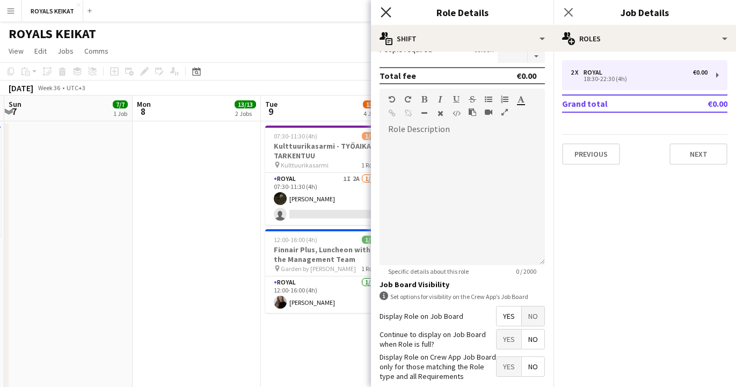
click at [384, 9] on icon "Close pop-in" at bounding box center [386, 12] width 10 height 10
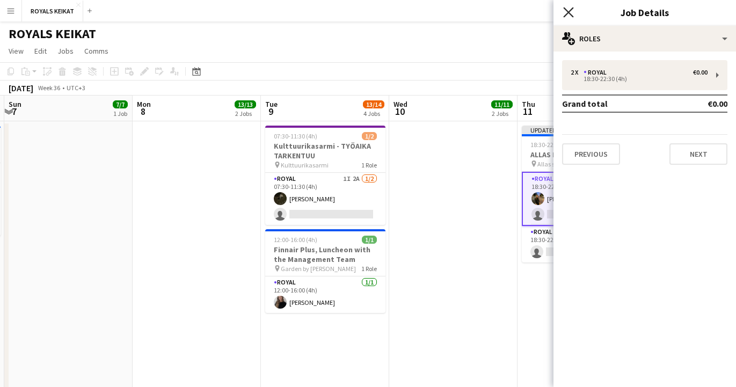
click at [568, 8] on icon "Close pop-in" at bounding box center [568, 12] width 10 height 10
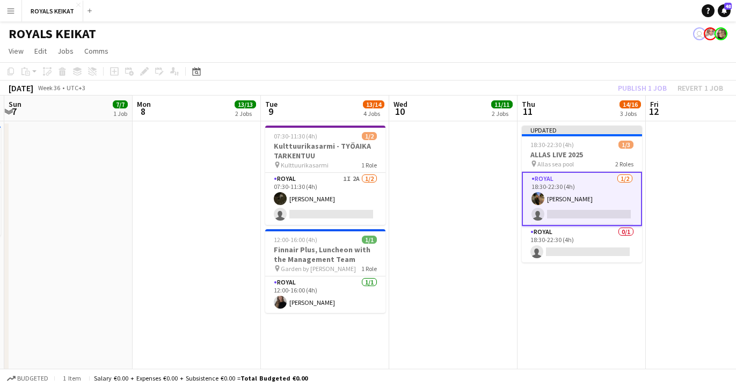
click at [638, 87] on div "Publish 1 job Revert 1 job" at bounding box center [670, 88] width 131 height 14
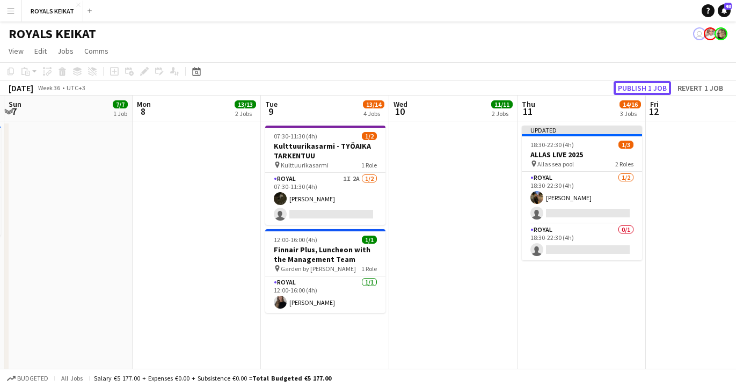
click at [638, 87] on button "Publish 1 job" at bounding box center [641, 88] width 57 height 14
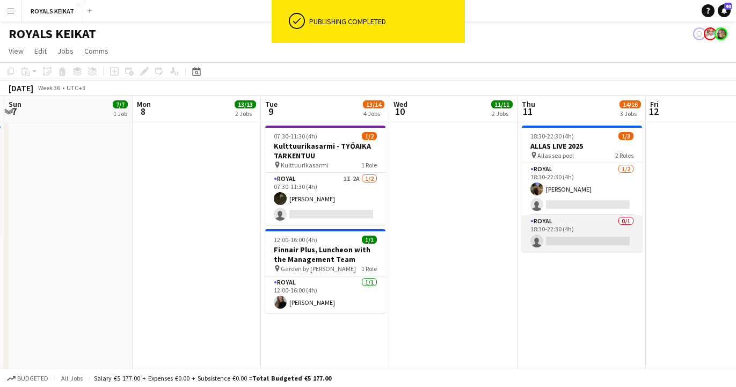
click at [564, 239] on app-card-role "Royal 0/1 18:30-22:30 (4h) single-neutral-actions" at bounding box center [582, 233] width 120 height 36
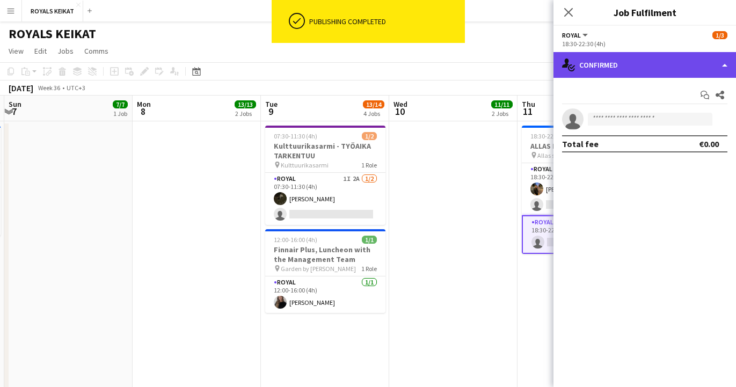
click at [628, 63] on div "single-neutral-actions-check-2 Confirmed" at bounding box center [644, 65] width 182 height 26
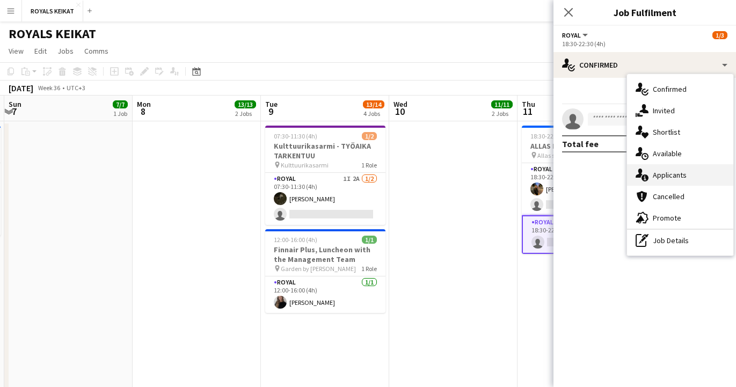
click at [661, 175] on div "single-neutral-actions-information Applicants" at bounding box center [680, 174] width 106 height 21
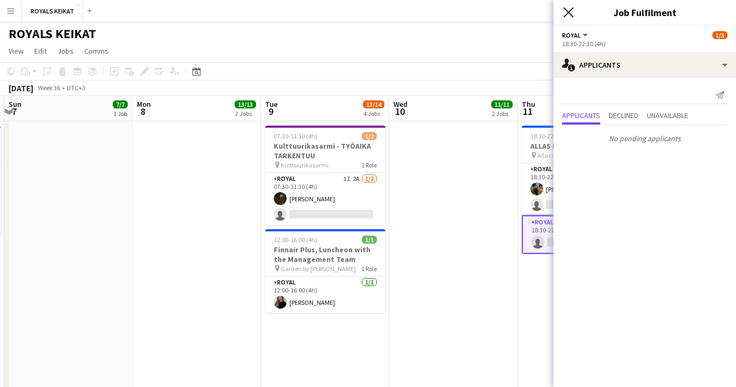
click at [565, 9] on icon at bounding box center [568, 12] width 10 height 10
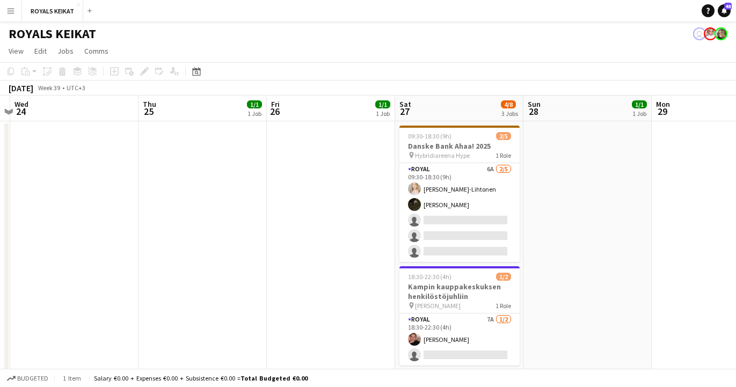
scroll to position [0, 375]
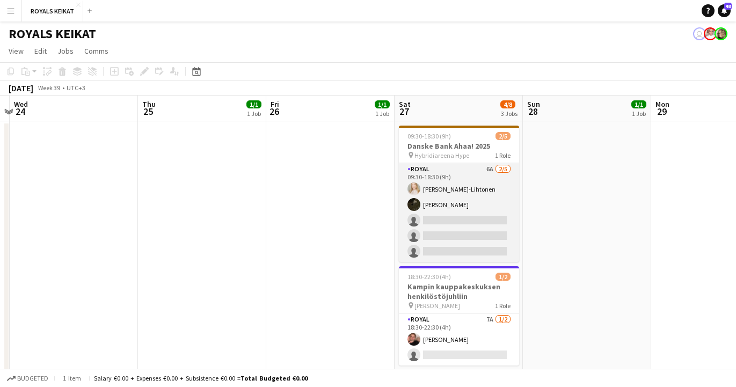
click at [440, 220] on app-card-role "Royal 6A 2/5 09:30-18:30 (9h) Nora Löfving-Lihtonen Nooa Aalto single-neutral-a…" at bounding box center [459, 212] width 120 height 99
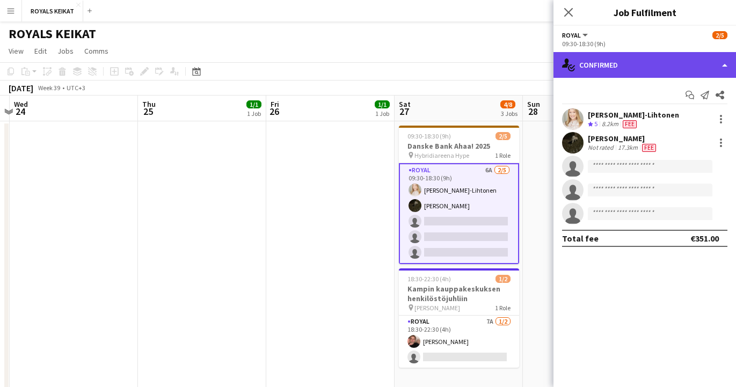
click at [664, 63] on div "single-neutral-actions-check-2 Confirmed" at bounding box center [644, 65] width 182 height 26
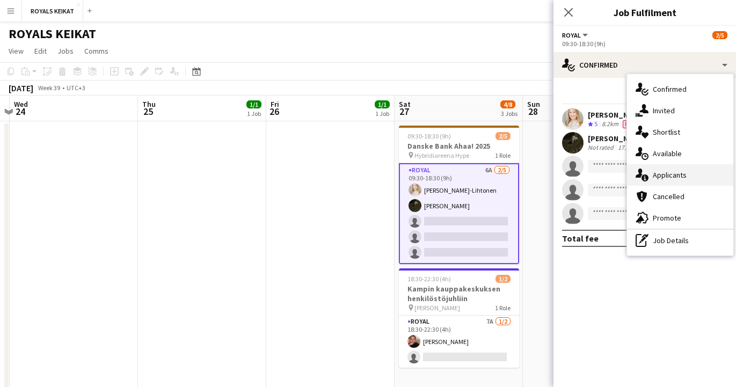
click at [683, 175] on div "single-neutral-actions-information Applicants" at bounding box center [680, 174] width 106 height 21
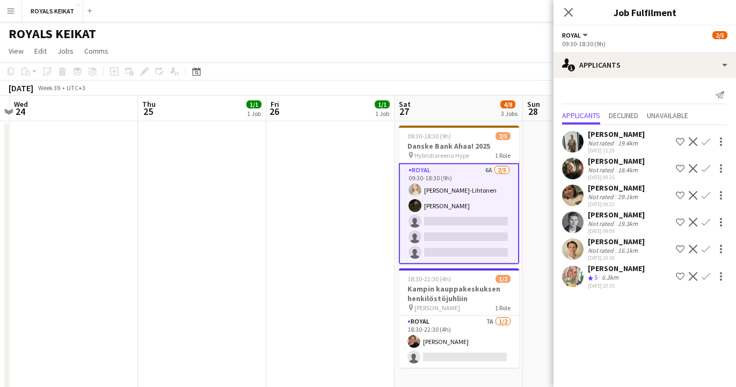
click at [705, 277] on app-icon "Confirm" at bounding box center [705, 276] width 9 height 9
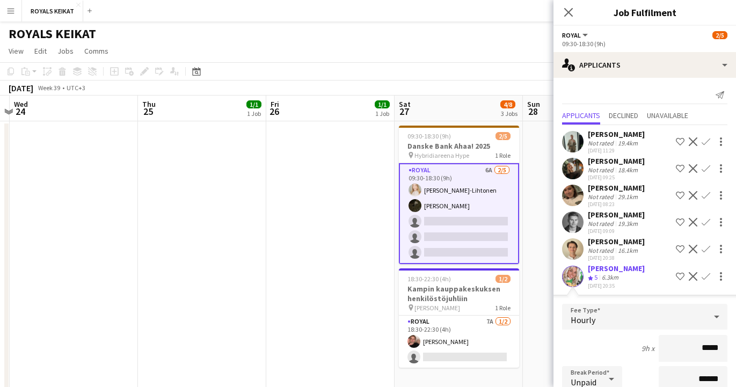
drag, startPoint x: 721, startPoint y: 347, endPoint x: 693, endPoint y: 350, distance: 28.2
click at [693, 350] on input "*****" at bounding box center [693, 348] width 69 height 27
type input "******"
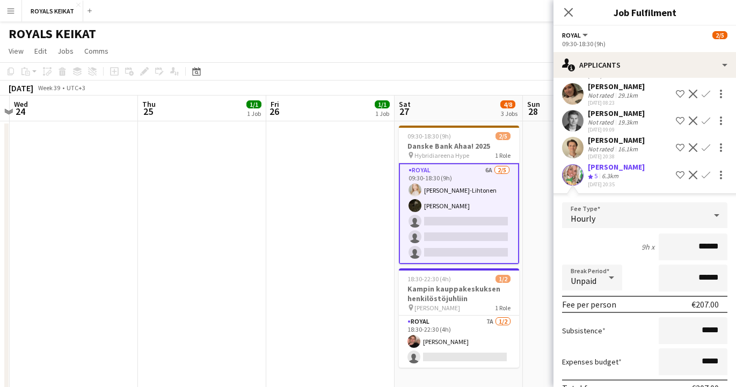
scroll to position [156, 0]
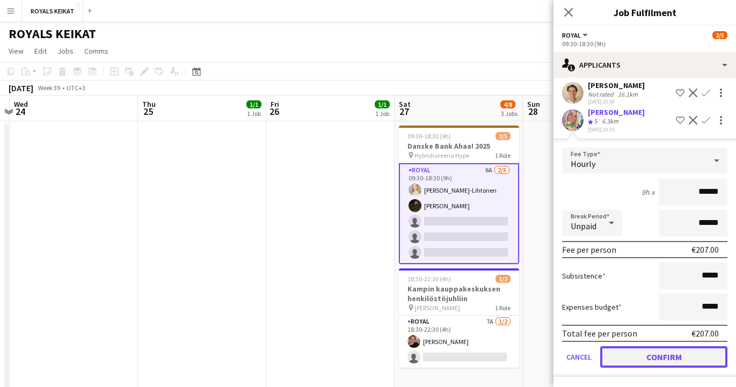
click at [663, 355] on button "Confirm" at bounding box center [663, 356] width 127 height 21
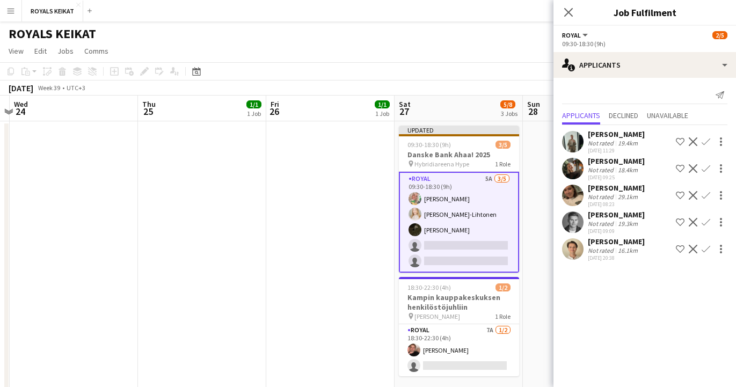
scroll to position [0, 0]
click at [567, 8] on icon "Close pop-in" at bounding box center [568, 12] width 10 height 10
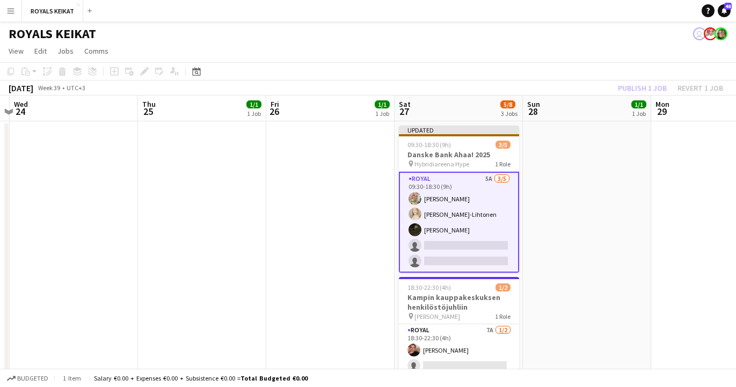
click at [632, 86] on div "Publish 1 job Revert 1 job" at bounding box center [670, 88] width 131 height 14
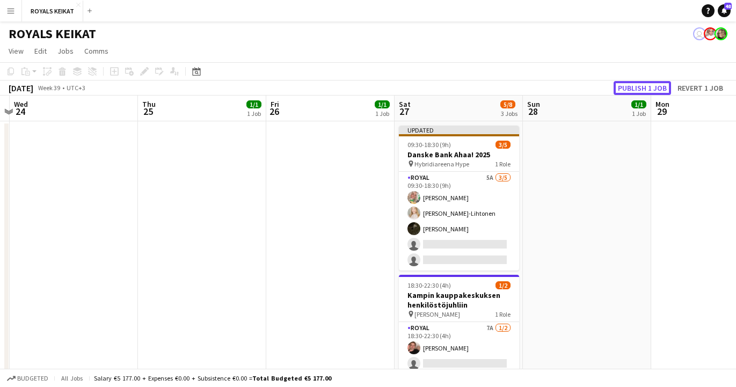
click at [632, 86] on button "Publish 1 job" at bounding box center [641, 88] width 57 height 14
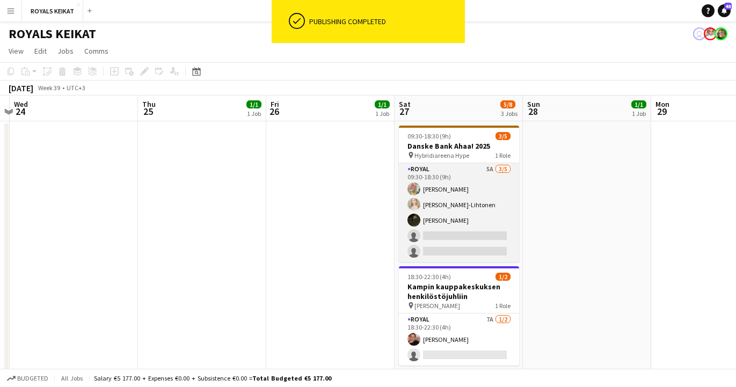
click at [447, 181] on app-card-role "Royal 5A 3/5 09:30-18:30 (9h) Elena Helli Ticklén Nora Löfving-Lihtonen Nooa Aa…" at bounding box center [459, 212] width 120 height 99
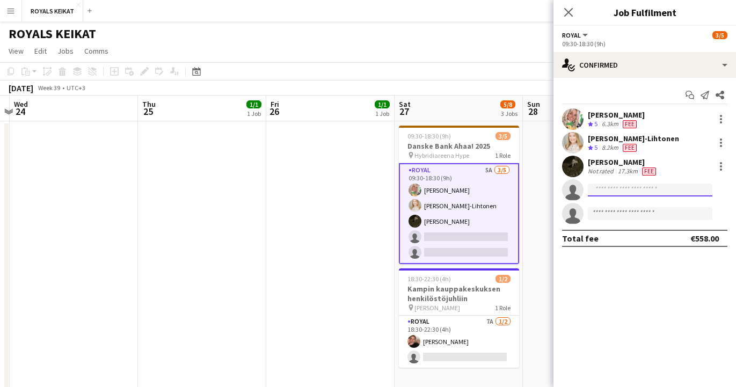
click at [628, 193] on input at bounding box center [650, 190] width 125 height 13
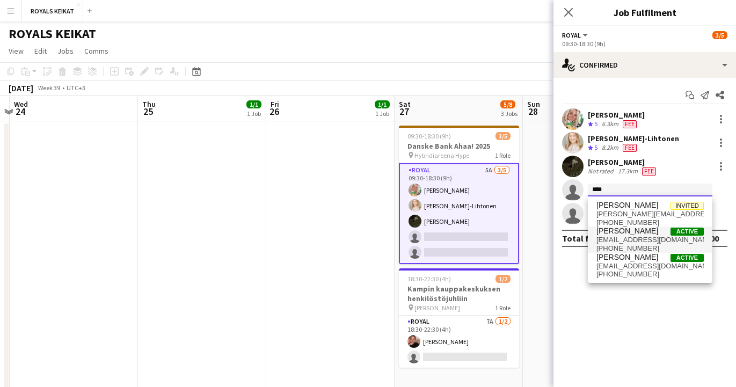
type input "****"
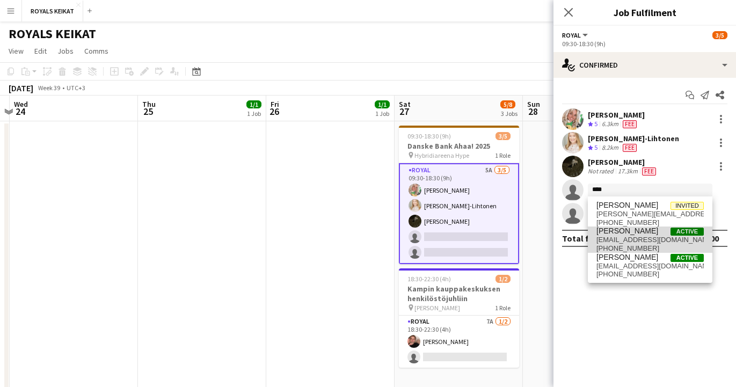
click at [625, 237] on span "[EMAIL_ADDRESS][DOMAIN_NAME]" at bounding box center [649, 240] width 107 height 9
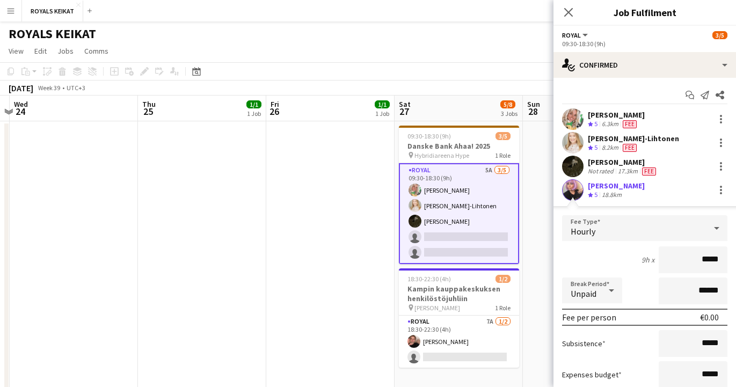
drag, startPoint x: 720, startPoint y: 261, endPoint x: 696, endPoint y: 260, distance: 24.2
click at [696, 260] on input "*****" at bounding box center [693, 259] width 69 height 27
type input "******"
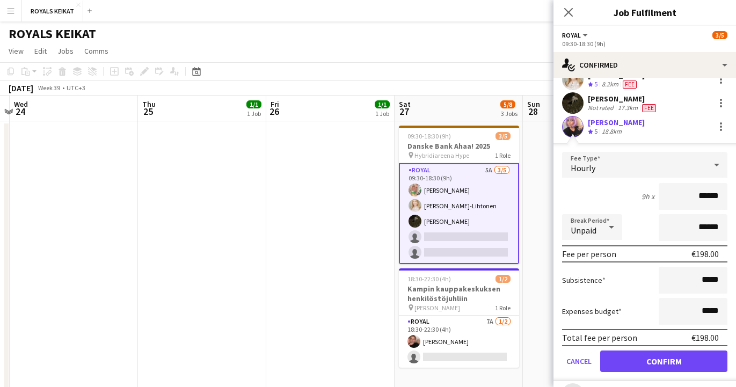
scroll to position [112, 0]
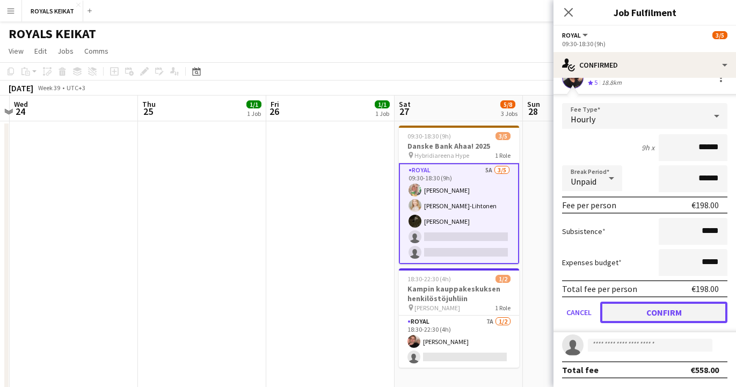
click at [647, 315] on button "Confirm" at bounding box center [663, 312] width 127 height 21
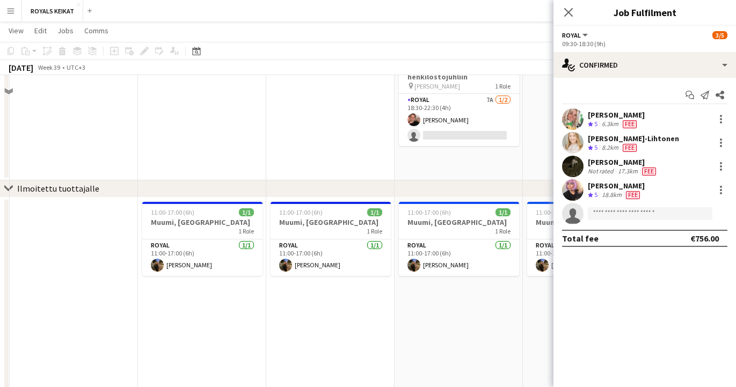
scroll to position [0, 0]
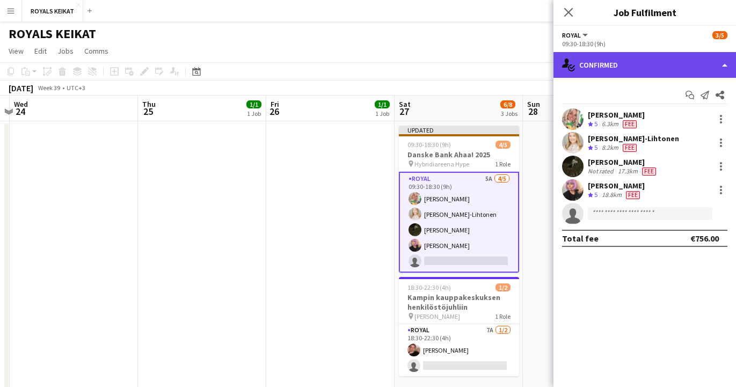
click at [586, 63] on div "single-neutral-actions-check-2 Confirmed" at bounding box center [644, 65] width 182 height 26
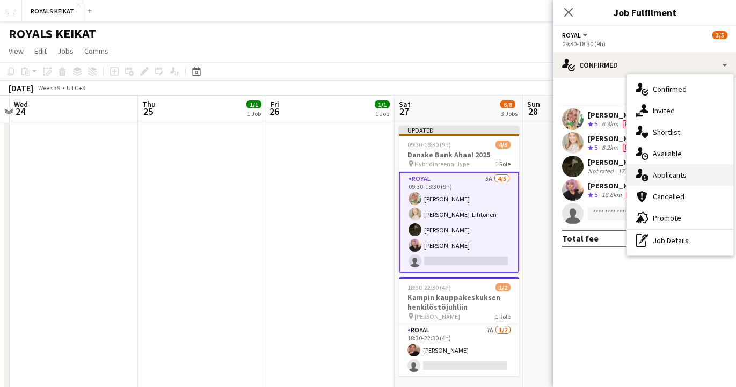
click at [675, 173] on div "single-neutral-actions-information Applicants" at bounding box center [680, 174] width 106 height 21
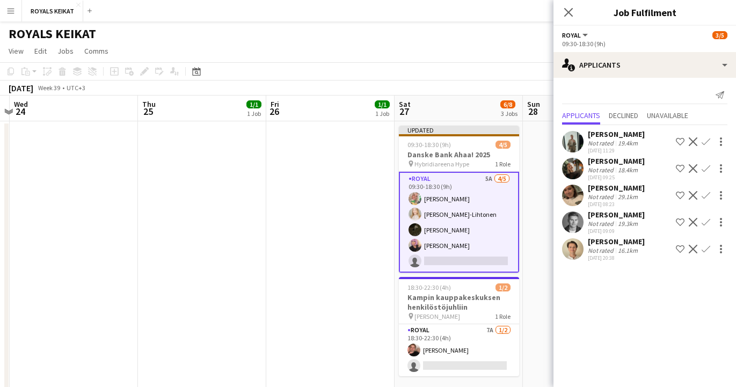
click at [705, 140] on app-icon "Confirm" at bounding box center [705, 141] width 9 height 9
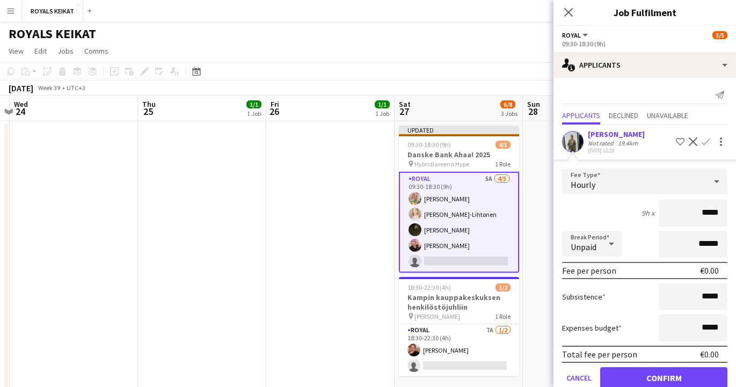
drag, startPoint x: 720, startPoint y: 213, endPoint x: 690, endPoint y: 214, distance: 30.6
click at [690, 214] on input "*****" at bounding box center [693, 213] width 69 height 27
type input "******"
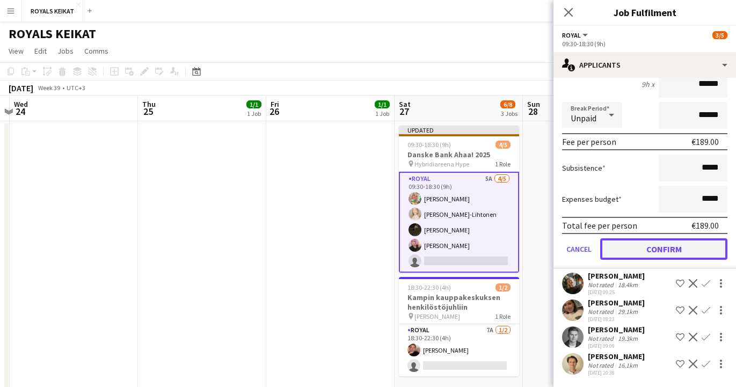
click at [664, 247] on button "Confirm" at bounding box center [663, 248] width 127 height 21
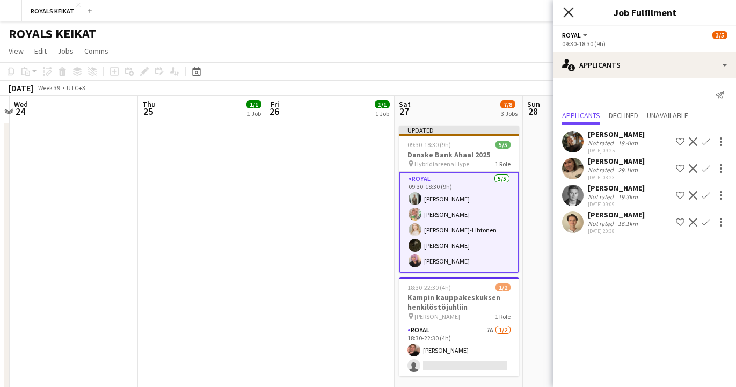
click at [569, 9] on icon "Close pop-in" at bounding box center [568, 12] width 10 height 10
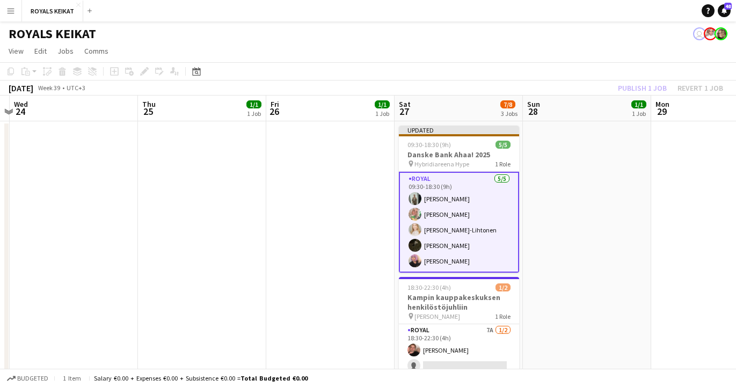
click at [642, 87] on div "Publish 1 job Revert 1 job" at bounding box center [670, 88] width 131 height 14
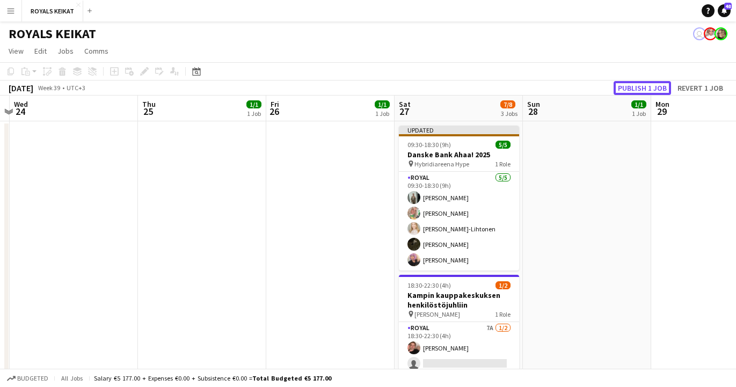
click at [642, 87] on button "Publish 1 job" at bounding box center [641, 88] width 57 height 14
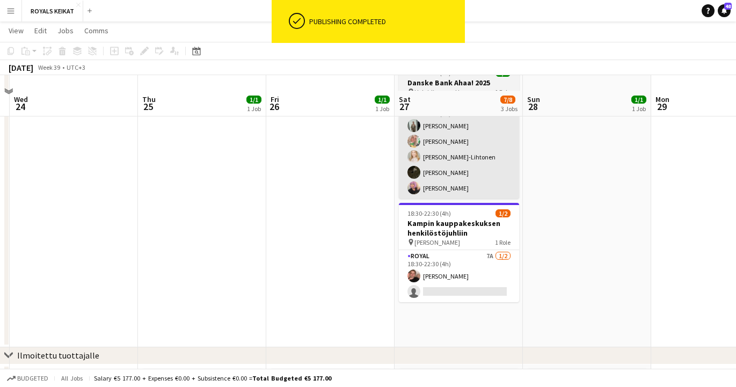
scroll to position [91, 0]
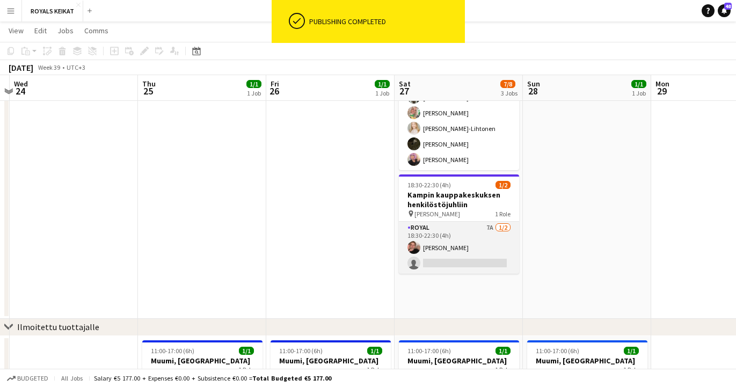
click at [431, 247] on app-card-role "Royal 7A 1/2 18:30-22:30 (4h) Felix Hellner single-neutral-actions" at bounding box center [459, 248] width 120 height 52
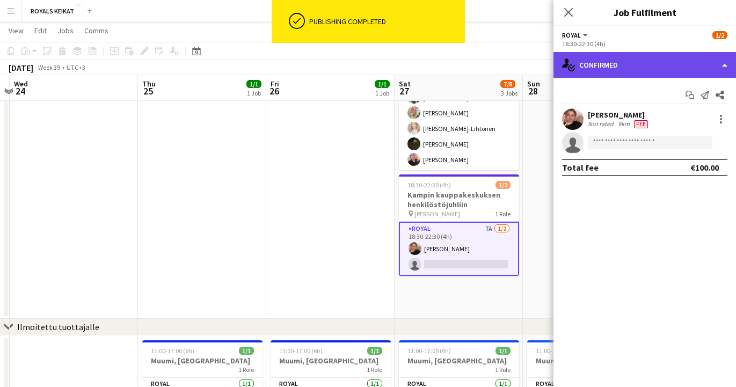
click at [635, 64] on div "single-neutral-actions-check-2 Confirmed" at bounding box center [644, 65] width 182 height 26
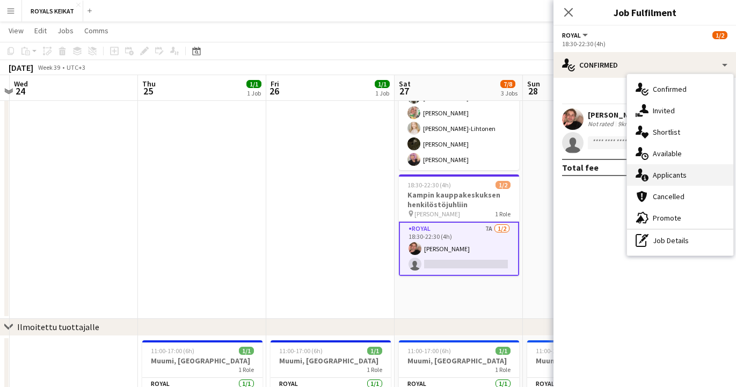
click at [675, 179] on div "single-neutral-actions-information Applicants" at bounding box center [680, 174] width 106 height 21
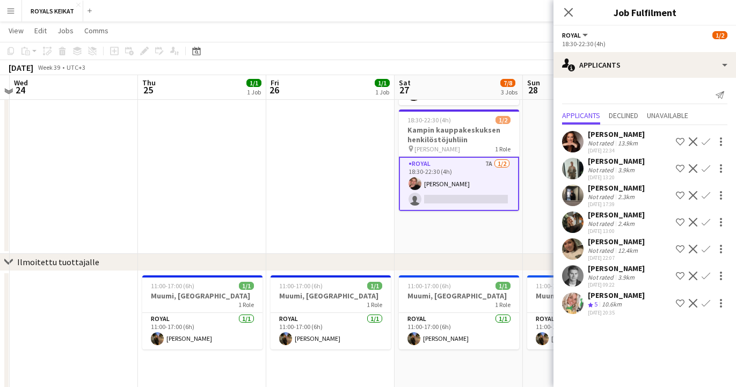
scroll to position [156, 0]
click at [705, 139] on app-icon "Confirm" at bounding box center [705, 141] width 9 height 9
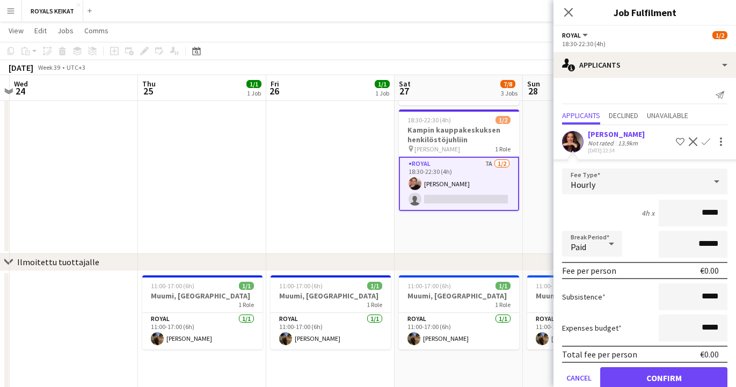
drag, startPoint x: 720, startPoint y: 214, endPoint x: 691, endPoint y: 213, distance: 28.4
click at [691, 213] on input "*****" at bounding box center [693, 213] width 69 height 27
type input "*****"
click at [604, 141] on div "Not rated" at bounding box center [602, 143] width 28 height 8
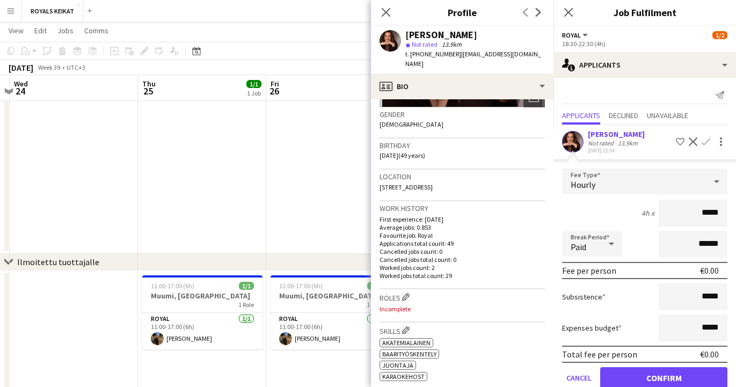
scroll to position [0, 0]
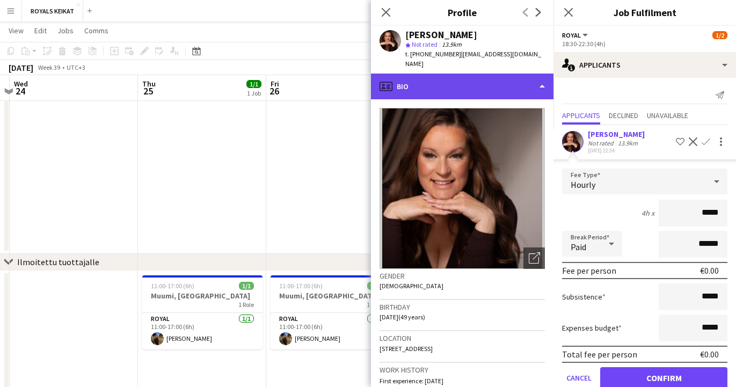
click at [543, 77] on div "profile Bio" at bounding box center [462, 87] width 182 height 26
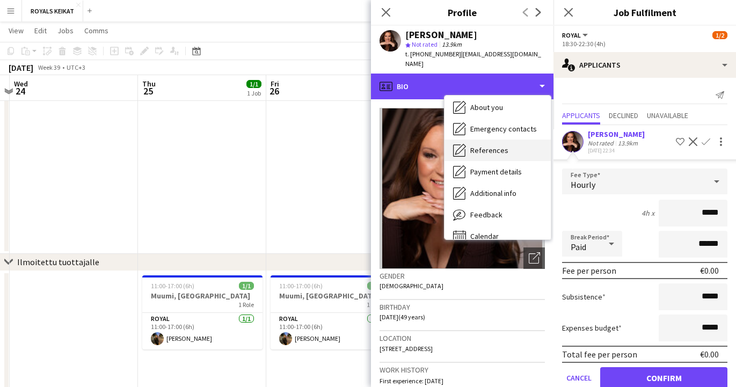
scroll to position [79, 0]
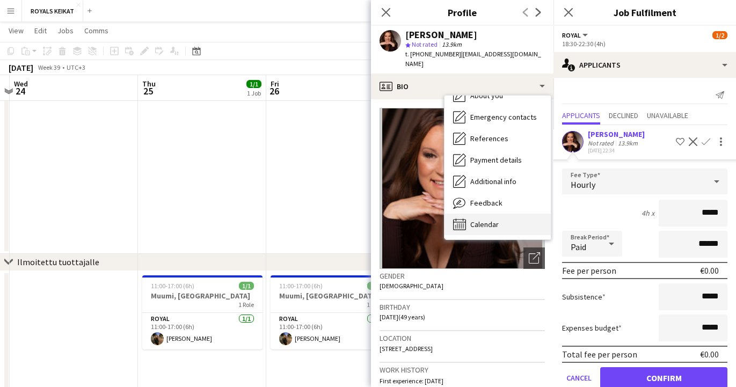
click at [477, 220] on span "Calendar" at bounding box center [484, 225] width 28 height 10
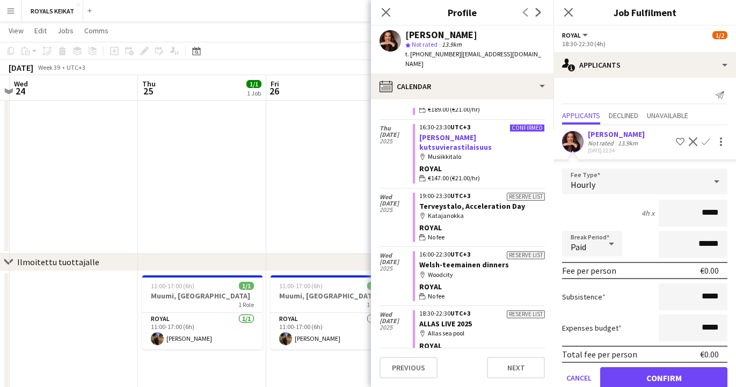
scroll to position [0, 0]
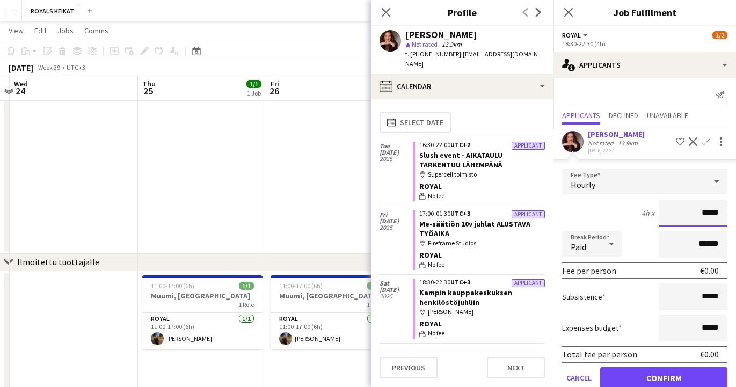
drag, startPoint x: 719, startPoint y: 213, endPoint x: 697, endPoint y: 214, distance: 22.0
click at [697, 214] on input "*****" at bounding box center [693, 213] width 69 height 27
type input "******"
click at [648, 378] on button "Confirm" at bounding box center [663, 377] width 127 height 21
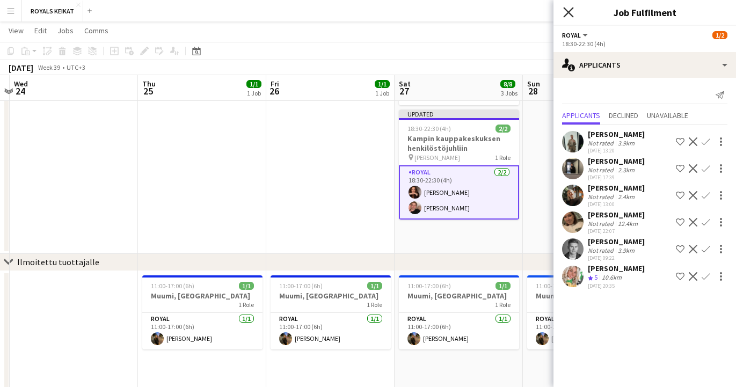
click at [567, 8] on icon "Close pop-in" at bounding box center [568, 12] width 10 height 10
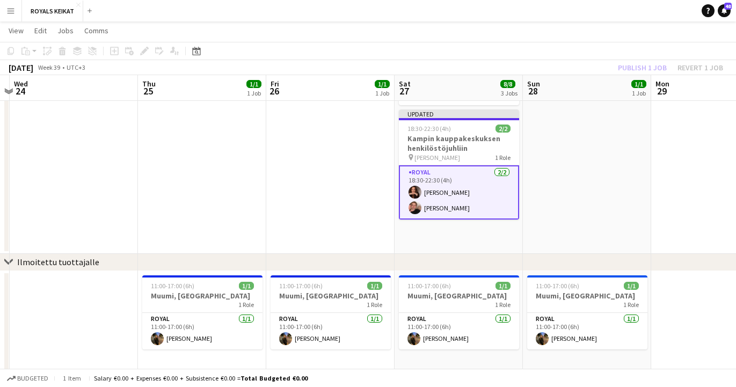
click at [627, 66] on div "Publish 1 job Revert 1 job" at bounding box center [670, 68] width 131 height 14
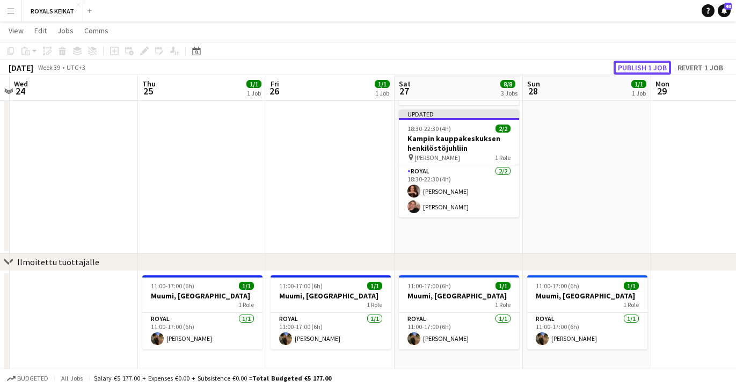
click at [627, 66] on button "Publish 1 job" at bounding box center [641, 68] width 57 height 14
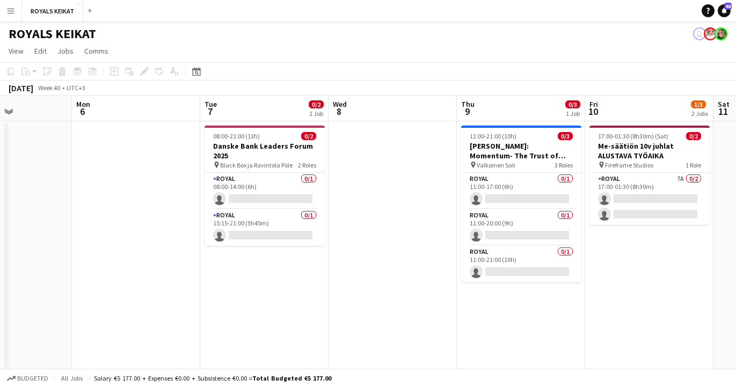
scroll to position [0, 444]
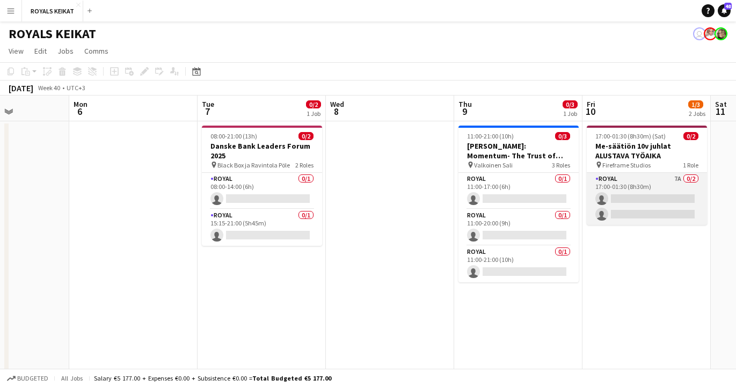
click at [644, 191] on app-card-role "Royal 7A 0/2 17:00-01:30 (8h30m) single-neutral-actions single-neutral-actions" at bounding box center [647, 199] width 120 height 52
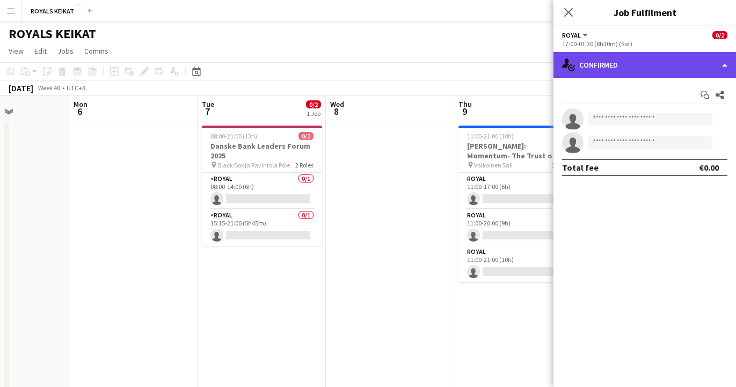
click at [667, 67] on div "single-neutral-actions-check-2 Confirmed" at bounding box center [644, 65] width 182 height 26
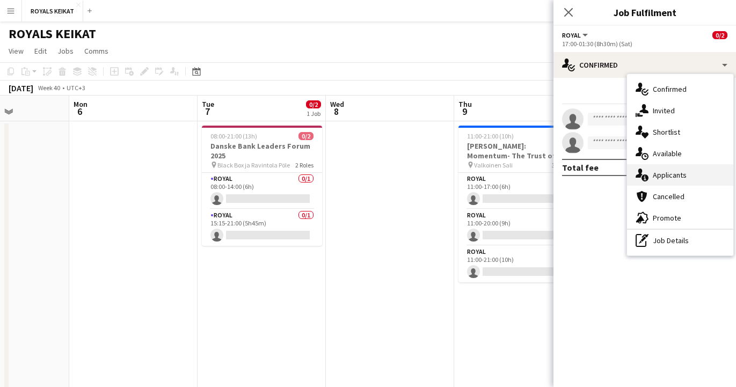
click at [671, 179] on div "single-neutral-actions-information Applicants" at bounding box center [680, 174] width 106 height 21
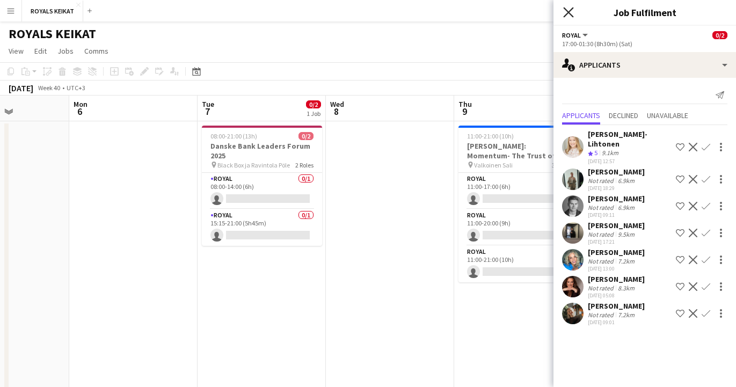
click at [565, 10] on icon at bounding box center [568, 12] width 10 height 10
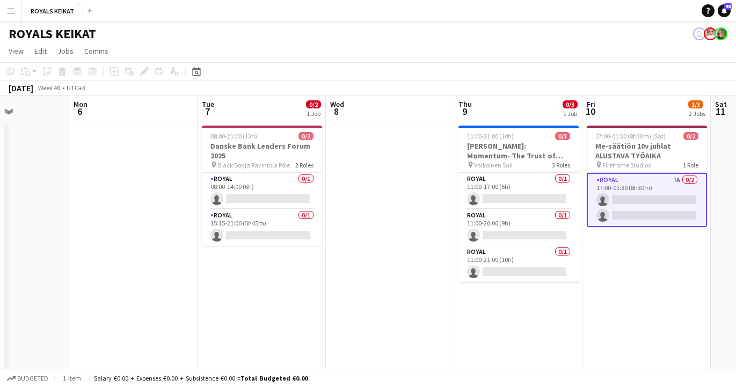
click at [147, 324] on app-date-cell at bounding box center [133, 265] width 128 height 289
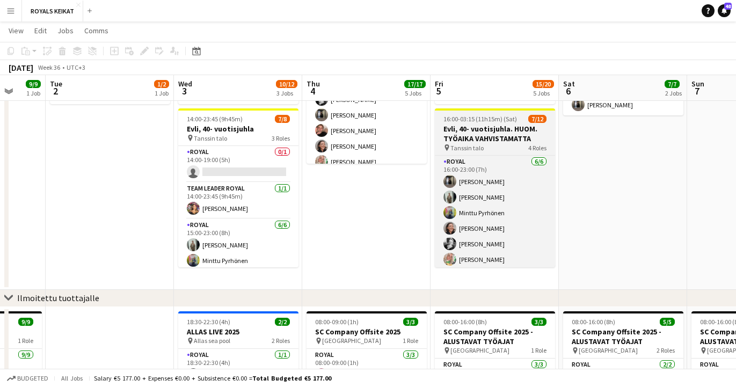
scroll to position [11, 0]
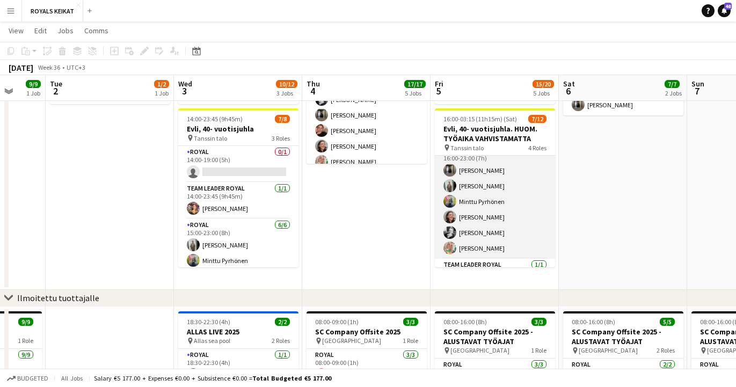
click at [473, 194] on app-card-role "Royal 6/6 16:00-23:00 (7h) Sakari Jylhä Emil Peltonen Minttu Pyrhönen Emmi Lait…" at bounding box center [495, 201] width 120 height 114
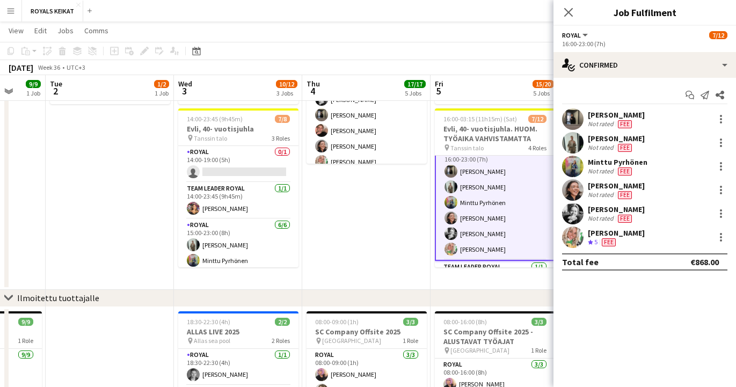
scroll to position [12, 0]
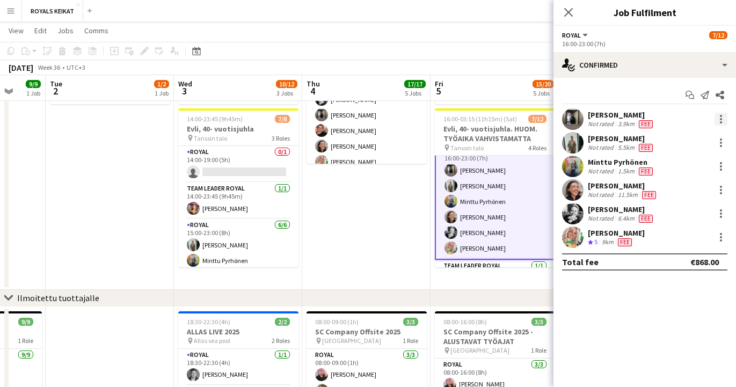
click at [718, 116] on div at bounding box center [720, 119] width 13 height 13
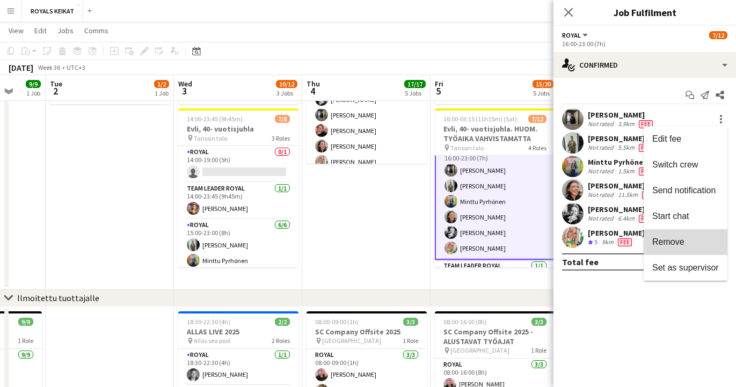
click at [683, 245] on span "Remove" at bounding box center [668, 241] width 32 height 9
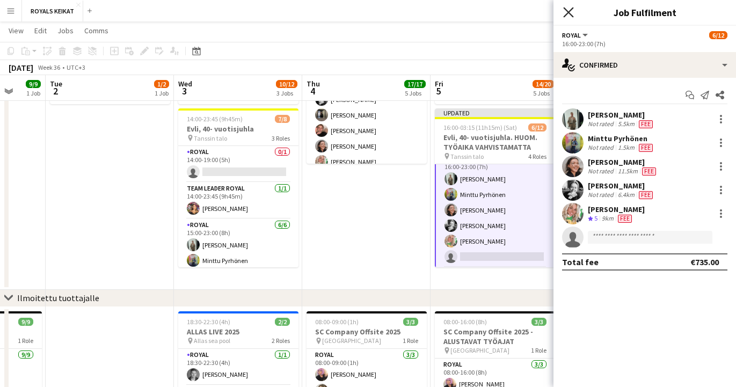
click at [567, 10] on icon "Close pop-in" at bounding box center [568, 12] width 10 height 10
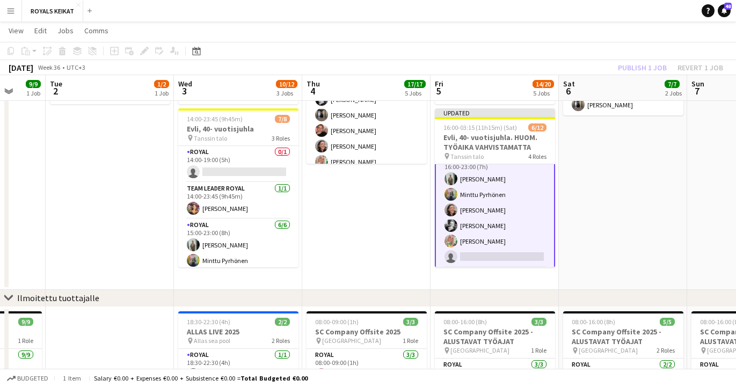
click at [633, 67] on div "Publish 1 job Revert 1 job" at bounding box center [670, 68] width 131 height 14
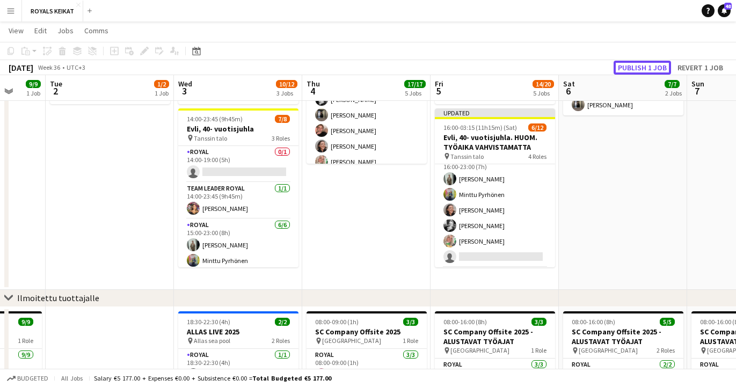
click at [633, 67] on button "Publish 1 job" at bounding box center [641, 68] width 57 height 14
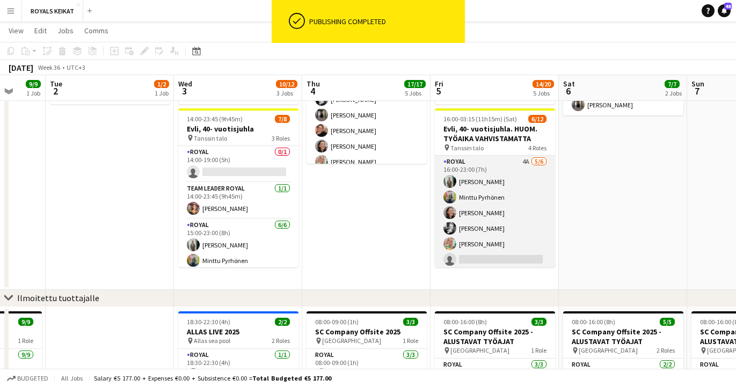
scroll to position [3, 0]
click at [502, 218] on app-card-role "Royal 4A 5/6 16:00-23:00 (7h) Emil Peltonen Minttu Pyrhönen Emmi Laitinen Reett…" at bounding box center [495, 209] width 120 height 114
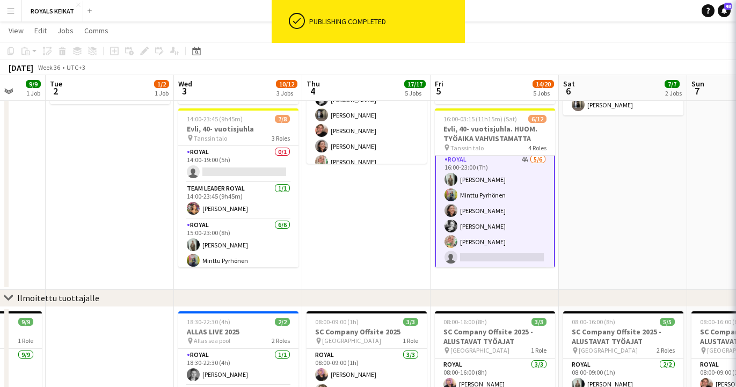
scroll to position [4, 0]
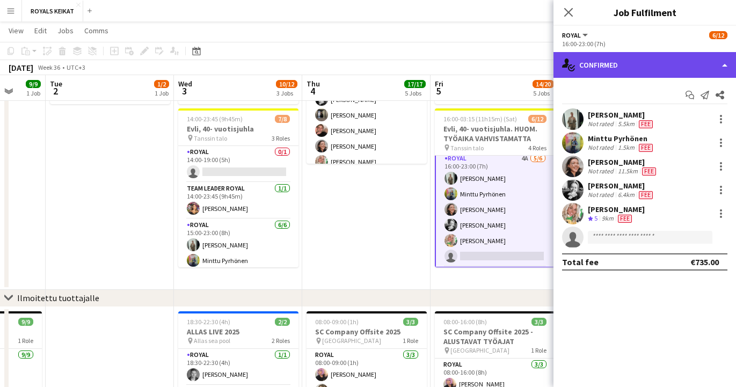
click at [660, 61] on div "single-neutral-actions-check-2 Confirmed" at bounding box center [644, 65] width 182 height 26
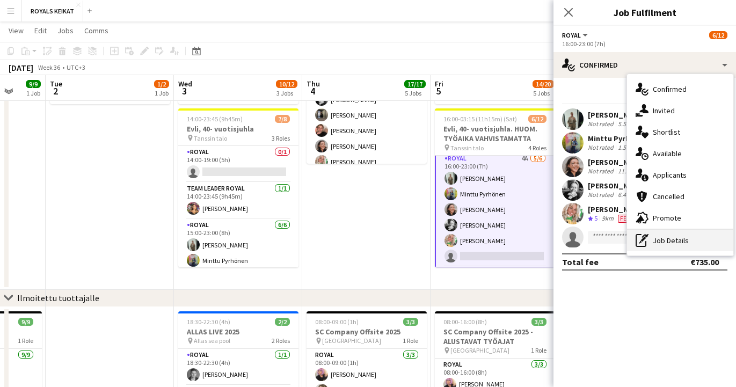
click at [691, 241] on div "pen-write Job Details" at bounding box center [680, 240] width 106 height 21
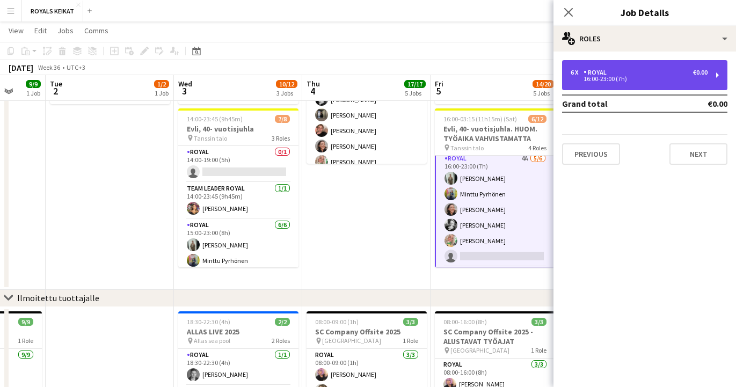
click at [624, 76] on div "16:00-23:00 (7h)" at bounding box center [638, 78] width 137 height 5
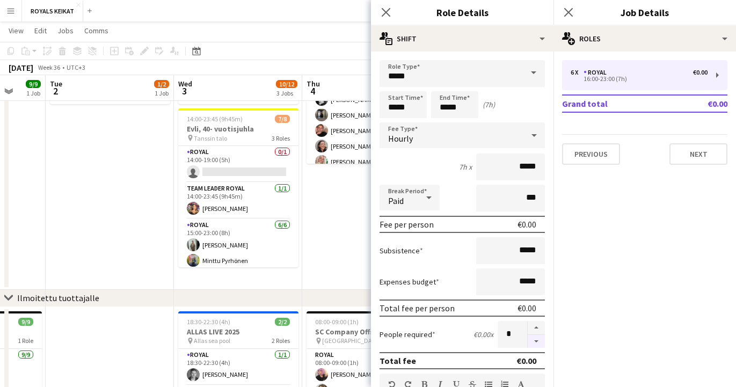
click at [536, 341] on button "button" at bounding box center [536, 341] width 17 height 13
type input "*"
click at [384, 11] on icon at bounding box center [386, 12] width 10 height 10
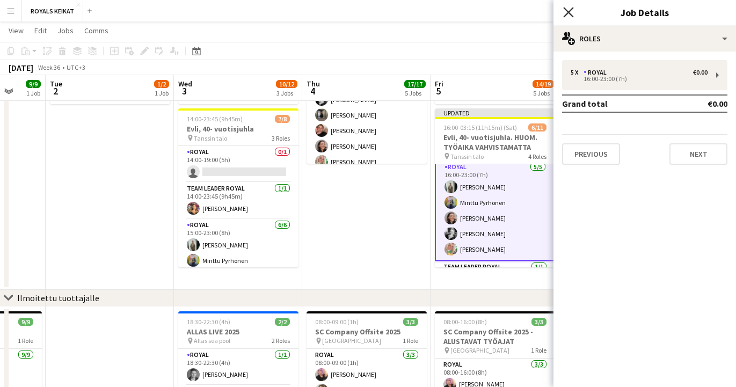
click at [569, 8] on icon "Close pop-in" at bounding box center [568, 12] width 10 height 10
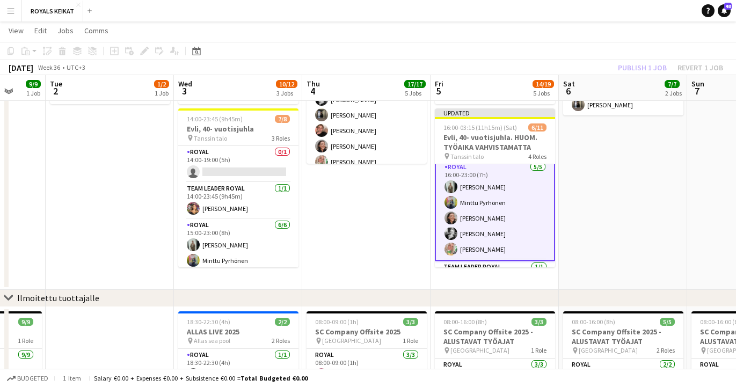
click at [630, 68] on div "Publish 1 job Revert 1 job" at bounding box center [670, 68] width 131 height 14
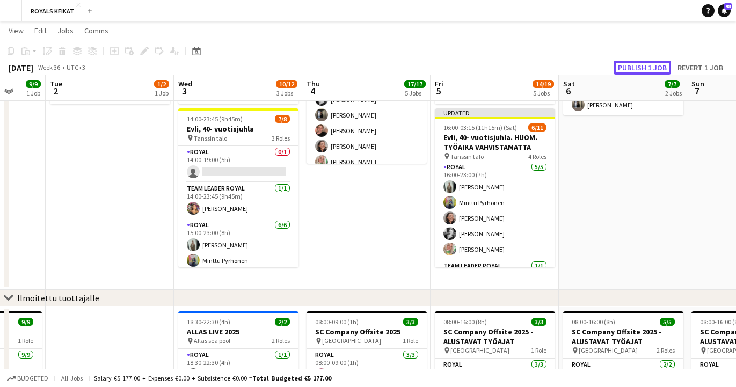
click at [630, 68] on button "Publish 1 job" at bounding box center [641, 68] width 57 height 14
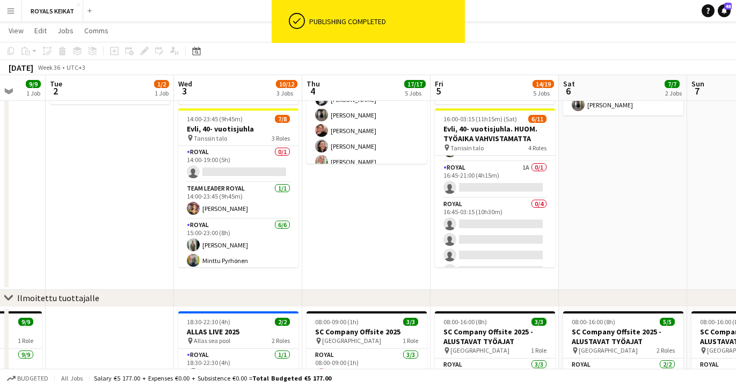
scroll to position [143, 0]
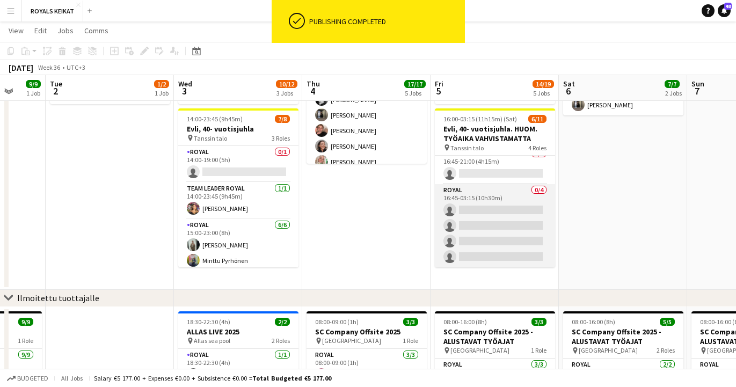
click at [482, 209] on app-card-role "Royal 0/4 16:45-03:15 (10h30m) single-neutral-actions single-neutral-actions si…" at bounding box center [495, 225] width 120 height 83
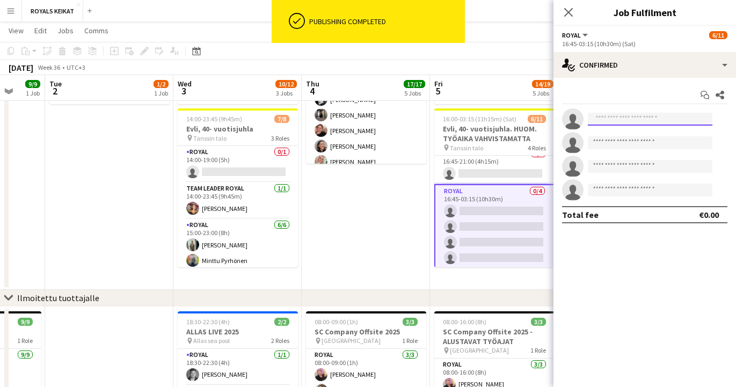
click at [598, 117] on input at bounding box center [650, 119] width 125 height 13
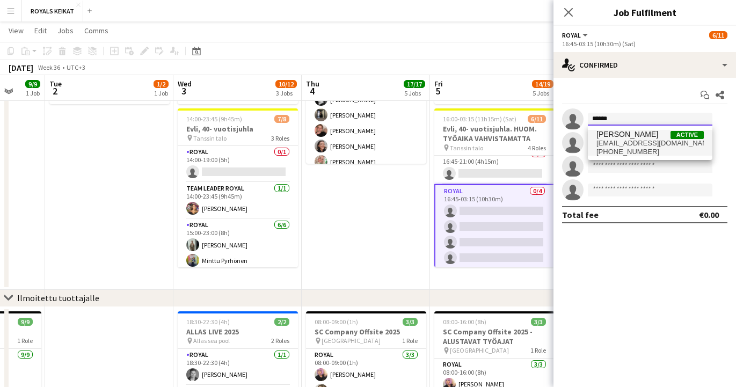
type input "******"
click at [616, 139] on span "sakke.jylha@gmail.com" at bounding box center [649, 143] width 107 height 9
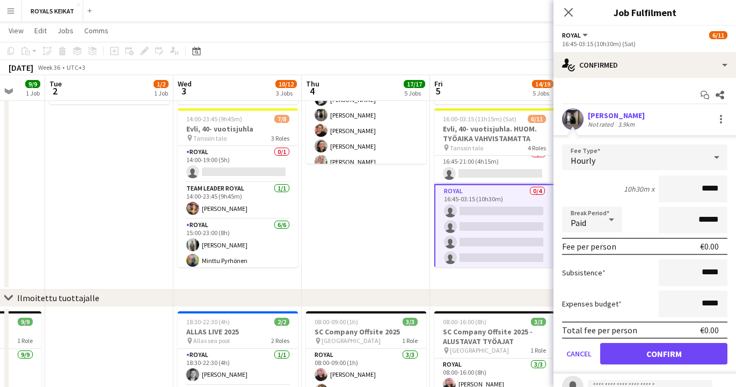
drag, startPoint x: 720, startPoint y: 187, endPoint x: 693, endPoint y: 187, distance: 26.3
click at [693, 187] on input "*****" at bounding box center [693, 188] width 69 height 27
type input "******"
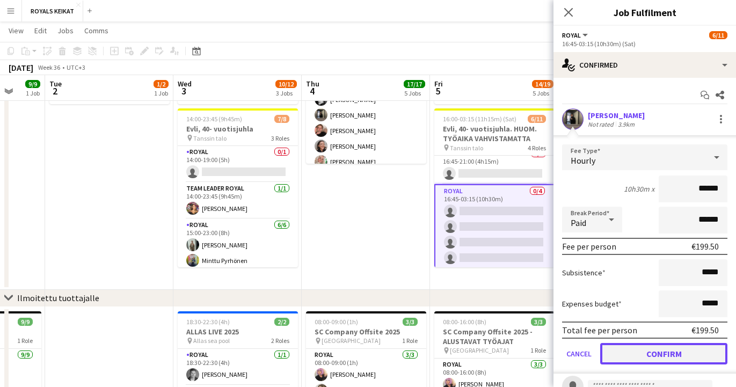
click at [665, 350] on button "Confirm" at bounding box center [663, 353] width 127 height 21
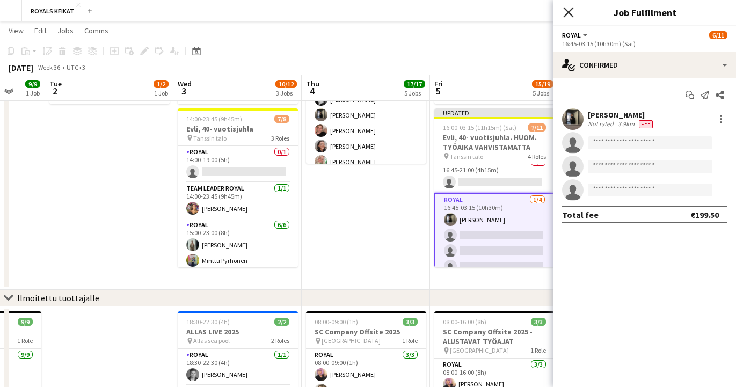
click at [565, 9] on icon at bounding box center [568, 12] width 10 height 10
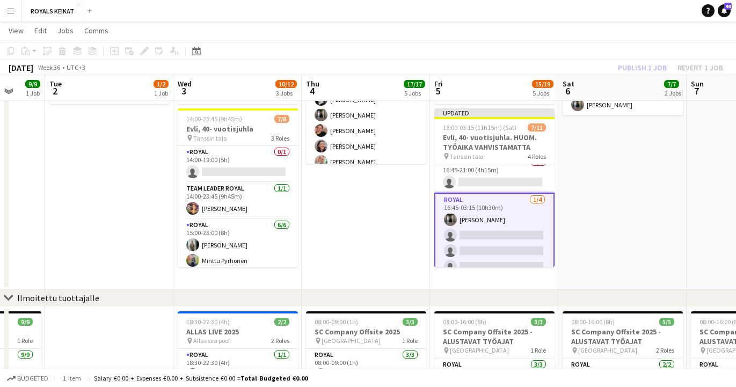
click at [634, 65] on div "Publish 1 job Revert 1 job" at bounding box center [670, 68] width 131 height 14
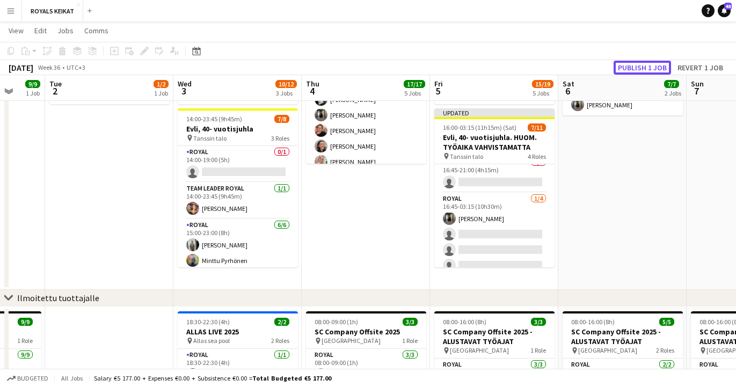
click at [634, 65] on button "Publish 1 job" at bounding box center [641, 68] width 57 height 14
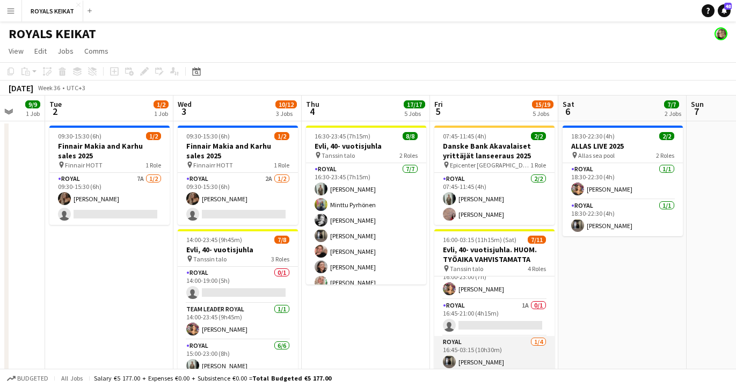
scroll to position [113, 0]
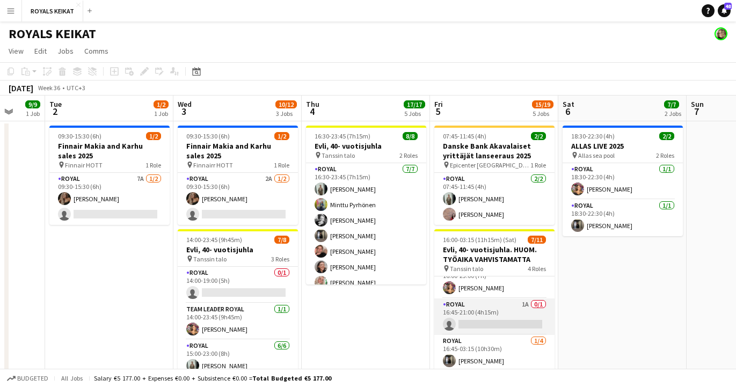
click at [494, 314] on app-card-role "Royal 1A 0/1 16:45-21:00 (4h15m) single-neutral-actions" at bounding box center [494, 316] width 120 height 36
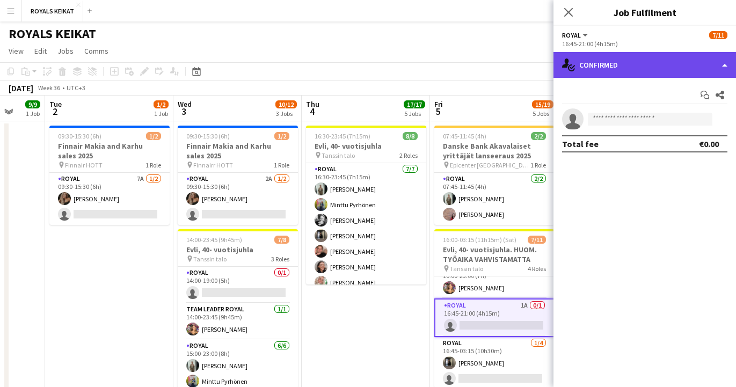
click at [645, 58] on div "single-neutral-actions-check-2 Confirmed" at bounding box center [644, 65] width 182 height 26
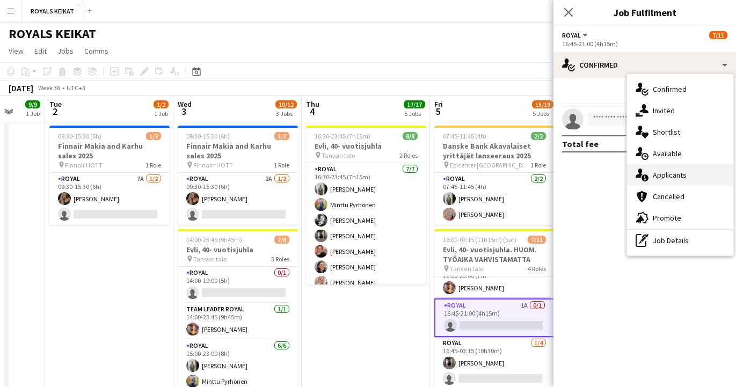
click at [670, 177] on div "single-neutral-actions-information Applicants" at bounding box center [680, 174] width 106 height 21
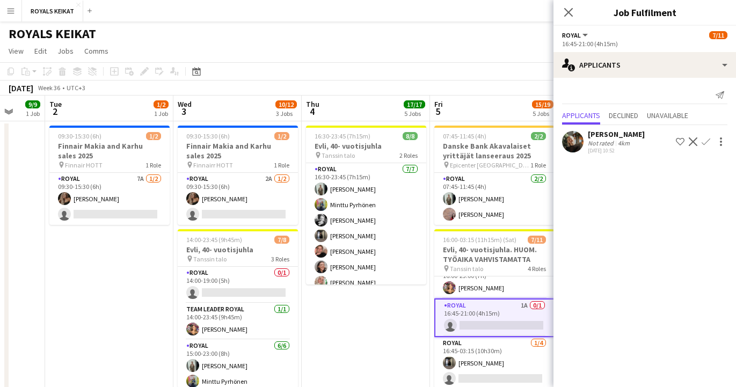
click at [706, 140] on app-icon "Confirm" at bounding box center [705, 141] width 9 height 9
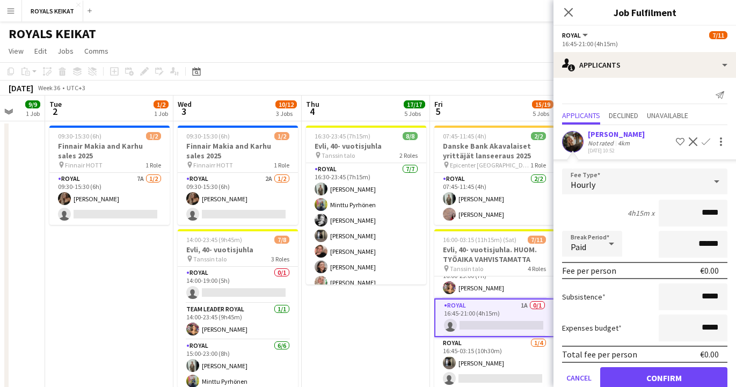
drag, startPoint x: 720, startPoint y: 213, endPoint x: 698, endPoint y: 211, distance: 21.5
click at [698, 211] on input "*****" at bounding box center [693, 213] width 69 height 27
type input "*****"
click at [620, 135] on div "[PERSON_NAME]" at bounding box center [616, 134] width 57 height 10
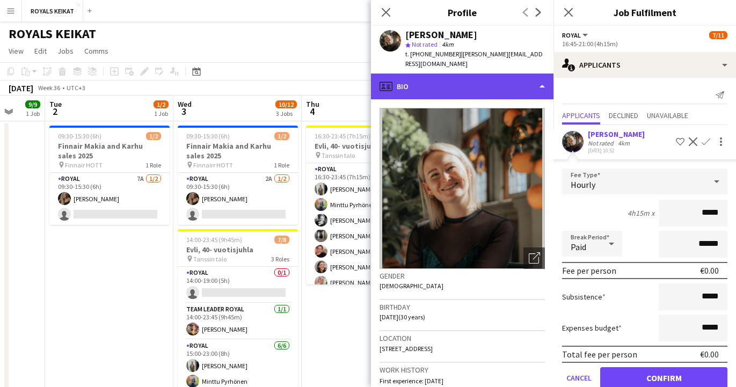
click at [537, 74] on div "profile Bio" at bounding box center [462, 87] width 182 height 26
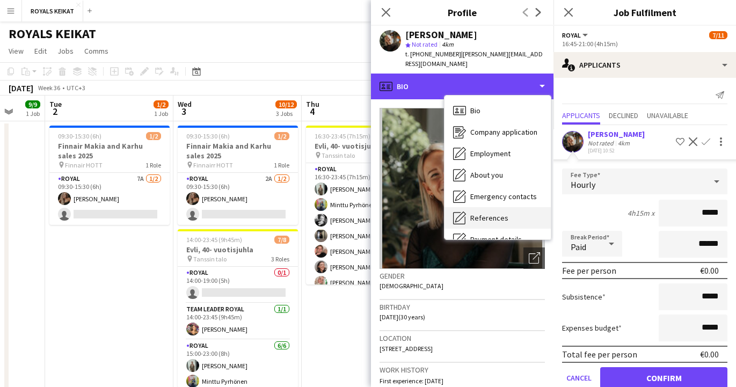
scroll to position [79, 0]
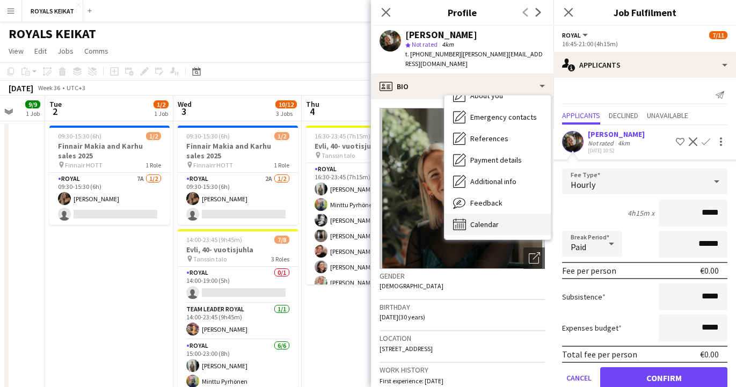
click at [482, 220] on span "Calendar" at bounding box center [484, 225] width 28 height 10
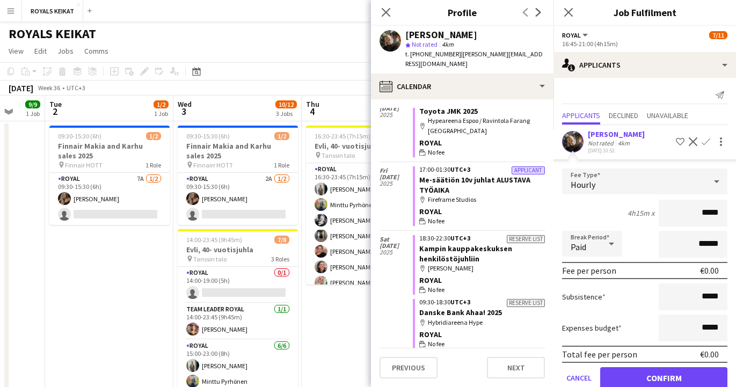
scroll to position [0, 0]
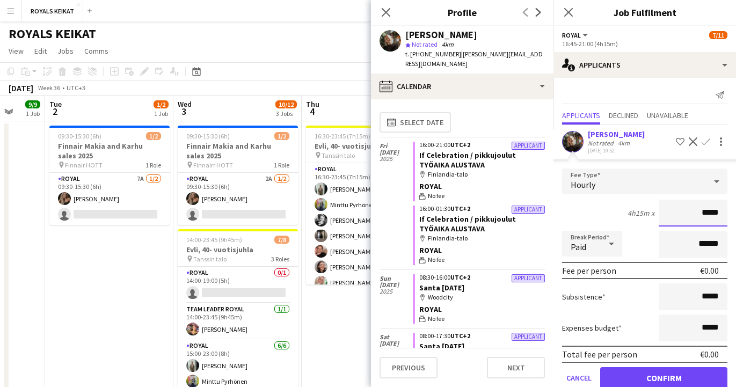
drag, startPoint x: 720, startPoint y: 214, endPoint x: 690, endPoint y: 214, distance: 30.1
click at [690, 214] on input "*****" at bounding box center [693, 213] width 69 height 27
type input "******"
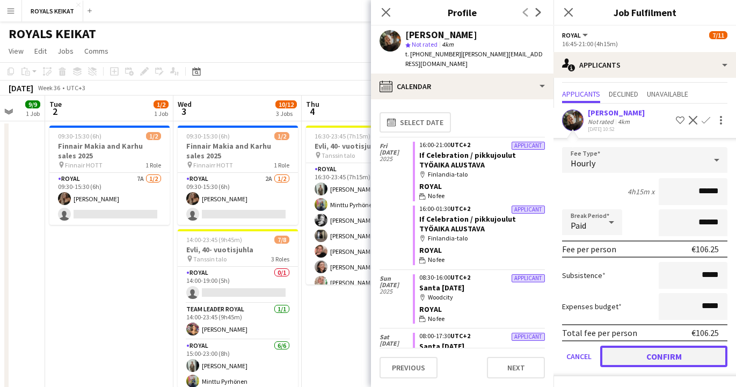
click at [654, 359] on button "Confirm" at bounding box center [663, 356] width 127 height 21
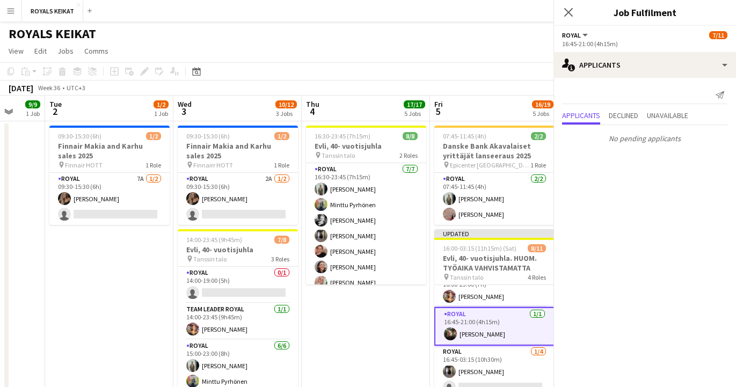
scroll to position [0, 0]
click at [567, 9] on icon "Close pop-in" at bounding box center [568, 12] width 10 height 10
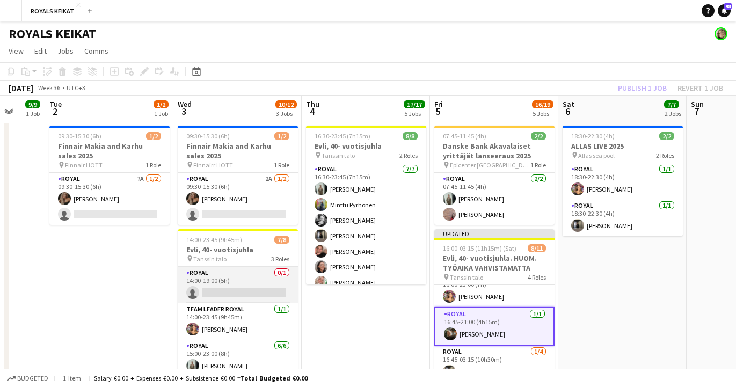
click at [225, 284] on app-card-role "Royal 0/1 14:00-19:00 (5h) single-neutral-actions" at bounding box center [238, 285] width 120 height 36
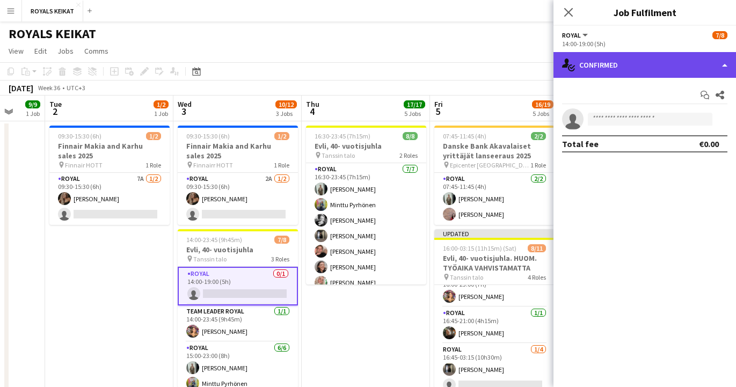
click at [650, 64] on div "single-neutral-actions-check-2 Confirmed" at bounding box center [644, 65] width 182 height 26
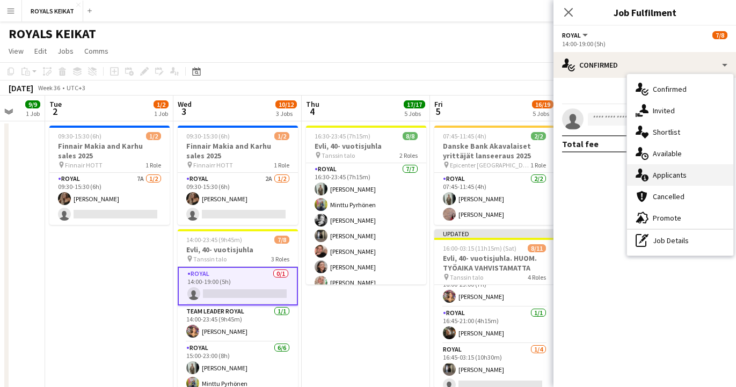
click at [685, 174] on div "single-neutral-actions-information Applicants" at bounding box center [680, 174] width 106 height 21
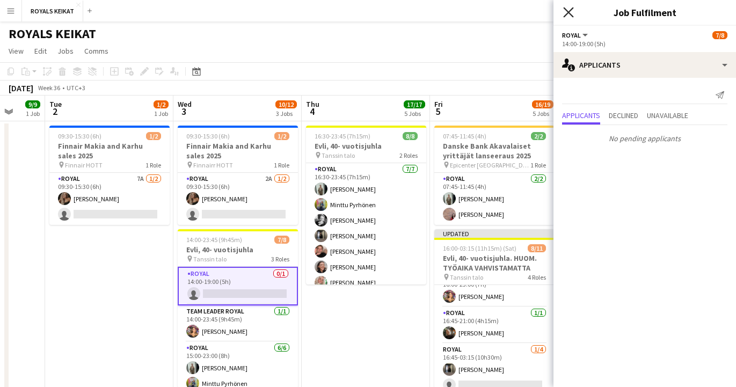
click at [566, 9] on icon "Close pop-in" at bounding box center [568, 12] width 10 height 10
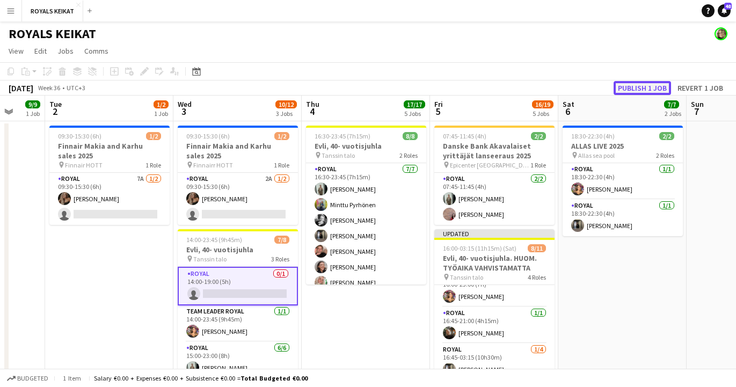
click at [639, 86] on button "Publish 1 job" at bounding box center [641, 88] width 57 height 14
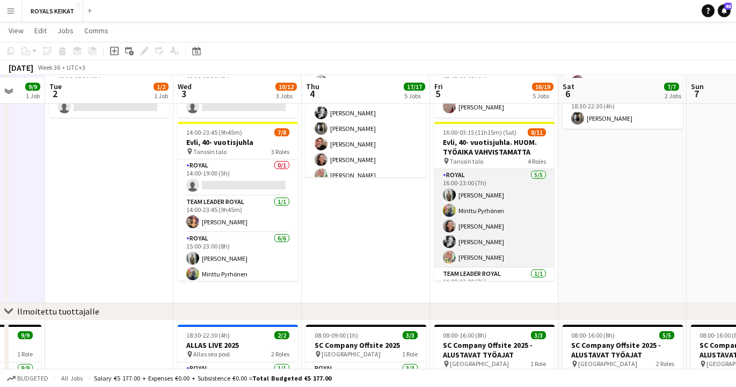
scroll to position [108, 0]
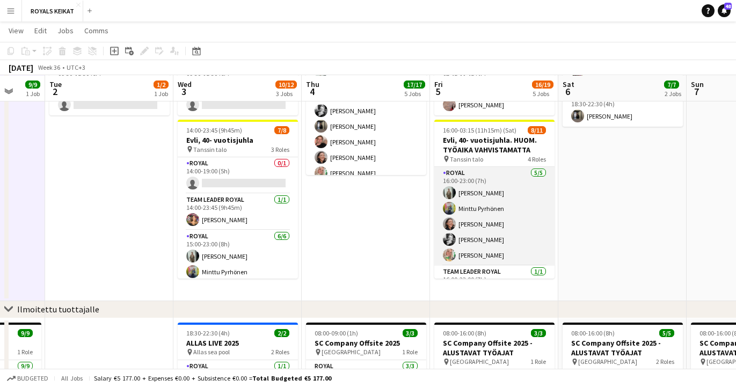
click at [487, 223] on app-card-role "Royal 5/5 16:00-23:00 (7h) Emil Peltonen Minttu Pyrhönen Emmi Laitinen Reetta K…" at bounding box center [494, 216] width 120 height 99
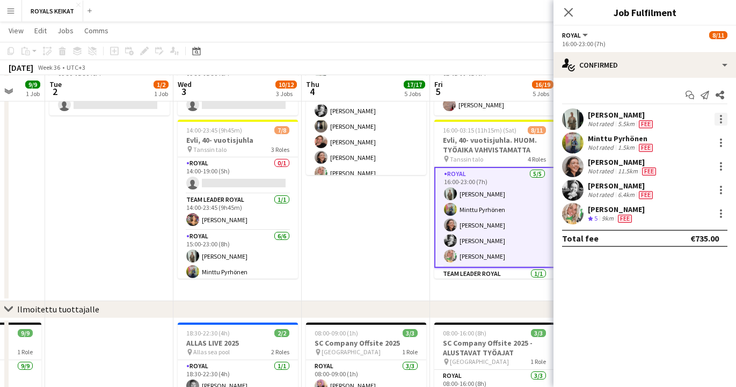
click at [723, 115] on div at bounding box center [720, 119] width 13 height 13
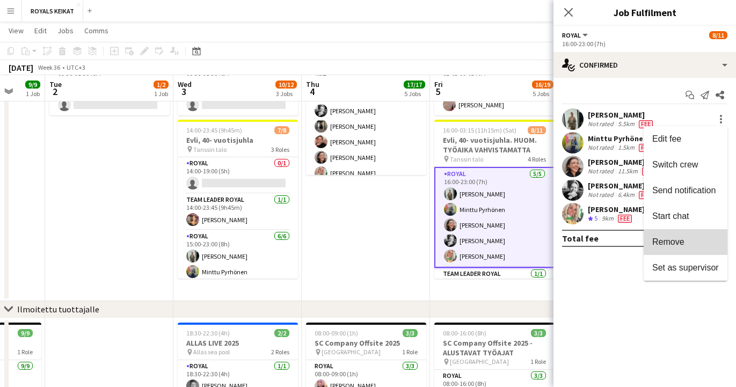
click at [669, 238] on span "Remove" at bounding box center [668, 241] width 32 height 9
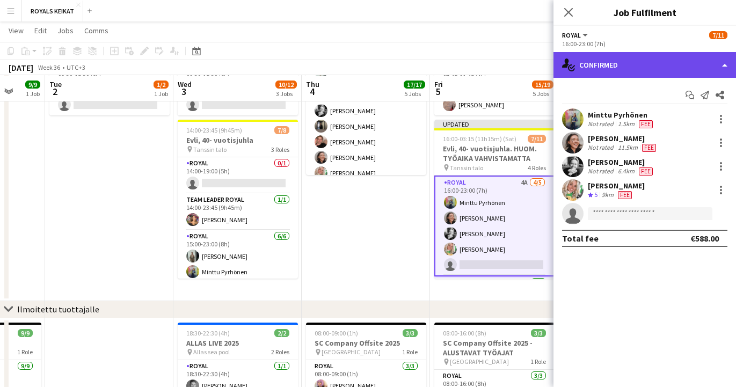
click at [632, 63] on div "single-neutral-actions-check-2 Confirmed" at bounding box center [644, 65] width 182 height 26
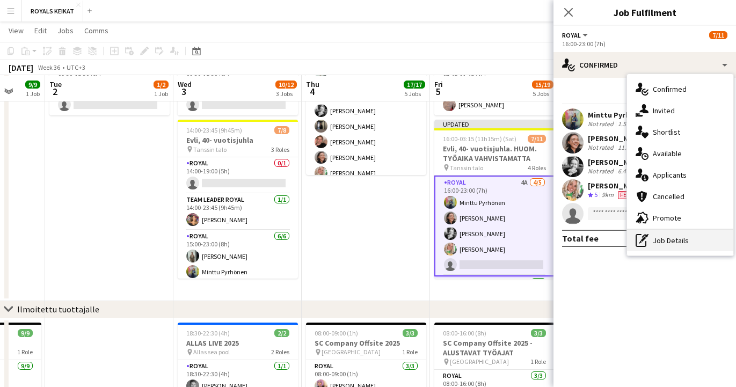
click at [669, 239] on div "pen-write Job Details" at bounding box center [680, 240] width 106 height 21
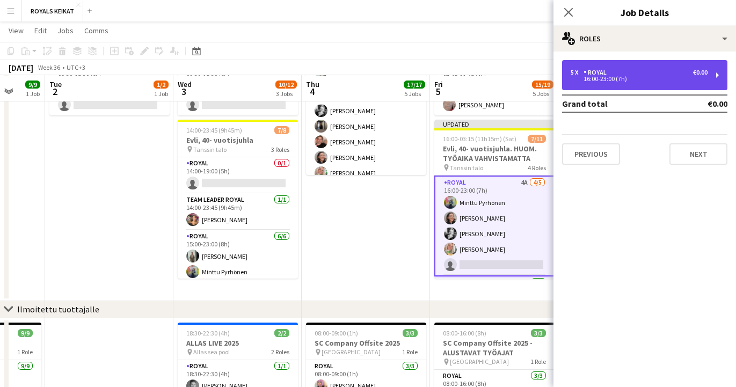
click at [642, 75] on div "5 x Royal €0.00" at bounding box center [638, 73] width 137 height 8
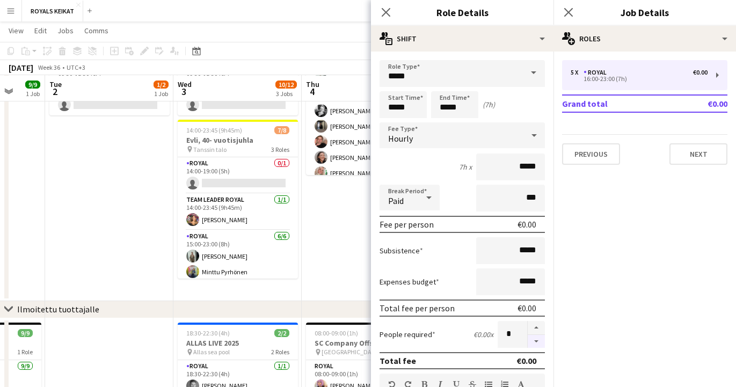
click at [537, 341] on button "button" at bounding box center [536, 341] width 17 height 13
type input "*"
click at [384, 12] on icon at bounding box center [386, 12] width 10 height 10
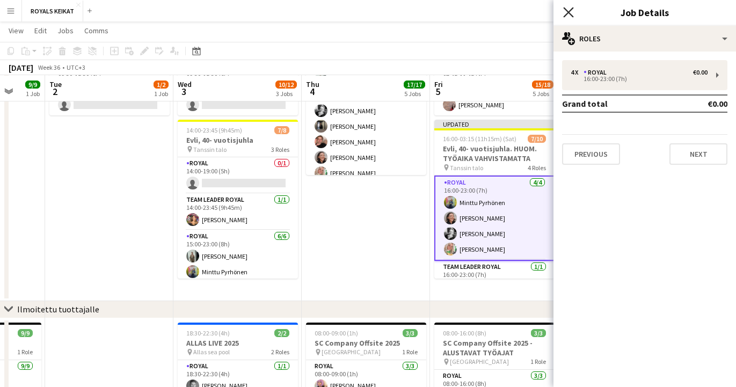
click at [566, 10] on icon at bounding box center [568, 12] width 10 height 10
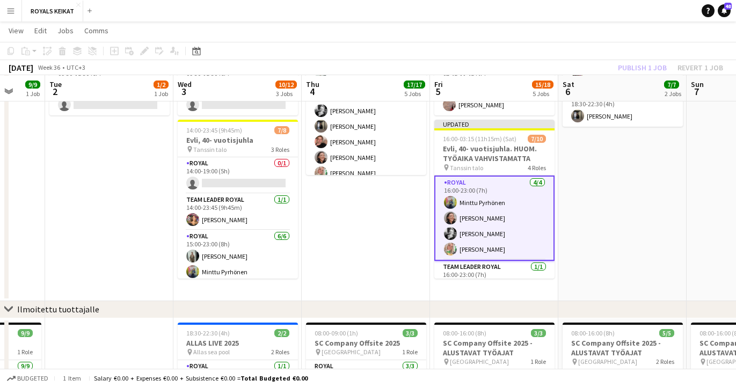
click at [625, 66] on div "Publish 1 job Revert 1 job" at bounding box center [670, 68] width 131 height 14
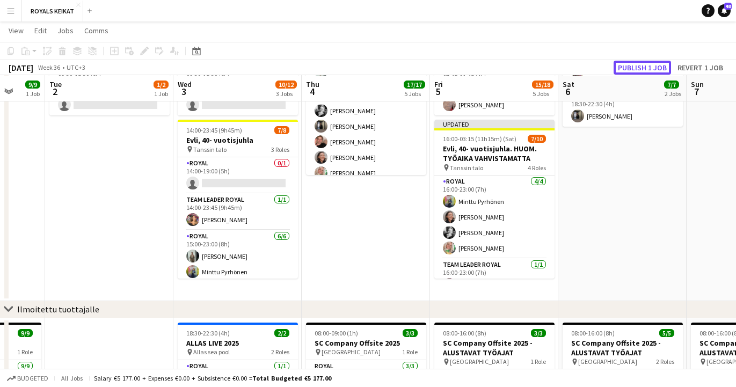
click at [625, 66] on button "Publish 1 job" at bounding box center [641, 68] width 57 height 14
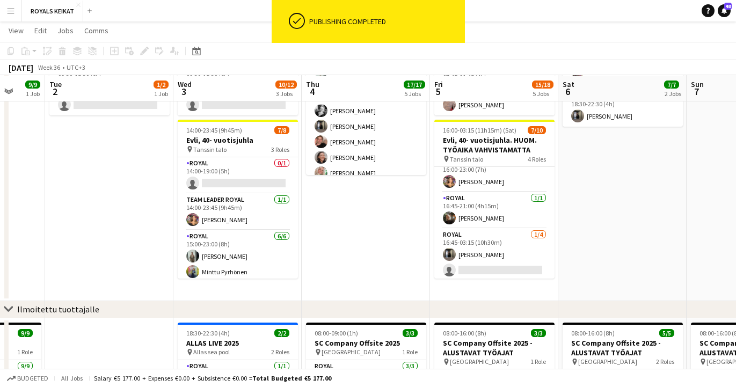
scroll to position [128, 0]
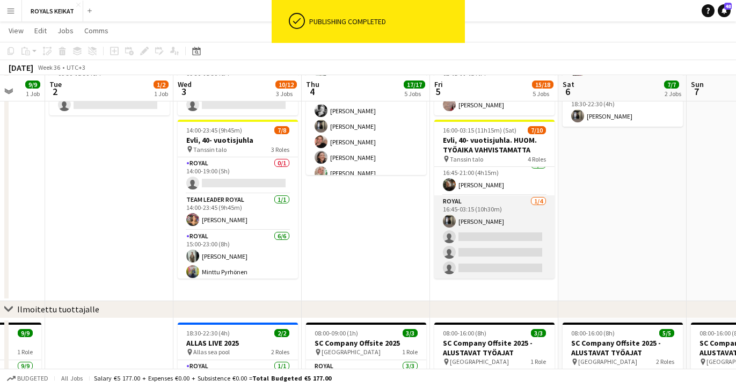
click at [471, 247] on app-card-role "Royal 1/4 16:45-03:15 (10h30m) Sakari Jylhä single-neutral-actions single-neutr…" at bounding box center [494, 236] width 120 height 83
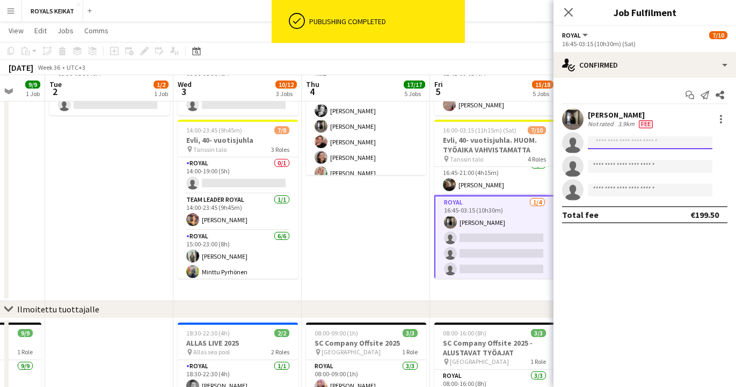
click at [597, 145] on input at bounding box center [650, 142] width 125 height 13
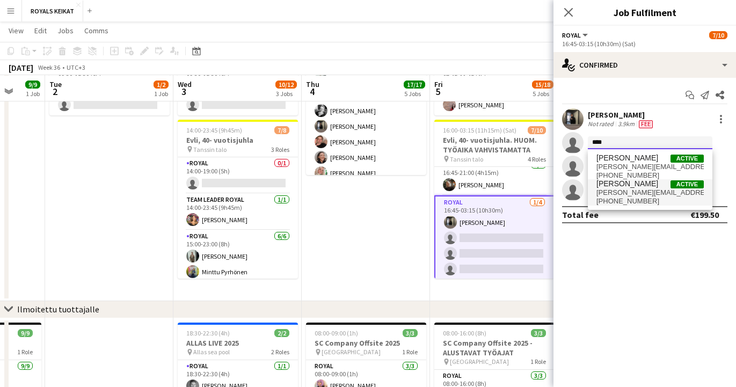
type input "****"
click at [623, 189] on span "emil.nestor2001@gmail.com" at bounding box center [649, 192] width 107 height 9
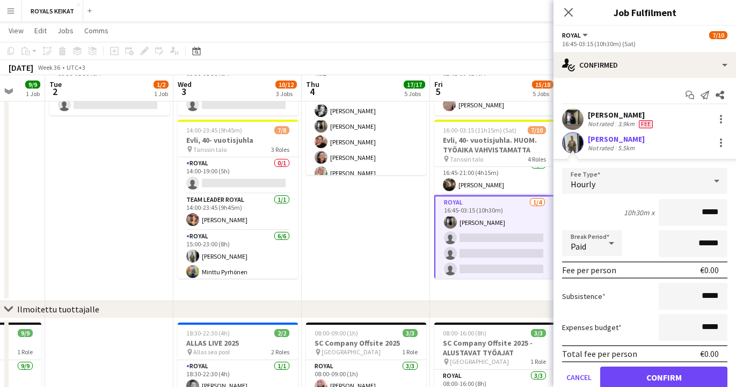
drag, startPoint x: 721, startPoint y: 214, endPoint x: 696, endPoint y: 213, distance: 24.7
click at [696, 213] on input "*****" at bounding box center [693, 212] width 69 height 27
type input "******"
click at [672, 379] on button "Confirm" at bounding box center [663, 377] width 127 height 21
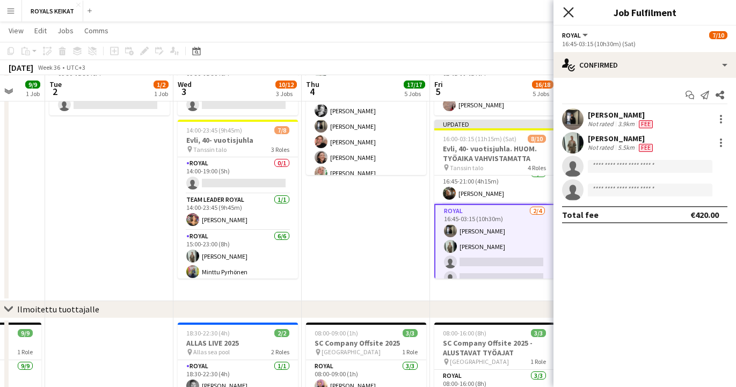
click at [566, 11] on icon "Close pop-in" at bounding box center [568, 12] width 10 height 10
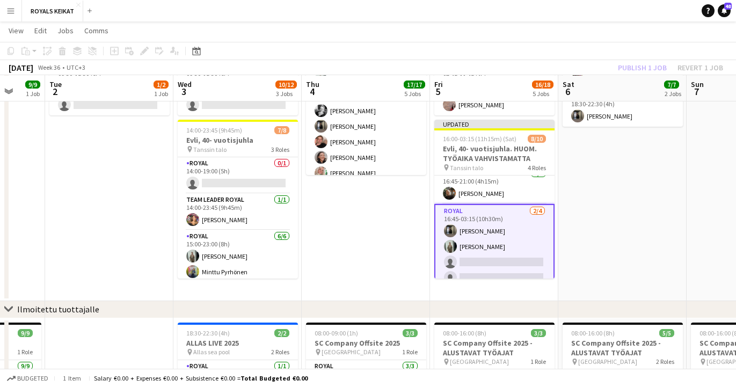
click at [648, 67] on div "Publish 1 job Revert 1 job" at bounding box center [670, 68] width 131 height 14
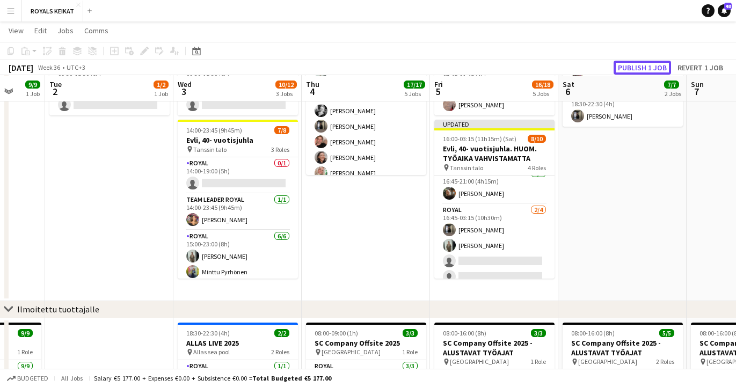
click at [648, 67] on button "Publish 1 job" at bounding box center [641, 68] width 57 height 14
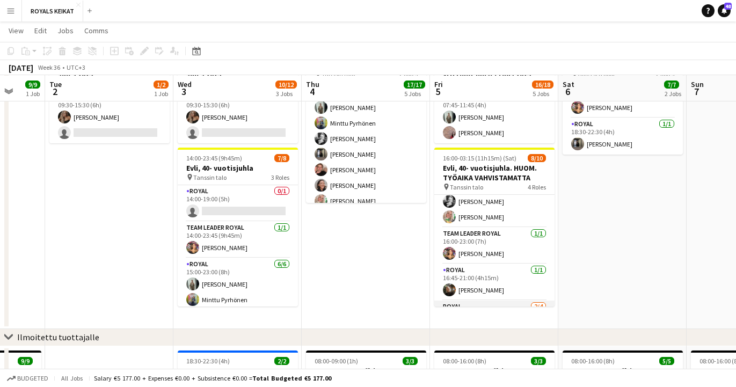
scroll to position [61, 0]
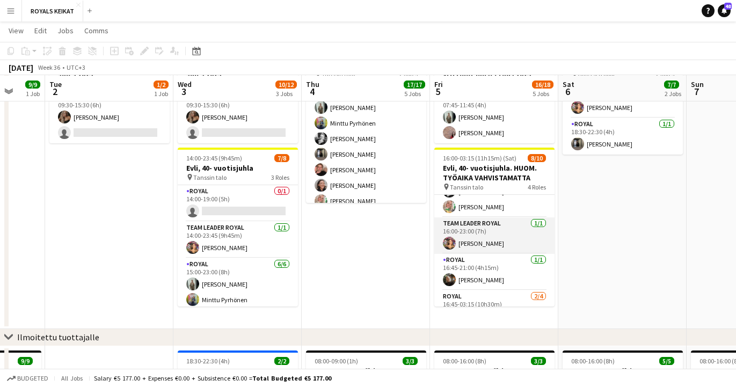
click at [481, 234] on app-card-role "Team Leader Royal 1/1 16:00-23:00 (7h) Tiia Karvonen" at bounding box center [494, 235] width 120 height 36
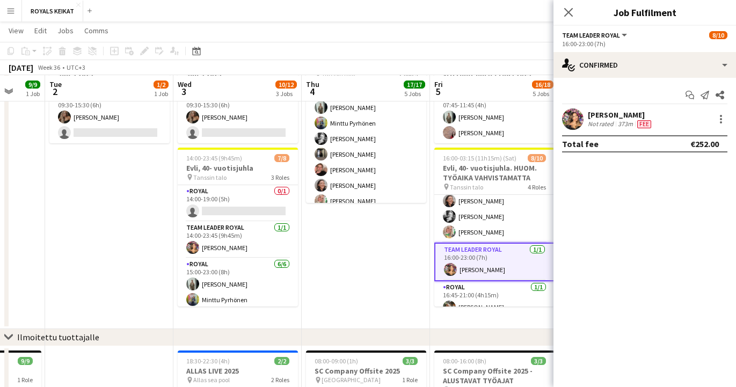
scroll to position [0, 0]
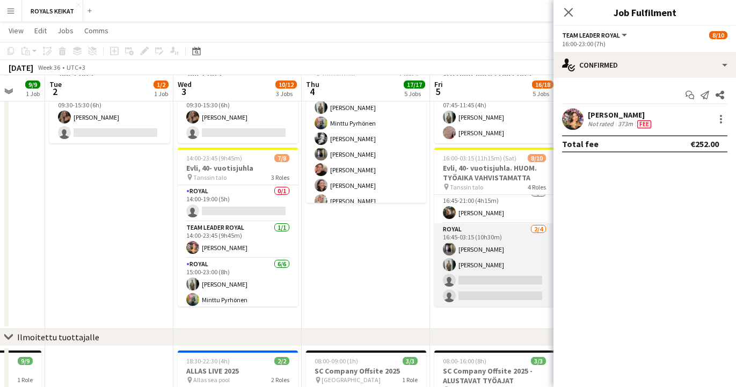
click at [478, 262] on app-card-role "Royal 2/4 16:45-03:15 (10h30m) Sakari Jylhä Emil Peltonen single-neutral-action…" at bounding box center [494, 264] width 120 height 83
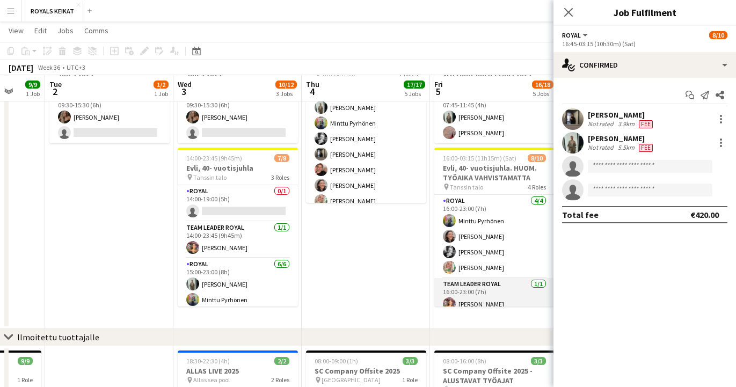
click at [472, 295] on app-card-role "Team Leader Royal 1/1 16:00-23:00 (7h) Tiia Karvonen" at bounding box center [494, 296] width 120 height 36
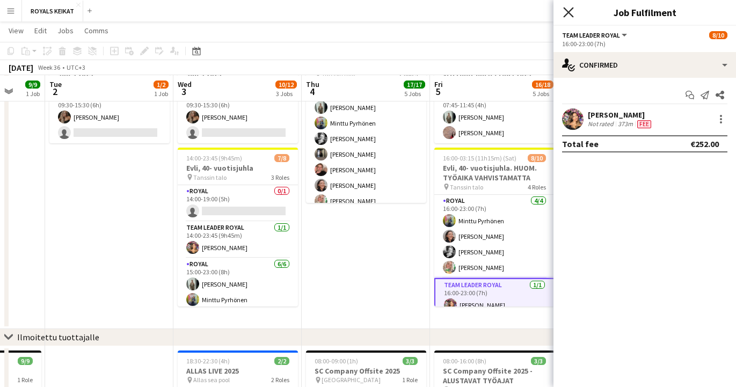
click at [568, 8] on icon "Close pop-in" at bounding box center [568, 12] width 10 height 10
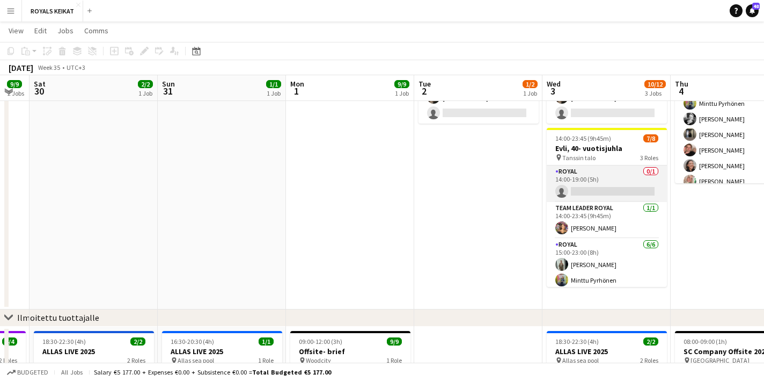
click at [594, 186] on app-card-role "Royal 0/1 14:00-19:00 (5h) single-neutral-actions" at bounding box center [607, 183] width 120 height 36
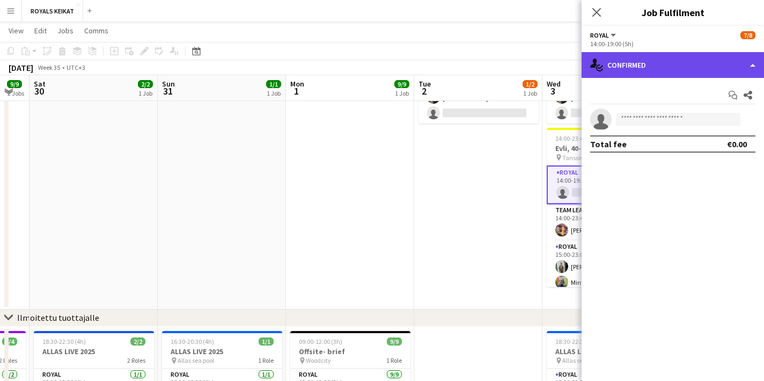
click at [691, 58] on div "single-neutral-actions-check-2 Confirmed" at bounding box center [673, 65] width 182 height 26
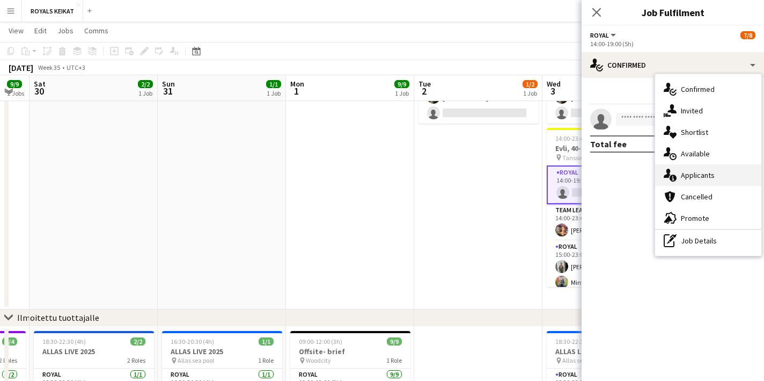
click at [715, 174] on div "single-neutral-actions-information Applicants" at bounding box center [708, 174] width 106 height 21
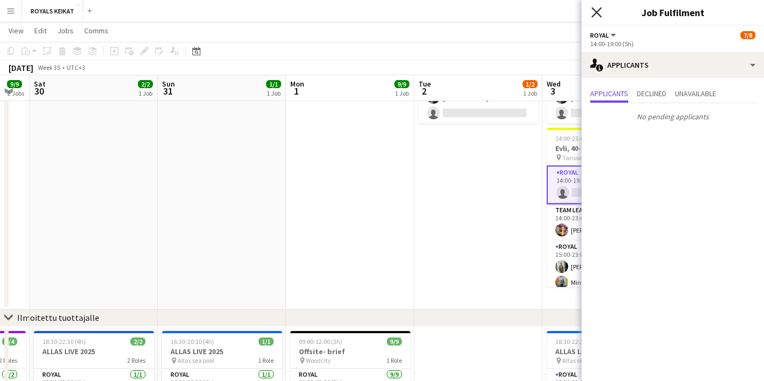
click at [595, 11] on icon at bounding box center [596, 12] width 10 height 10
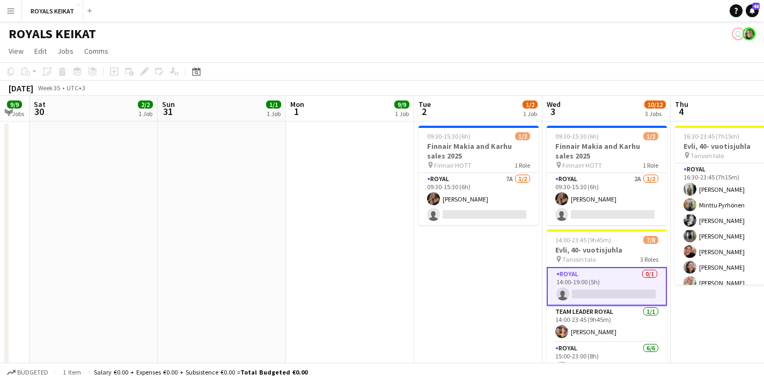
click at [340, 301] on app-date-cell at bounding box center [350, 265] width 128 height 289
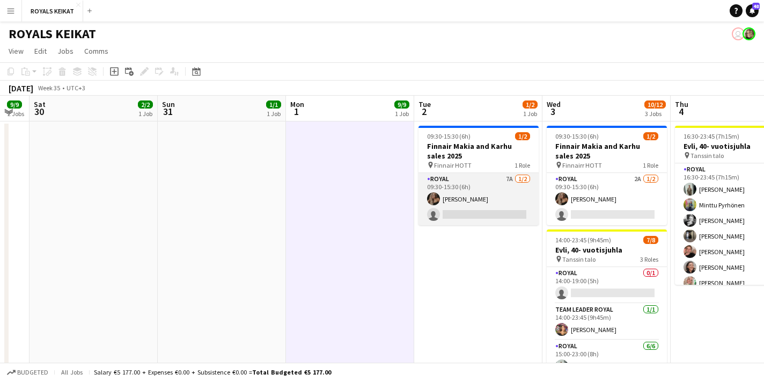
click at [480, 199] on app-card-role "Royal 7A [DATE] 09:30-15:30 (6h) [PERSON_NAME] single-neutral-actions" at bounding box center [479, 199] width 120 height 52
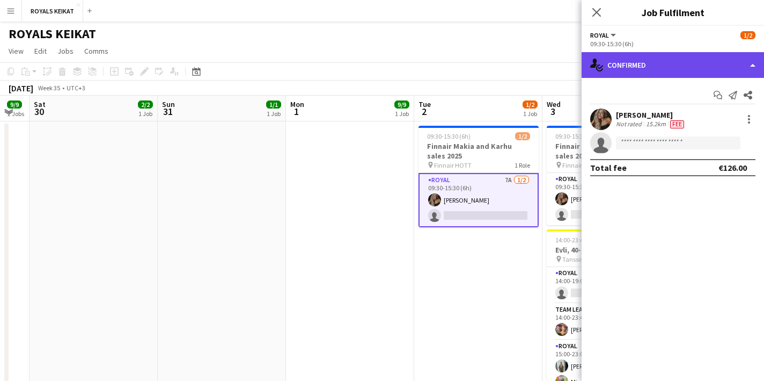
click at [662, 64] on div "single-neutral-actions-check-2 Confirmed" at bounding box center [673, 65] width 182 height 26
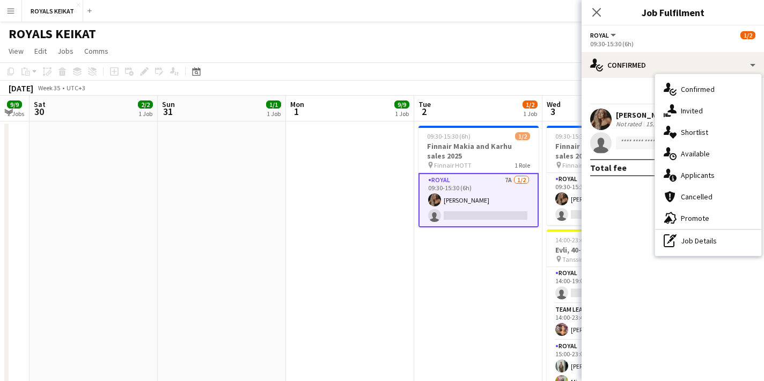
click at [319, 283] on app-date-cell at bounding box center [350, 265] width 128 height 289
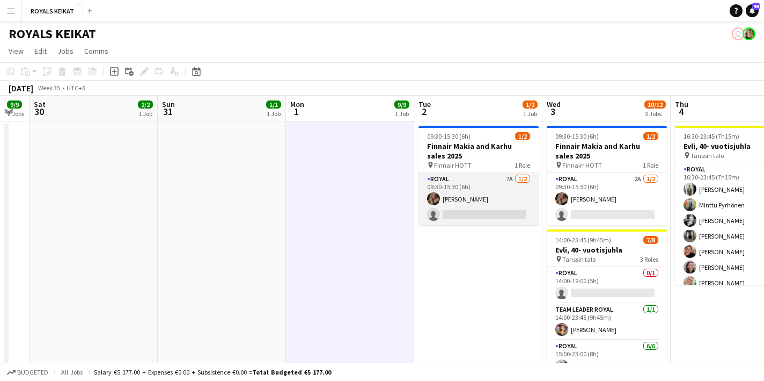
click at [457, 207] on app-card-role "Royal 7A [DATE] 09:30-15:30 (6h) [PERSON_NAME] single-neutral-actions" at bounding box center [479, 199] width 120 height 52
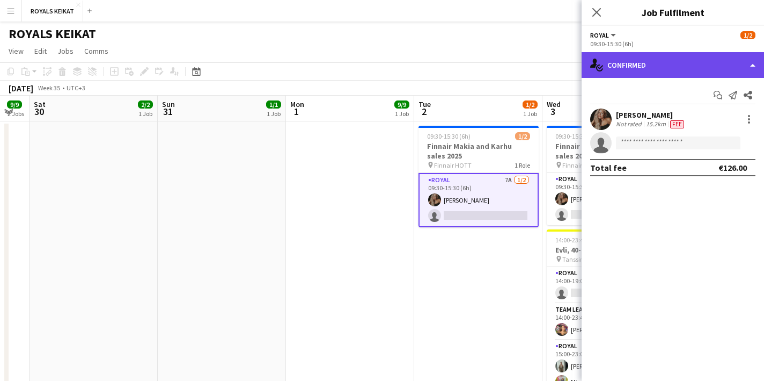
click at [636, 65] on div "single-neutral-actions-check-2 Confirmed" at bounding box center [673, 65] width 182 height 26
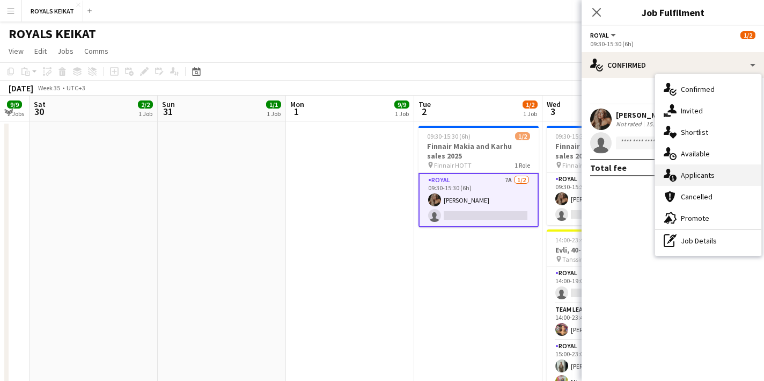
click at [699, 178] on div "single-neutral-actions-information Applicants" at bounding box center [708, 174] width 106 height 21
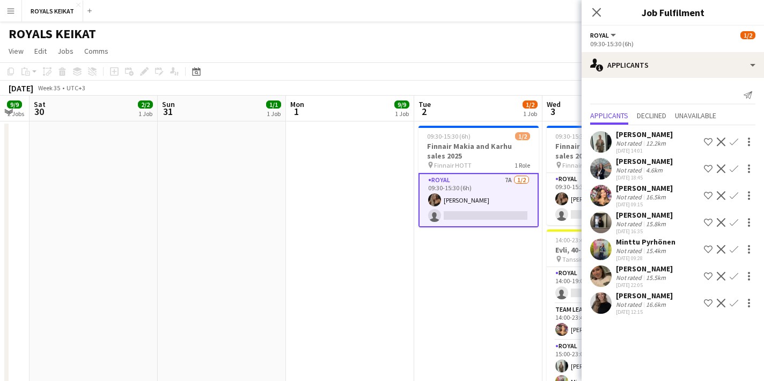
click at [734, 273] on app-icon "Confirm" at bounding box center [734, 276] width 9 height 9
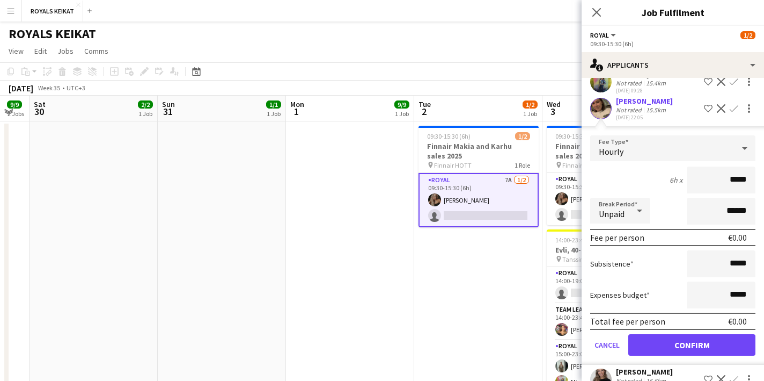
scroll to position [167, 0]
click at [633, 106] on div "Not rated" at bounding box center [630, 110] width 28 height 8
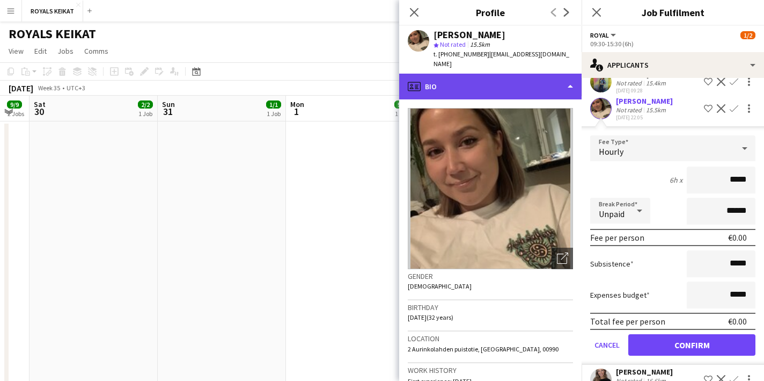
click at [568, 75] on div "profile Bio" at bounding box center [490, 87] width 182 height 26
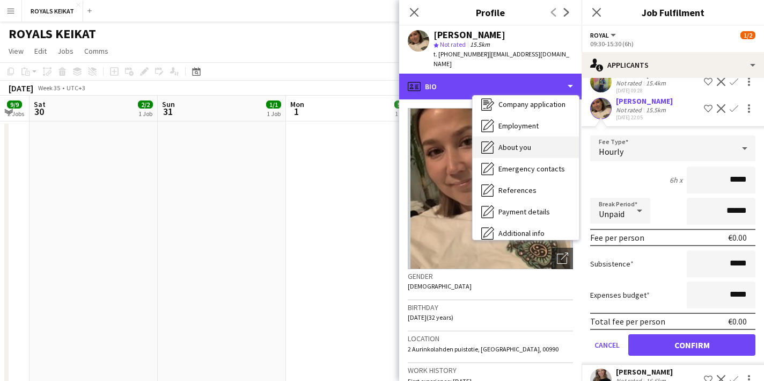
scroll to position [79, 0]
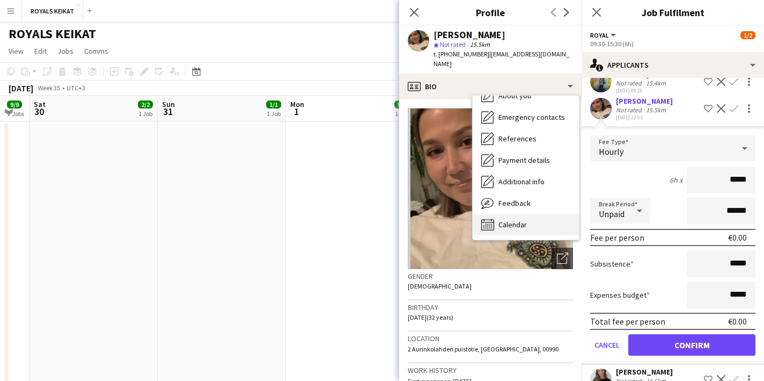
click at [514, 220] on span "Calendar" at bounding box center [513, 225] width 28 height 10
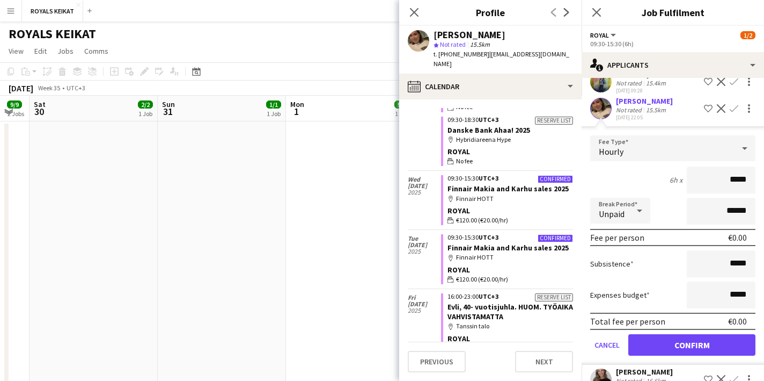
scroll to position [0, 0]
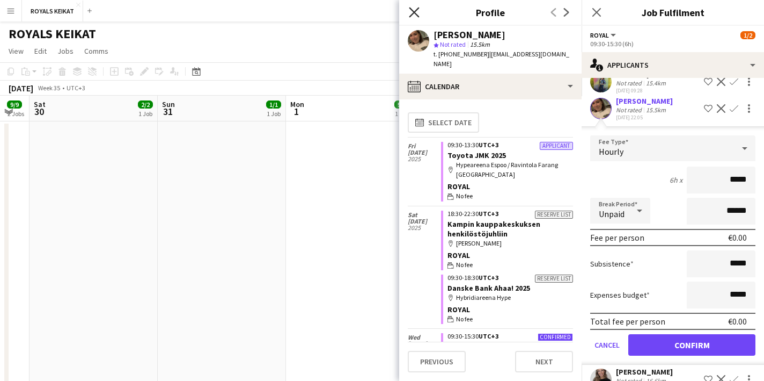
click at [411, 9] on icon at bounding box center [414, 12] width 10 height 10
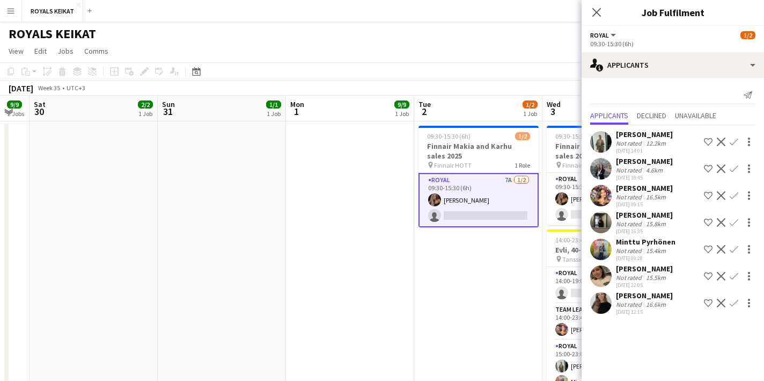
click at [735, 276] on app-icon "Confirm" at bounding box center [734, 276] width 9 height 9
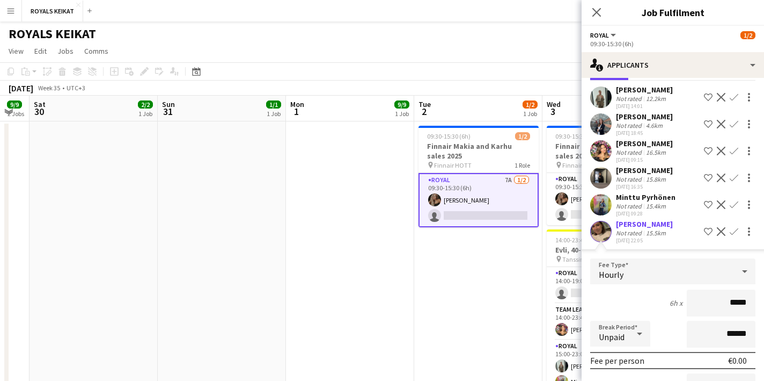
scroll to position [57, 0]
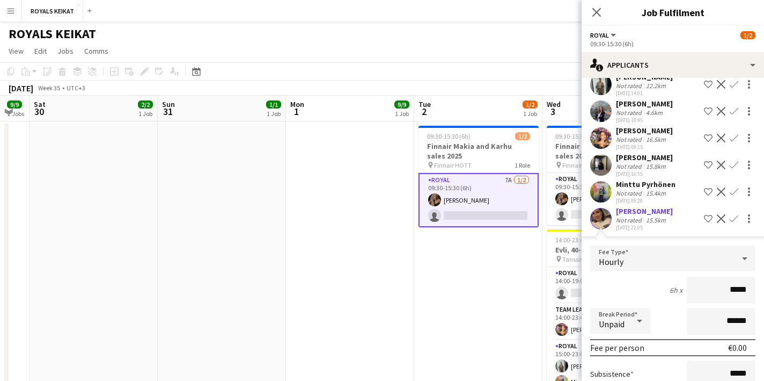
drag, startPoint x: 747, startPoint y: 289, endPoint x: 722, endPoint y: 289, distance: 25.2
click at [722, 289] on input "*****" at bounding box center [721, 289] width 69 height 27
type input "******"
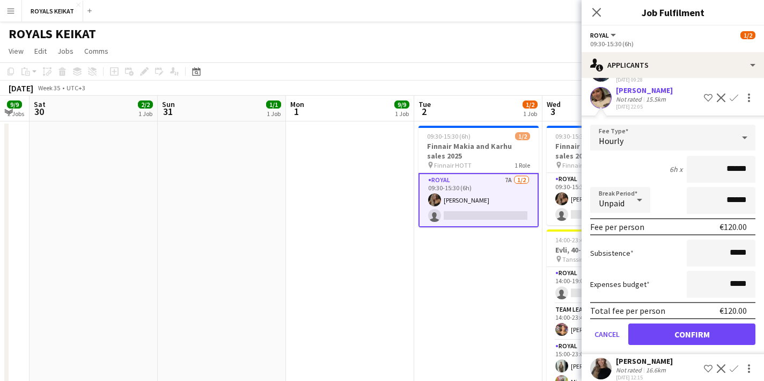
scroll to position [189, 0]
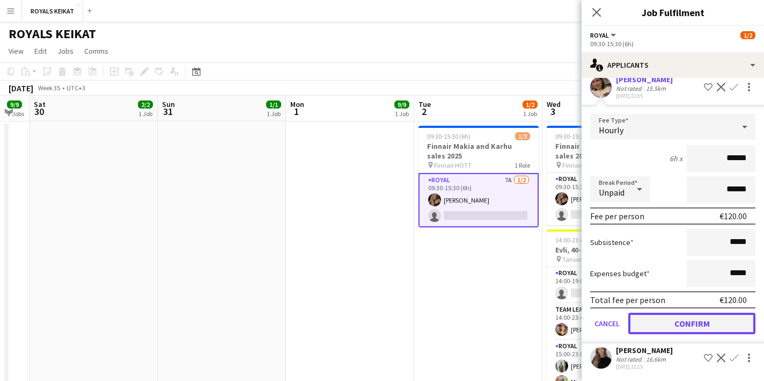
click at [670, 326] on button "Confirm" at bounding box center [691, 322] width 127 height 21
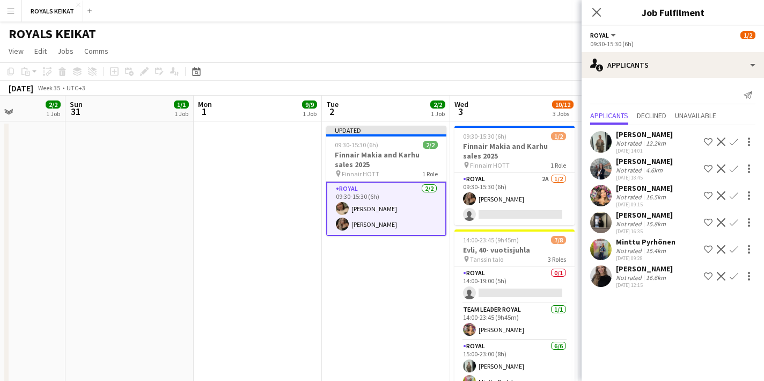
scroll to position [0, 362]
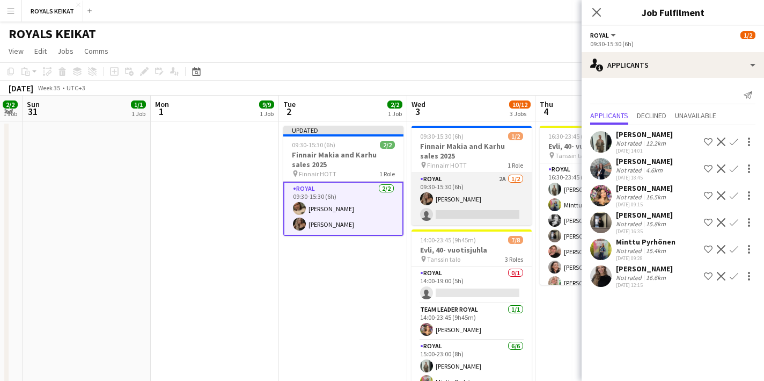
click at [455, 210] on app-card-role "Royal 2A [DATE] 09:30-15:30 (6h) [PERSON_NAME] single-neutral-actions" at bounding box center [472, 199] width 120 height 52
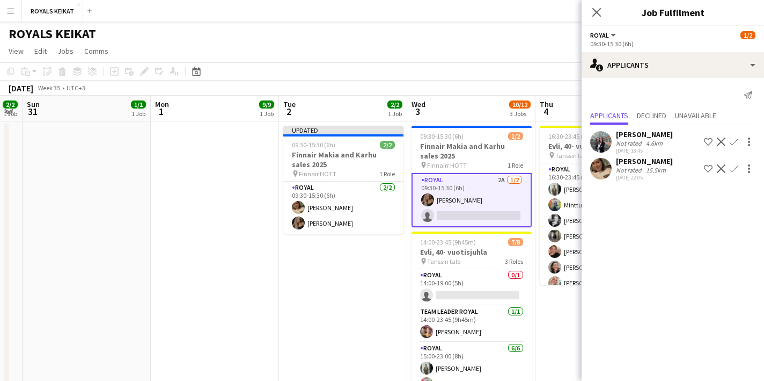
click at [733, 166] on app-icon "Confirm" at bounding box center [734, 168] width 9 height 9
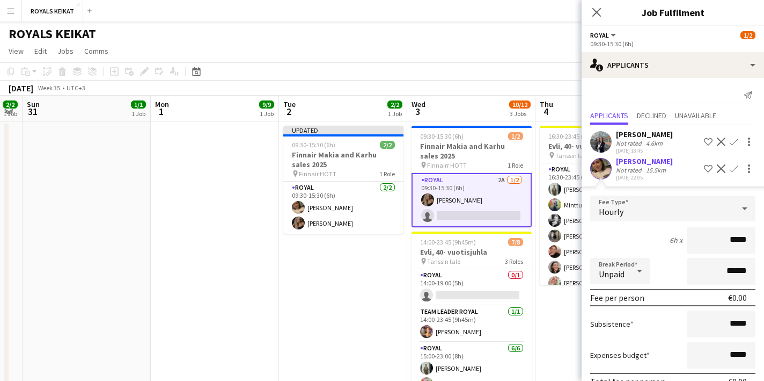
drag, startPoint x: 750, startPoint y: 242, endPoint x: 723, endPoint y: 242, distance: 26.8
click at [723, 242] on input "*****" at bounding box center [721, 239] width 69 height 27
type input "******"
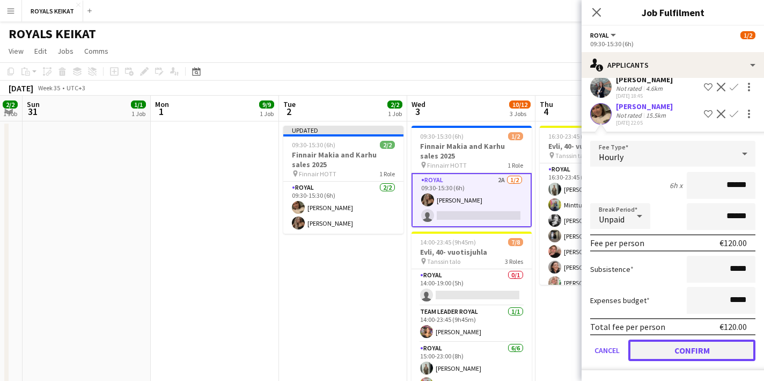
click at [678, 352] on button "Confirm" at bounding box center [691, 349] width 127 height 21
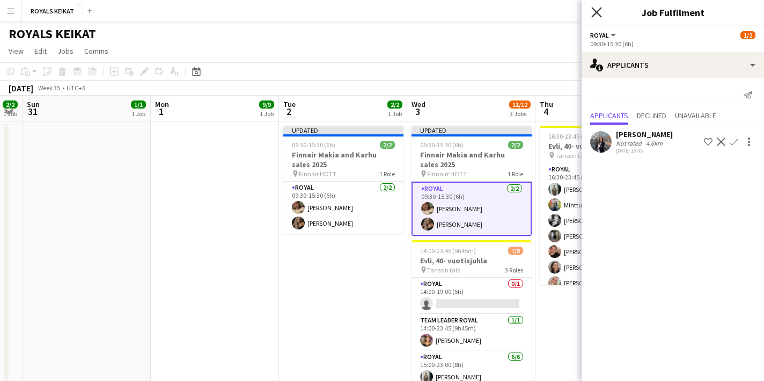
click at [598, 8] on icon "Close pop-in" at bounding box center [596, 12] width 10 height 10
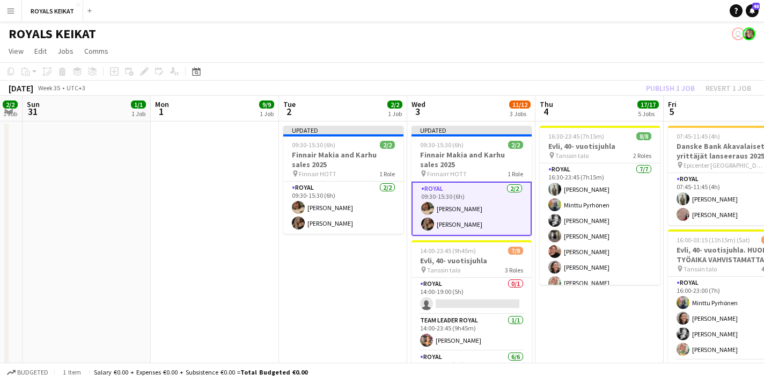
click at [675, 85] on div "Publish 1 job Revert 1 job" at bounding box center [698, 88] width 131 height 14
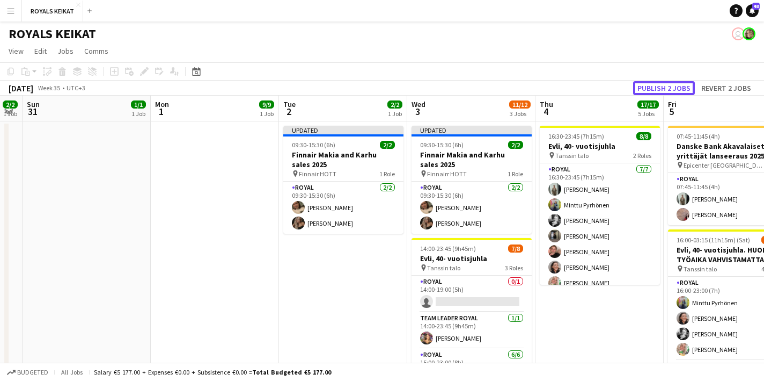
click at [675, 85] on button "Publish 2 jobs" at bounding box center [664, 88] width 62 height 14
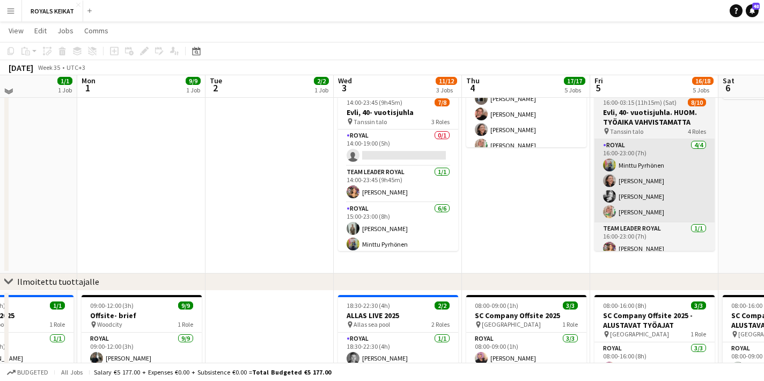
scroll to position [133, 0]
